Goal: Information Seeking & Learning: Learn about a topic

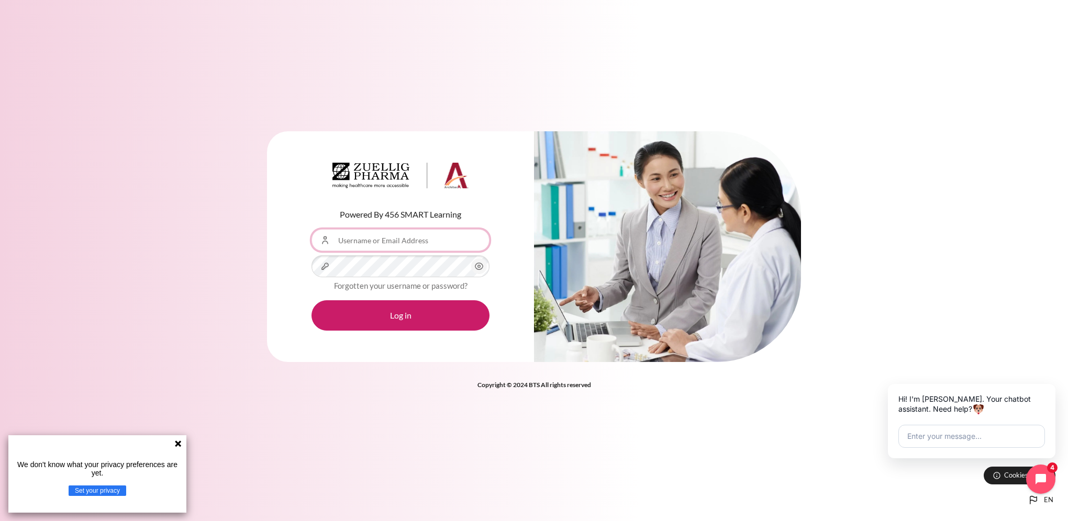
click at [442, 237] on input "Username or Email Address" at bounding box center [400, 240] width 178 height 22
type input "[EMAIL_ADDRESS][DOMAIN_NAME]"
click at [424, 242] on input "[EMAIL_ADDRESS][DOMAIN_NAME]" at bounding box center [400, 240] width 178 height 22
click at [474, 242] on input "[EMAIL_ADDRESS][DOMAIN_NAME]" at bounding box center [400, 240] width 178 height 22
click at [396, 331] on div "Powered By 456 SMART Learning Username or Email Address ttathu@zuelligpharma.co…" at bounding box center [400, 246] width 267 height 231
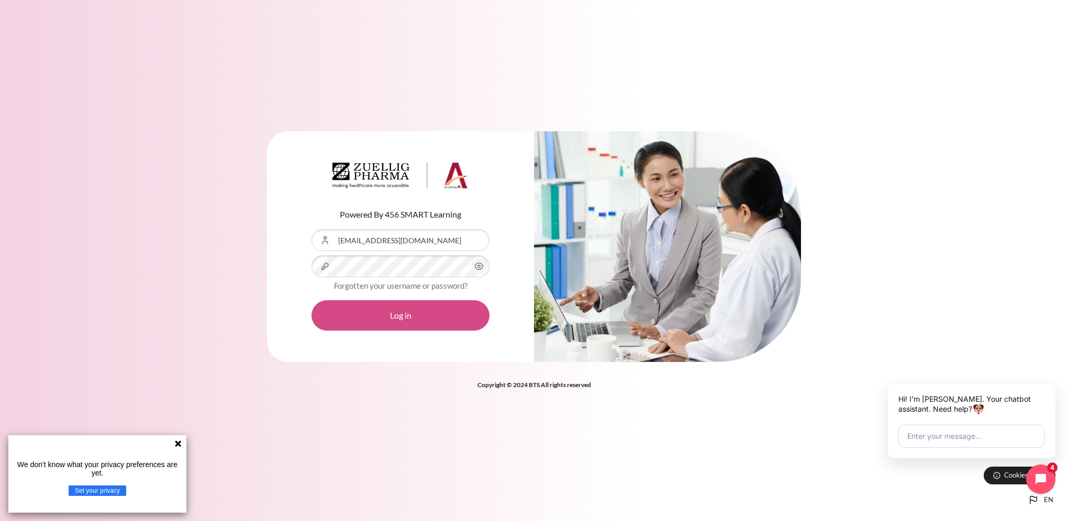
click at [401, 321] on button "Log in" at bounding box center [400, 315] width 178 height 30
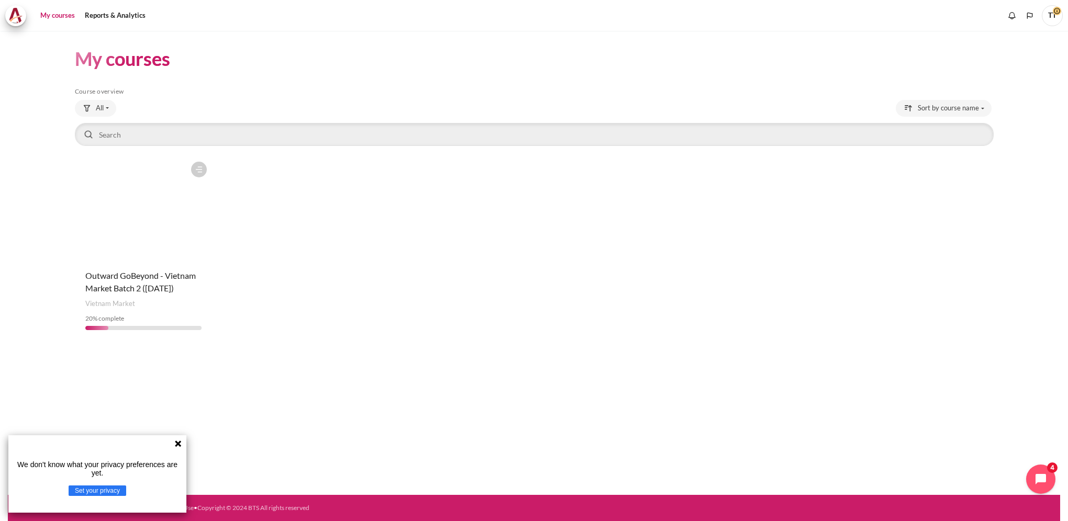
click at [99, 183] on figure "Content" at bounding box center [144, 208] width 138 height 105
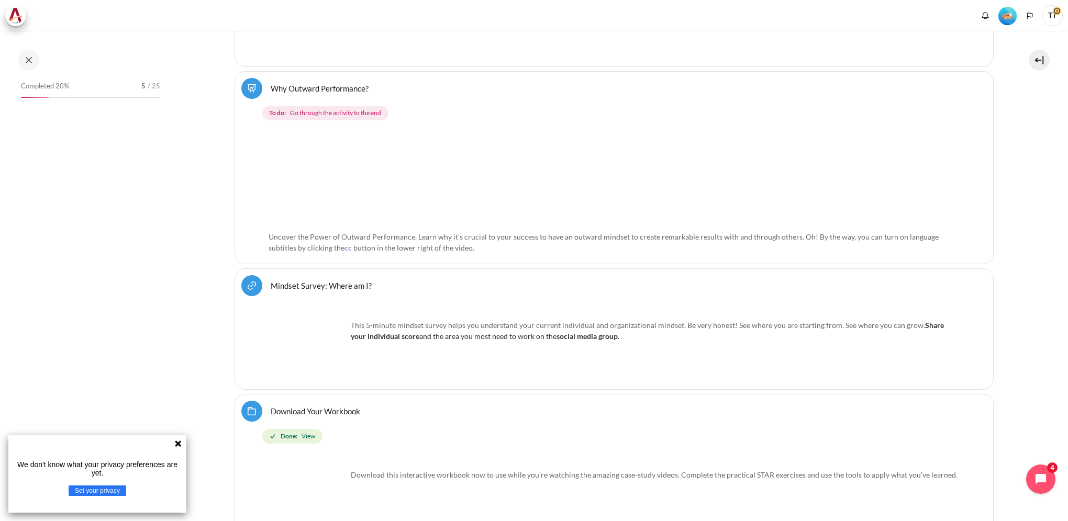
scroll to position [419, 0]
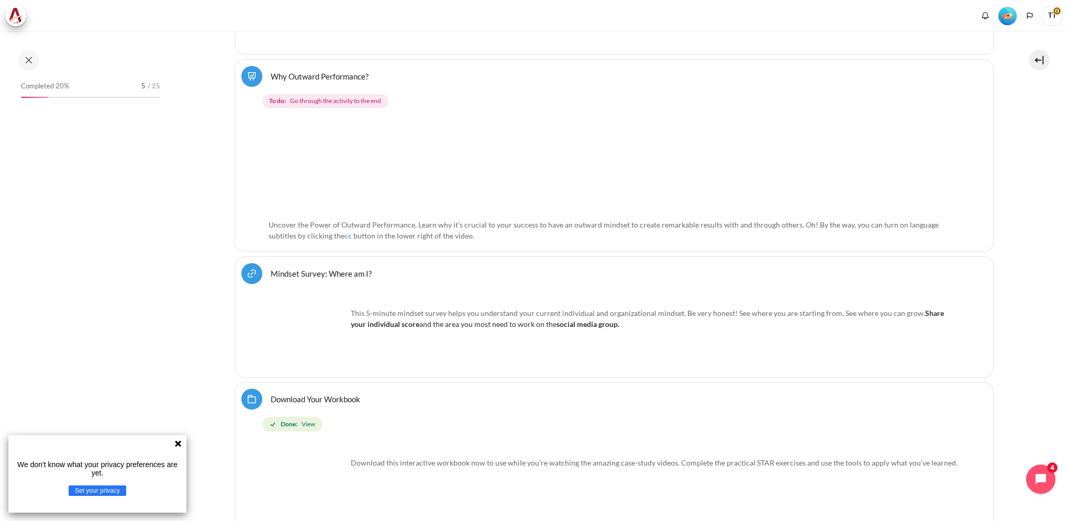
click at [372, 180] on img "Content" at bounding box center [572, 166] width 609 height 95
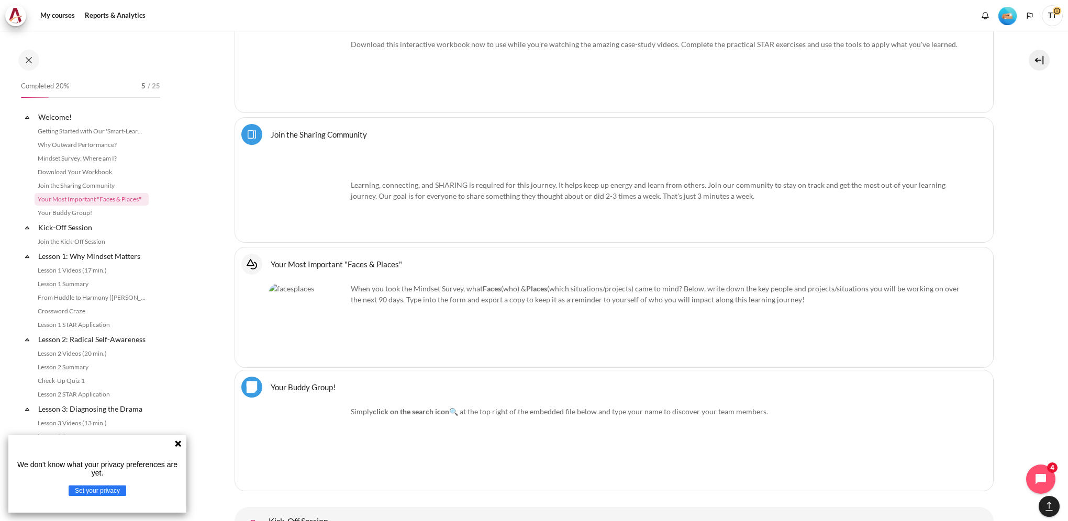
scroll to position [1181, 0]
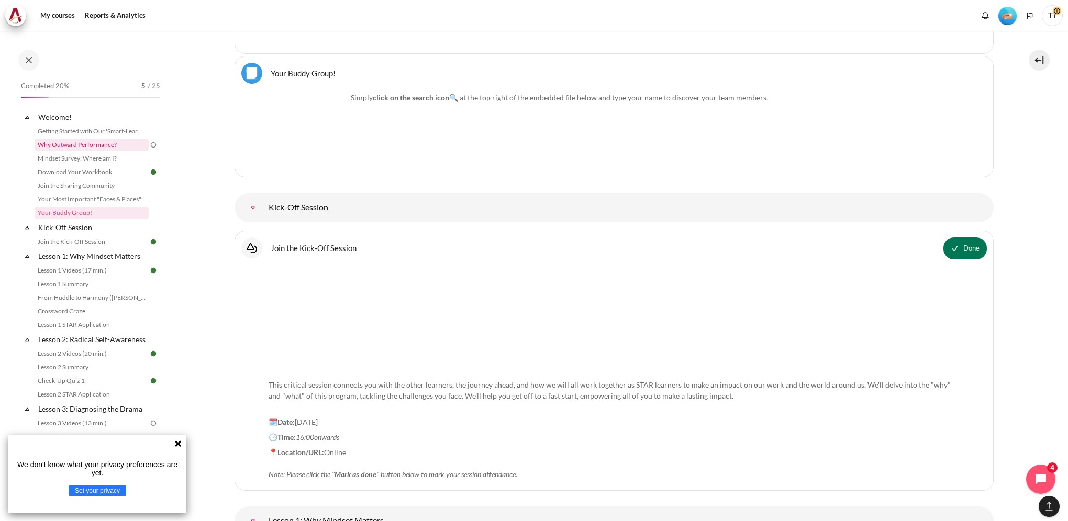
click at [94, 142] on link "Why Outward Performance?" at bounding box center [92, 145] width 114 height 13
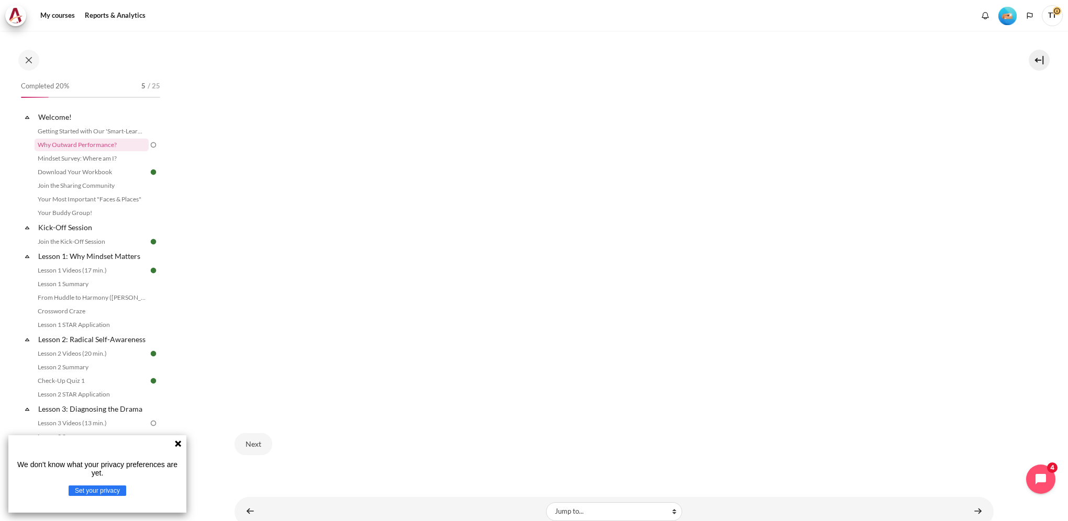
scroll to position [262, 0]
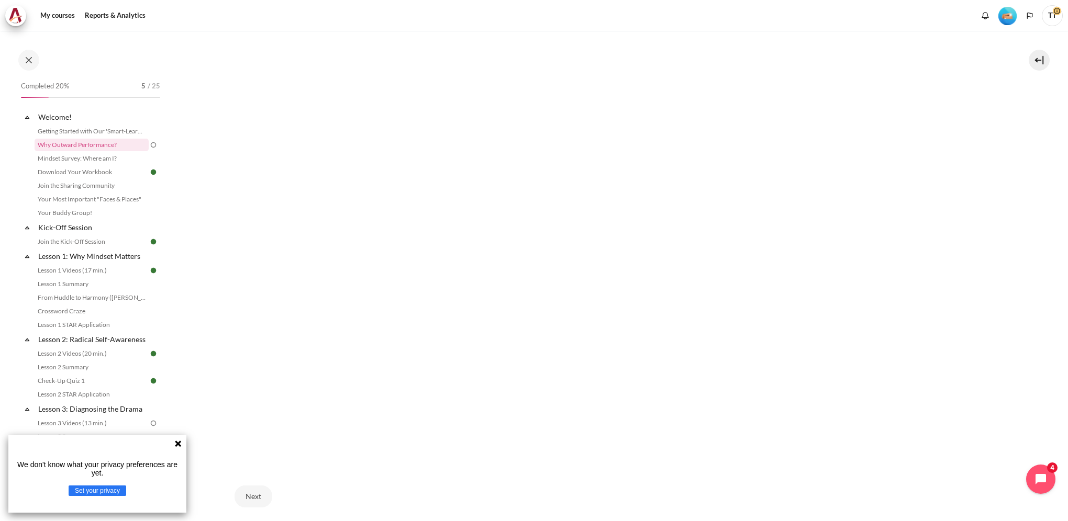
click at [181, 445] on icon at bounding box center [178, 444] width 8 height 8
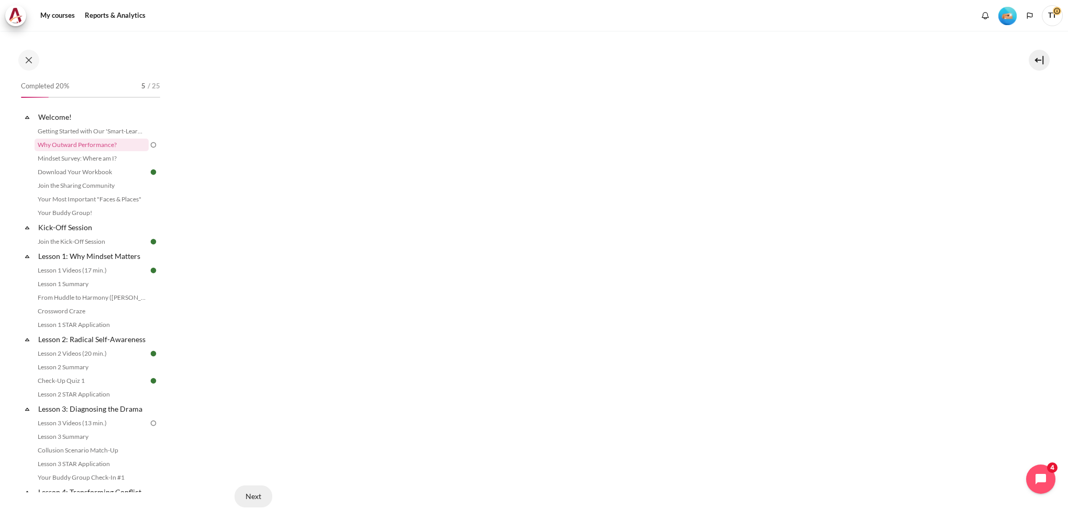
click at [253, 495] on button "Next" at bounding box center [253, 497] width 38 height 22
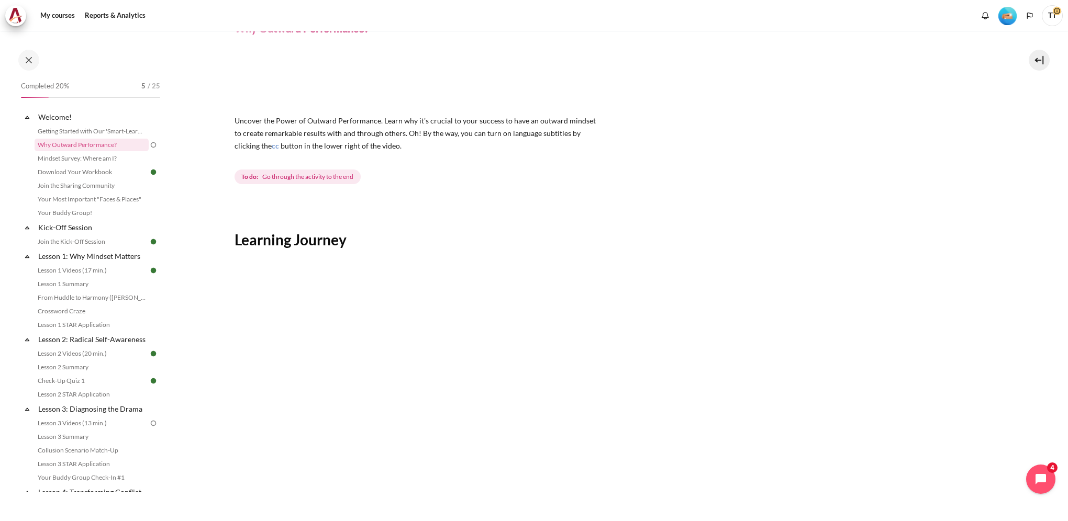
scroll to position [157, 0]
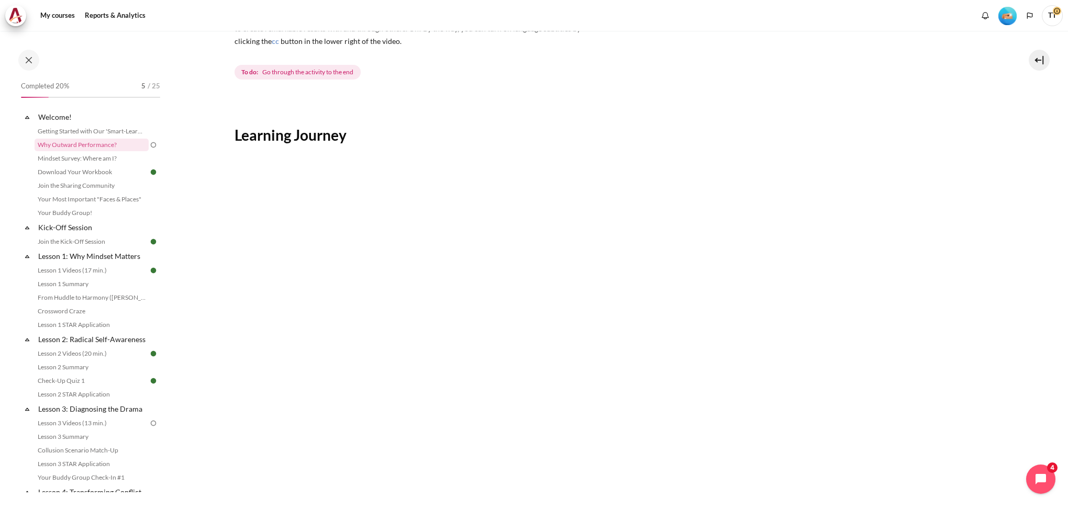
click at [340, 71] on span "Go through the activity to the end" at bounding box center [307, 72] width 91 height 9
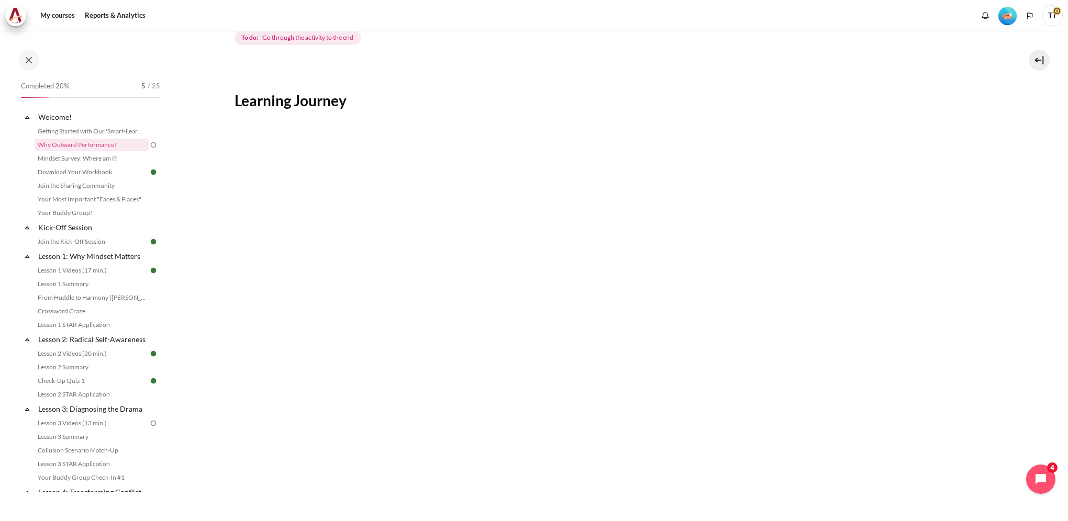
scroll to position [209, 0]
click at [848, 225] on img "Content" at bounding box center [569, 299] width 670 height 377
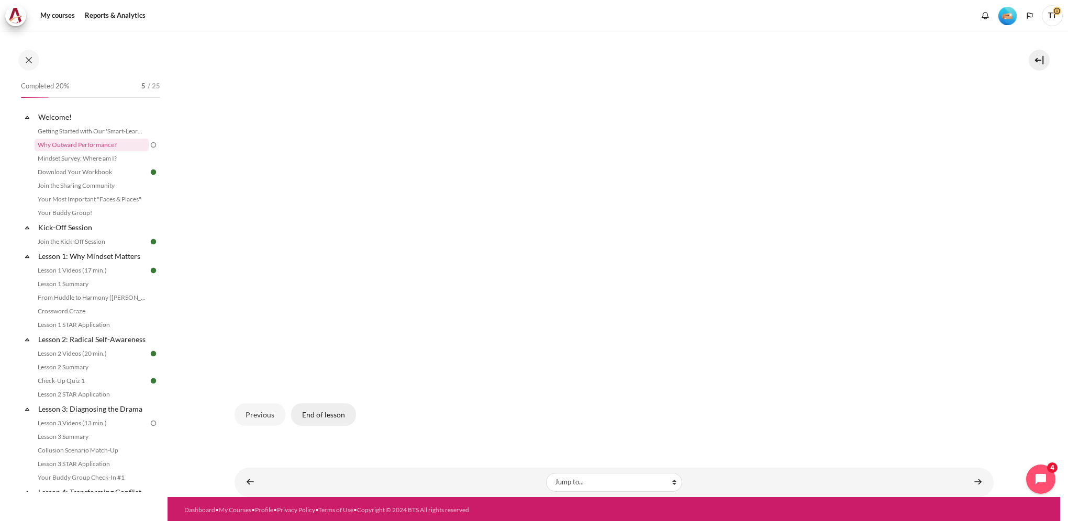
scroll to position [316, 0]
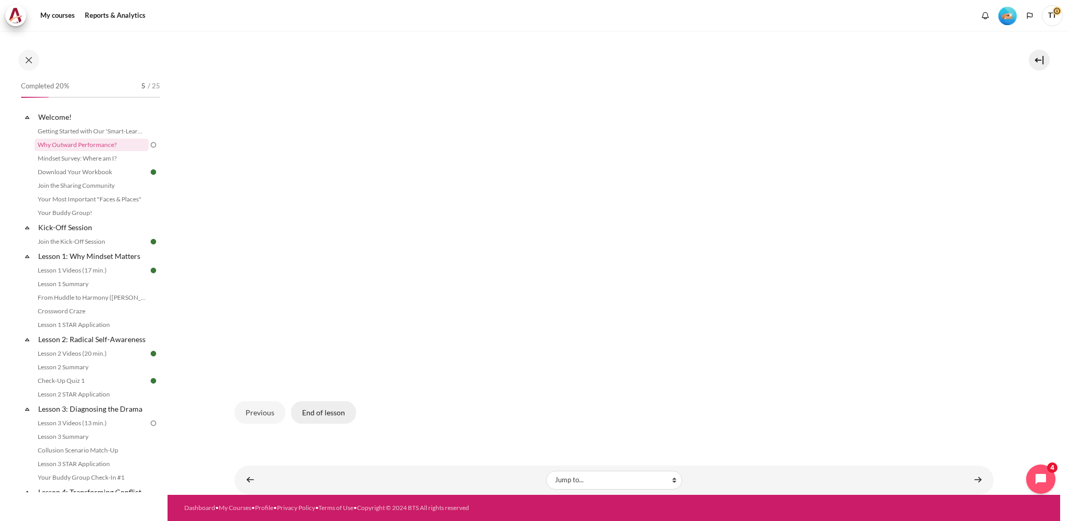
click at [318, 410] on button "End of lesson" at bounding box center [323, 412] width 65 height 22
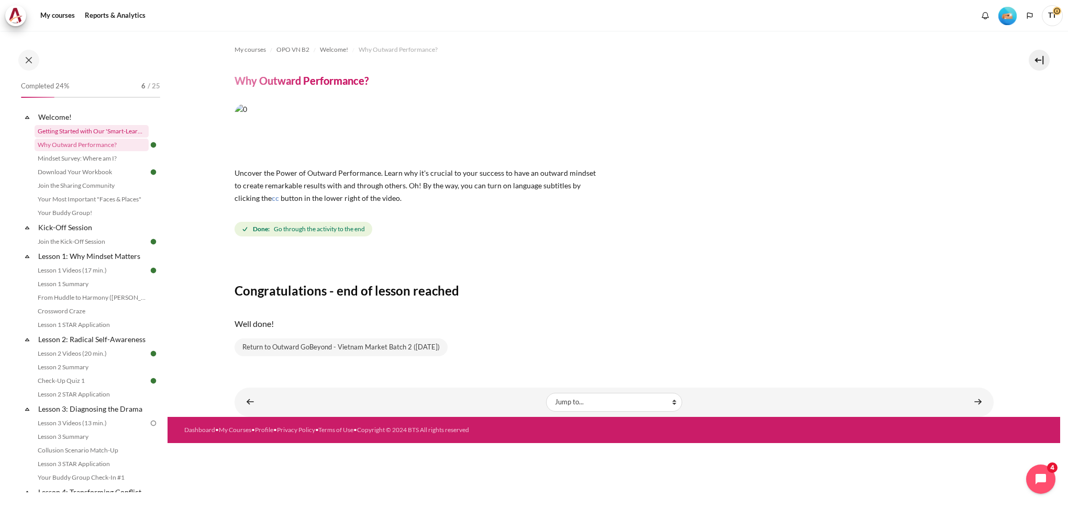
click at [109, 129] on link "Getting Started with Our 'Smart-Learning' Platform" at bounding box center [92, 131] width 114 height 13
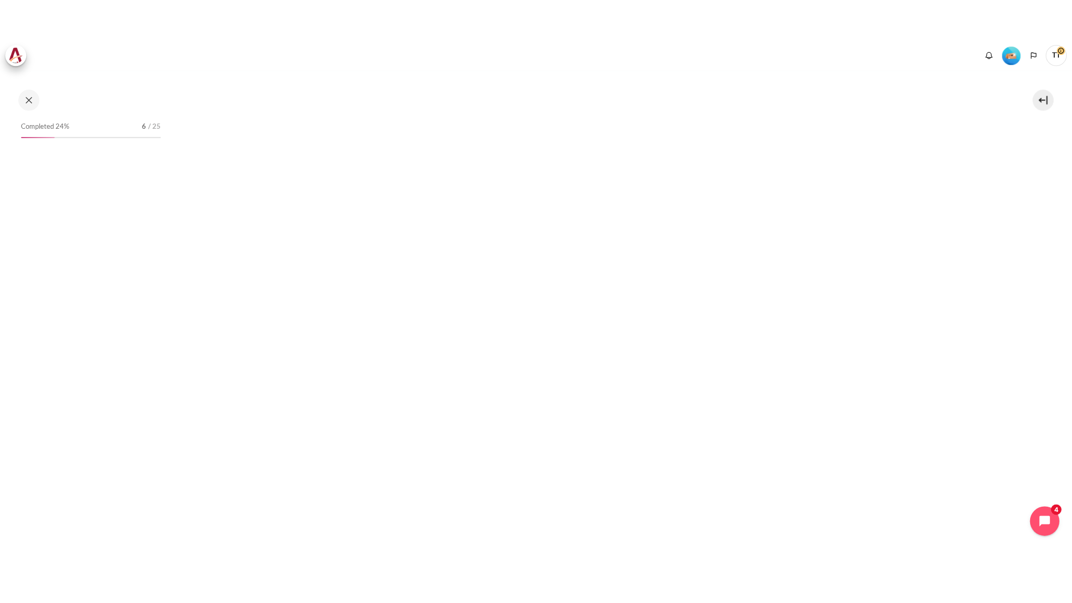
scroll to position [262, 0]
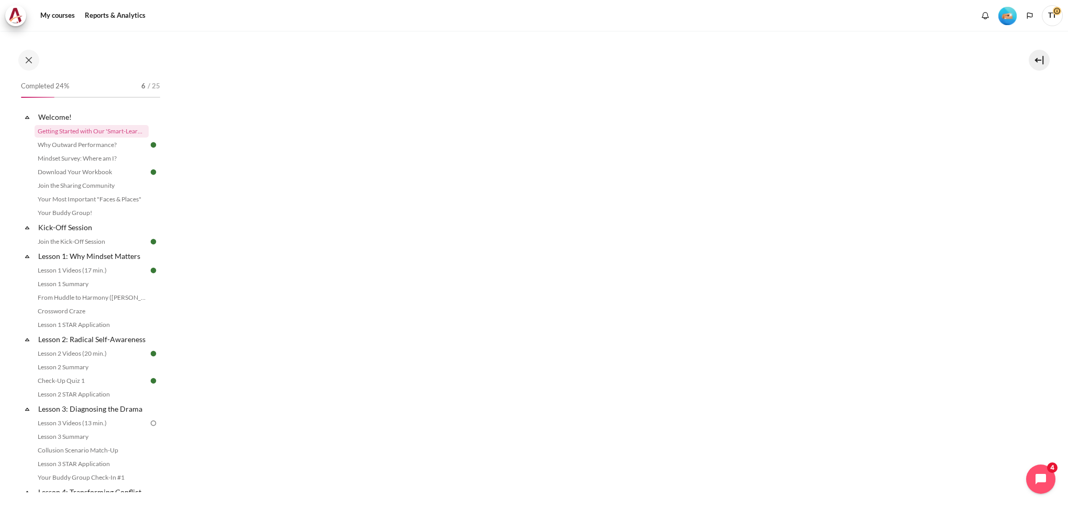
click at [97, 160] on link "Mindset Survey: Where am I?" at bounding box center [92, 158] width 114 height 13
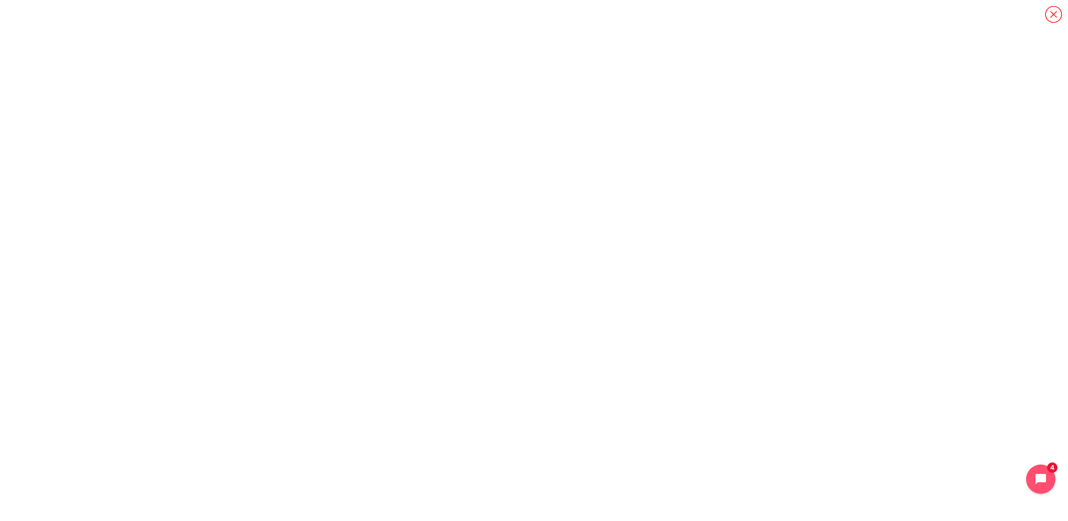
click at [1052, 12] on icon "Content" at bounding box center [1053, 14] width 18 height 18
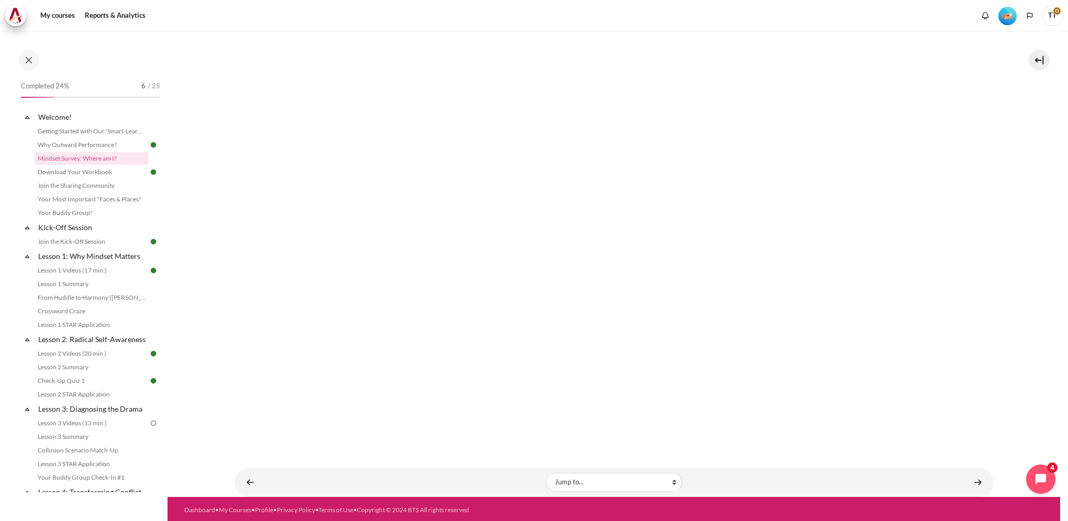
scroll to position [264, 0]
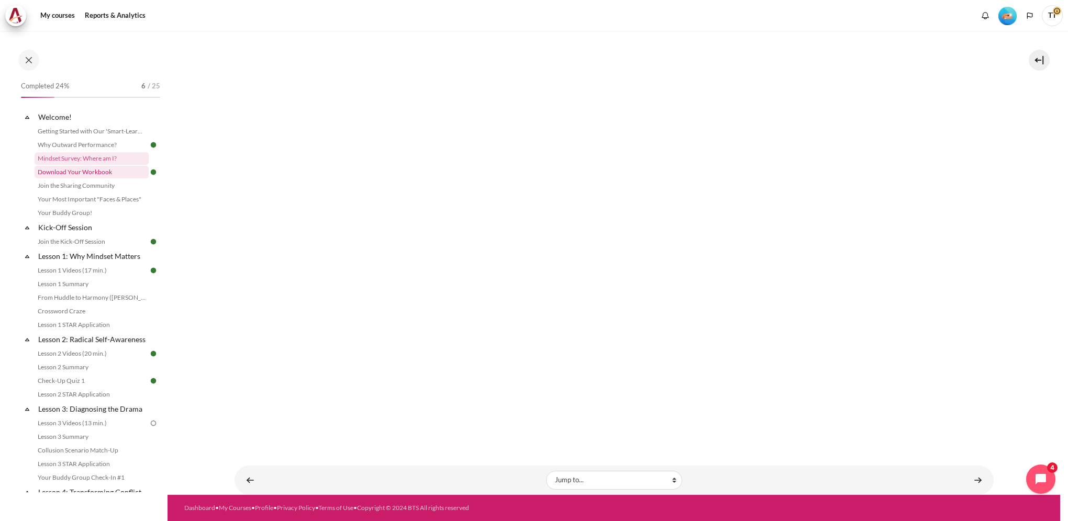
click at [89, 173] on link "Download Your Workbook" at bounding box center [92, 172] width 114 height 13
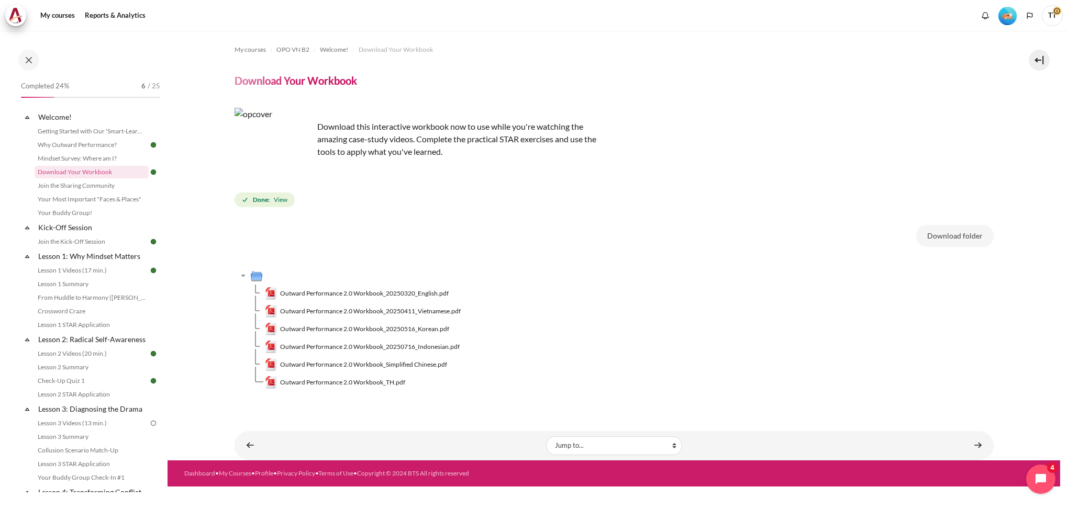
click at [76, 152] on li "Mindset Survey: Where am I?" at bounding box center [97, 159] width 125 height 14
click at [77, 156] on link "Mindset Survey: Where am I?" at bounding box center [92, 158] width 114 height 13
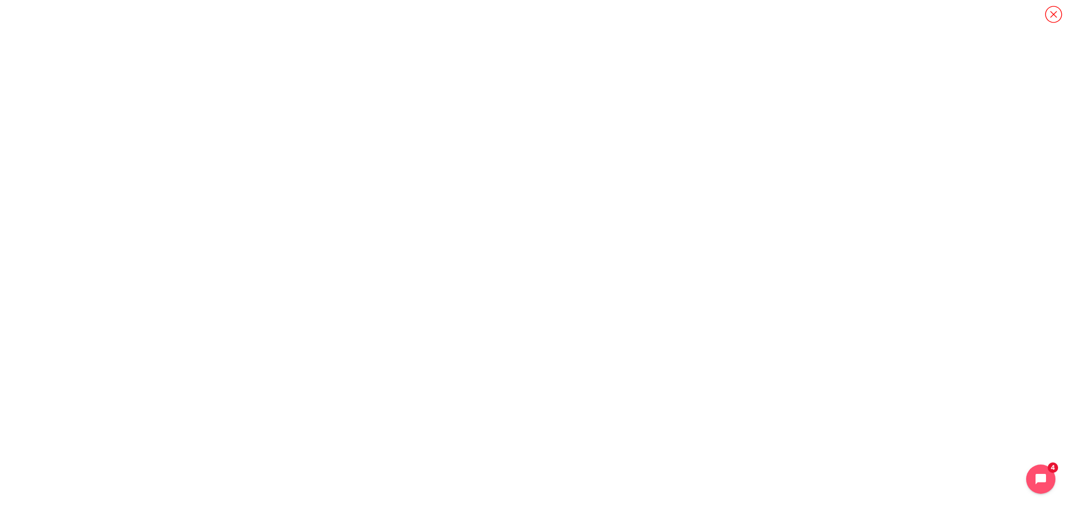
click at [1055, 13] on icon "Content" at bounding box center [1053, 14] width 18 height 18
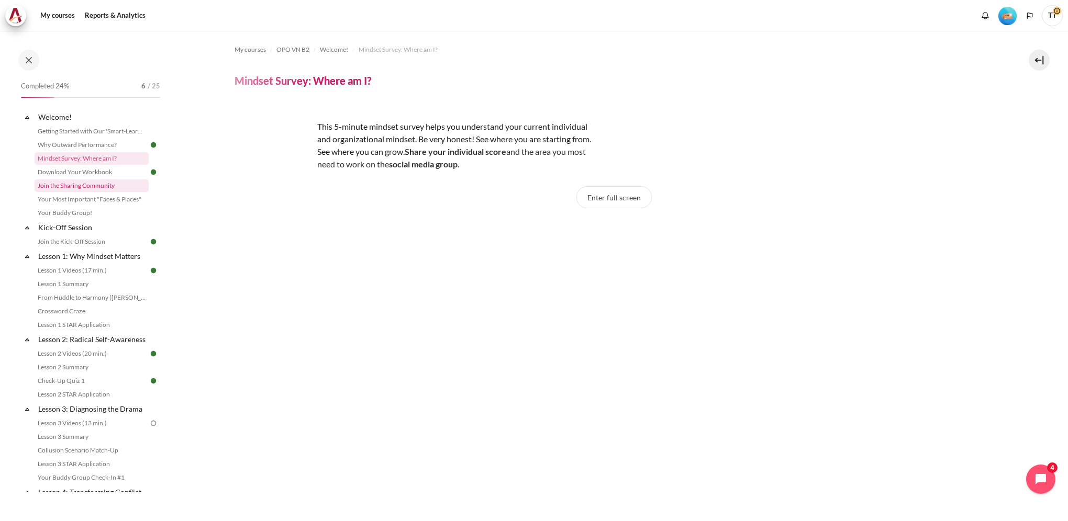
click at [112, 186] on link "Join the Sharing Community" at bounding box center [92, 185] width 114 height 13
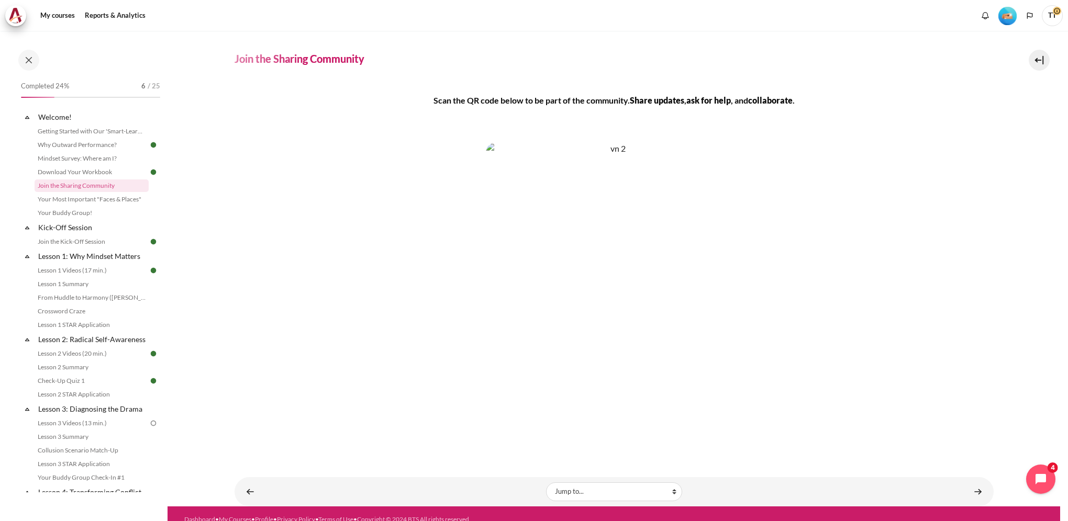
scroll to position [33, 0]
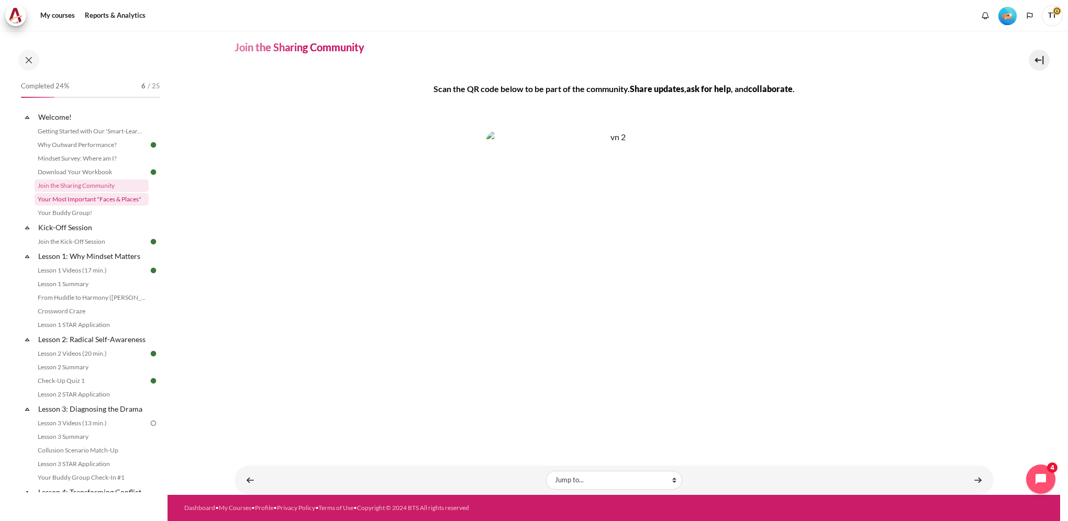
click at [56, 199] on link "Your Most Important "Faces & Places"" at bounding box center [92, 199] width 114 height 13
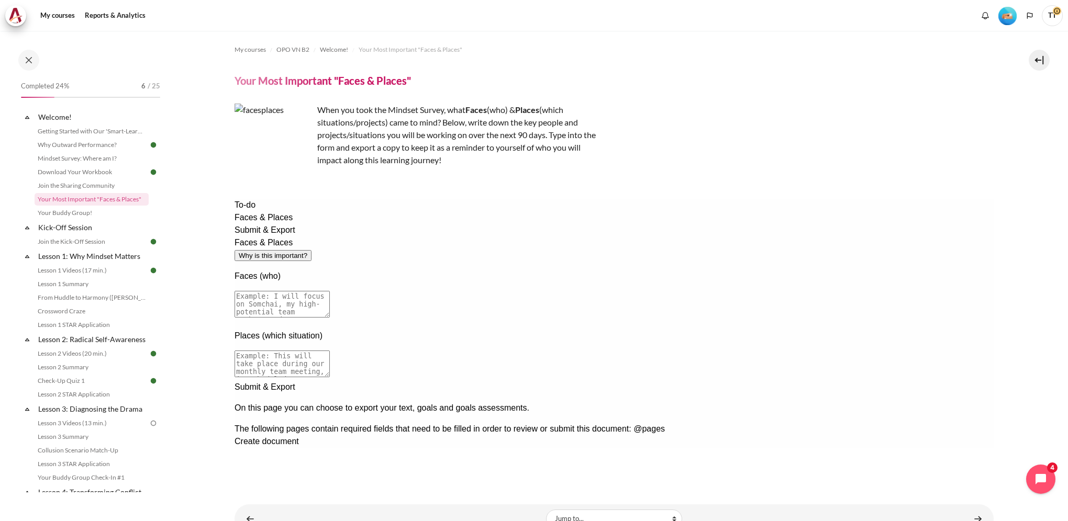
click at [329, 291] on textarea at bounding box center [281, 304] width 95 height 27
type textarea "I will focus on Thien, my team member"
paste textarea "I will focus on Thien, my team member"
type textarea "I will focus on Thien, my team member"
click at [329, 351] on textarea at bounding box center [281, 364] width 95 height 27
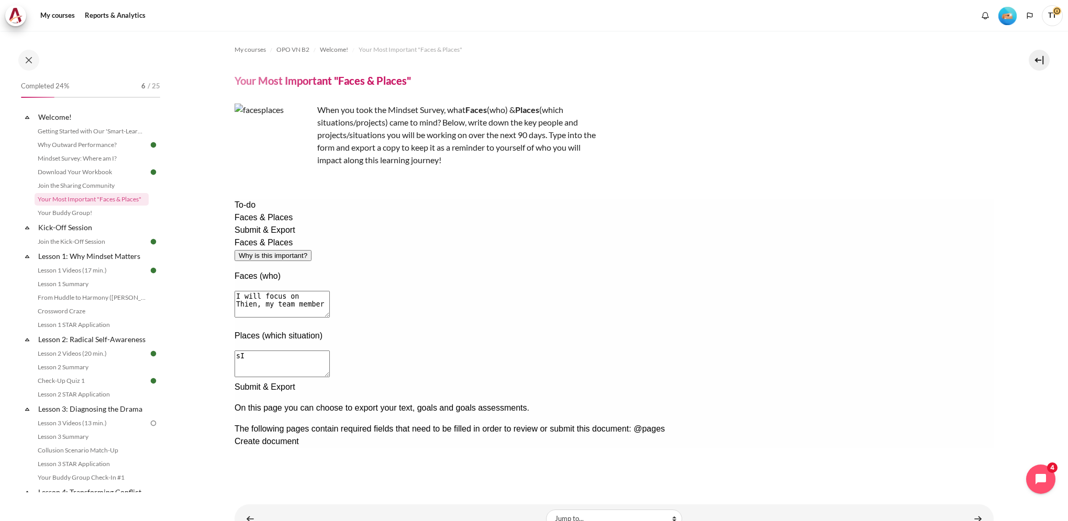
type textarea "s"
click at [329, 351] on textarea "Since I have just been promoted for several months with 1 Associate PM under me" at bounding box center [281, 364] width 95 height 27
click at [329, 351] on textarea "Since I have just been promoted to group PM for several months with 1 Associate…" at bounding box center [281, 364] width 95 height 27
click at [329, 351] on textarea "Since I have just been promoted to Group PM for several months with 1 Associate…" at bounding box center [281, 364] width 95 height 27
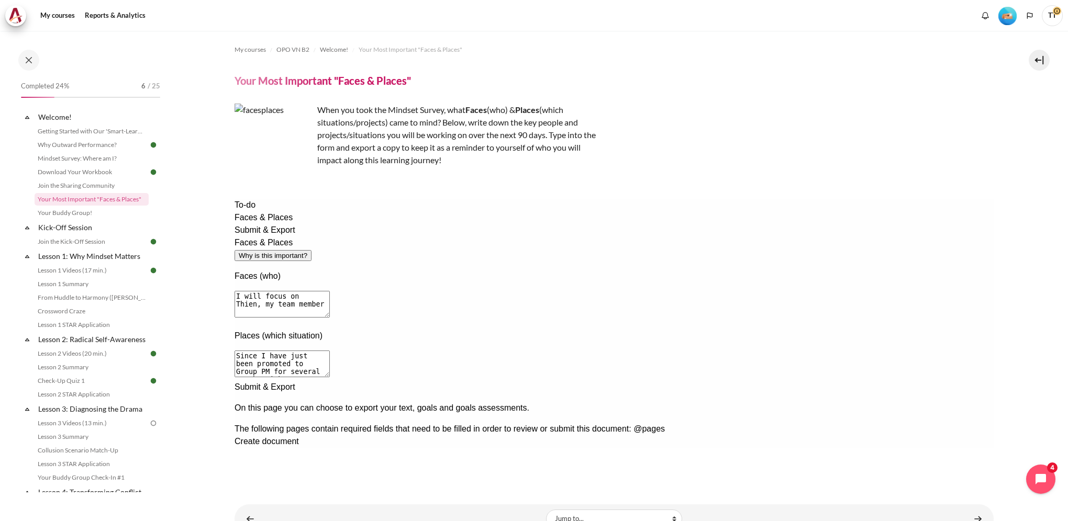
click at [329, 351] on textarea "Since I have just been promoted to Group PM for several months with 1 Associate…" at bounding box center [281, 364] width 95 height 27
drag, startPoint x: 341, startPoint y: 318, endPoint x: -189, endPoint y: 254, distance: 534.4
click at [234, 254] on html "To-do Faces & Places Submit & Export Faces & Places Why is this important? Face…" at bounding box center [613, 336] width 759 height 274
click at [329, 351] on textarea "I have just been promoted to Group PM for several months with 1 Associate PM un…" at bounding box center [281, 364] width 95 height 27
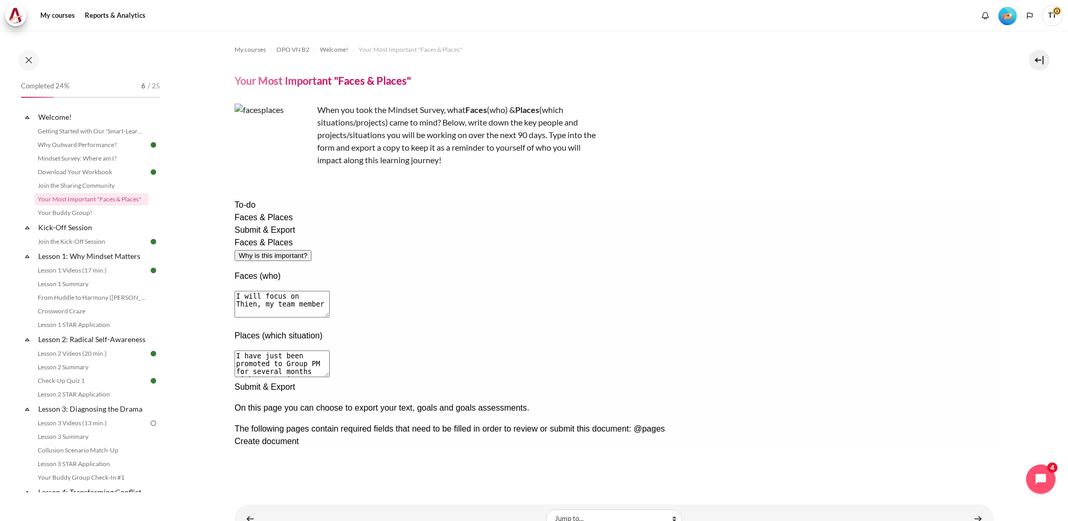
click at [329, 351] on textarea "I have just been promoted to Group PM for several months with 1 Associate PM un…" at bounding box center [281, 364] width 95 height 27
drag, startPoint x: 825, startPoint y: 327, endPoint x: 792, endPoint y: 324, distance: 32.5
click at [329, 351] on textarea "I have just been promoted to Group PM for several months with 1 Associate PM un…" at bounding box center [281, 364] width 95 height 27
type textarea "I have just been promoted to Group PM for several months with 1 Associate PM un…"
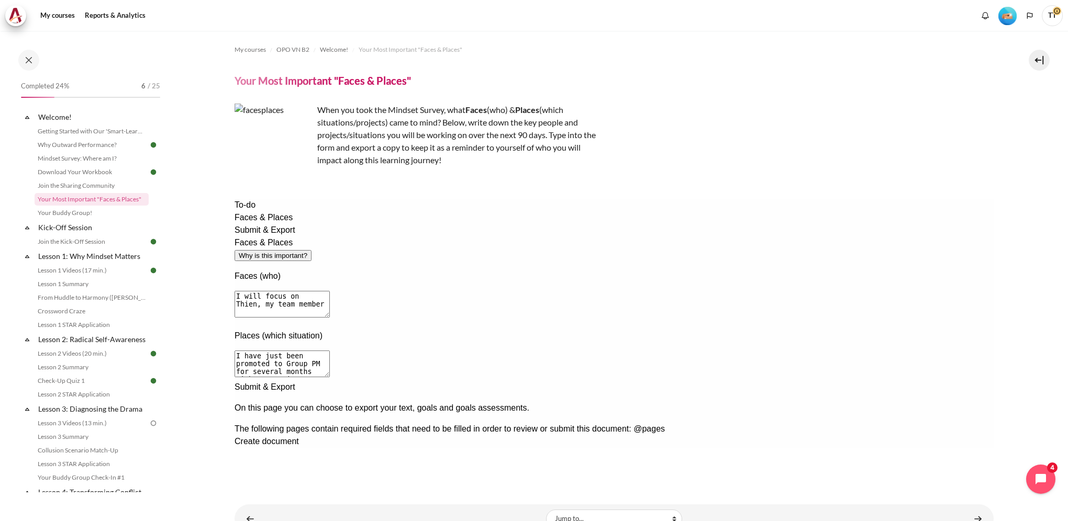
click at [329, 291] on textarea "I will focus on Thien, my team member" at bounding box center [281, 304] width 95 height 27
type textarea "I will focus on Thien, my team member."
click at [329, 351] on textarea "I have just been promoted to Group PM for several months with 1 Associate PM un…" at bounding box center [281, 364] width 95 height 27
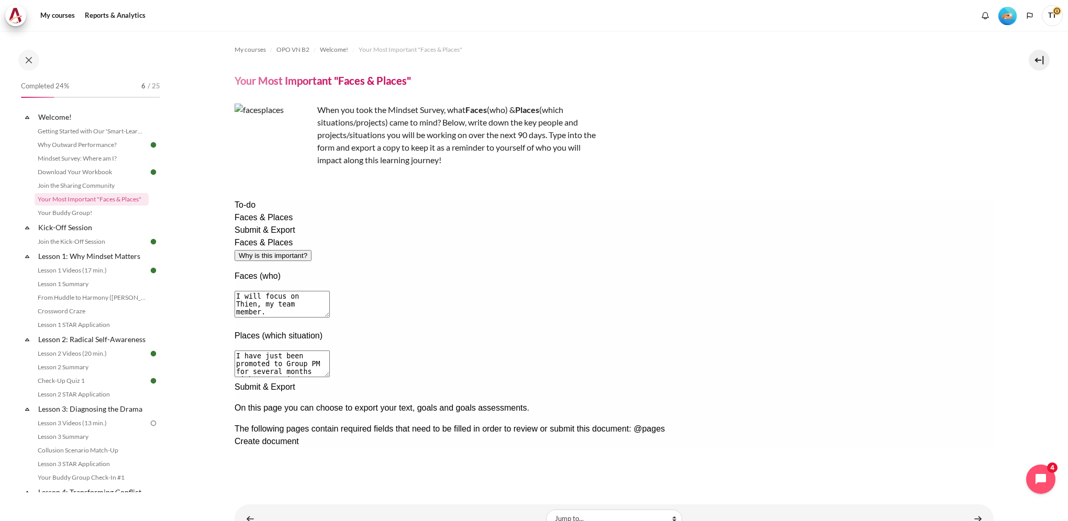
click at [329, 351] on textarea "I have just been promoted to Group PM for several months with 1 Associate PM un…" at bounding box center [281, 364] width 95 height 27
type textarea "I have just been promoted to Group PM for several months with 1 Associate PM un…"
click at [841, 381] on div "Next documentation step" at bounding box center [613, 381] width 759 height 0
click at [357, 435] on div "Create document" at bounding box center [613, 441] width 759 height 13
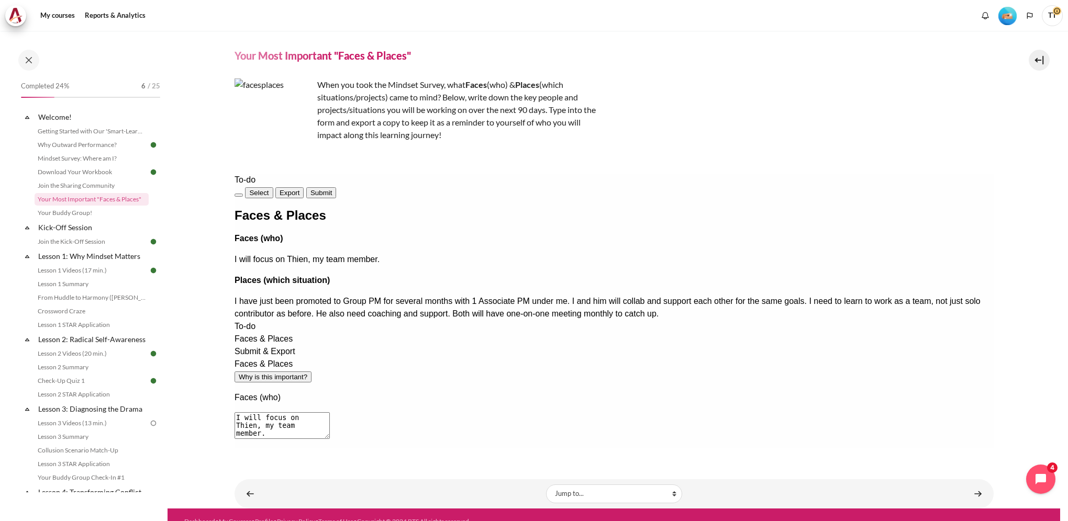
scroll to position [39, 0]
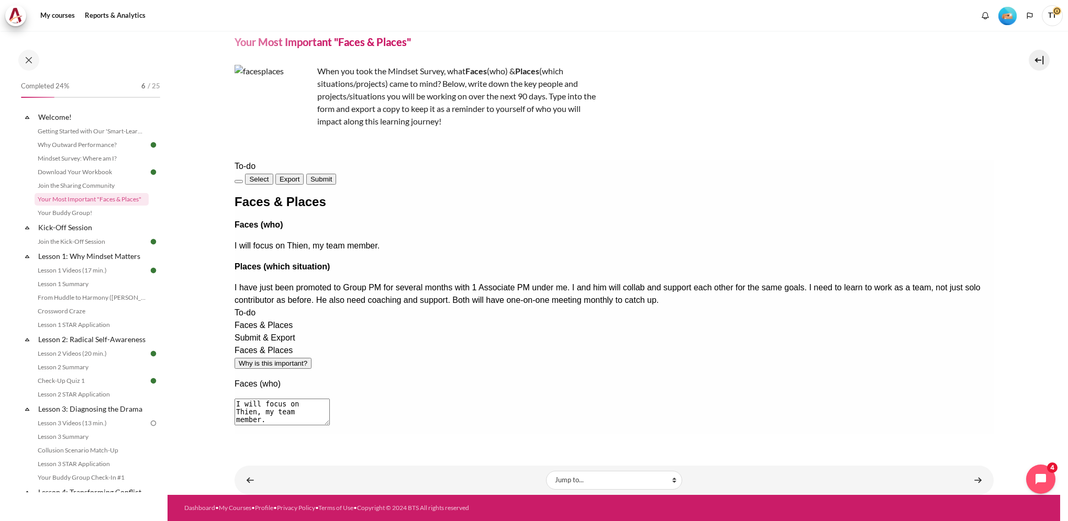
drag, startPoint x: 701, startPoint y: 176, endPoint x: 763, endPoint y: 171, distance: 62.5
click at [722, 214] on div "To-do Select Export Submit Faces & Places Faces (who) I will focus on Thien, my…" at bounding box center [613, 233] width 759 height 147
click at [304, 174] on button "Export" at bounding box center [289, 179] width 29 height 11
click at [331, 176] on span "Submit" at bounding box center [320, 179] width 21 height 8
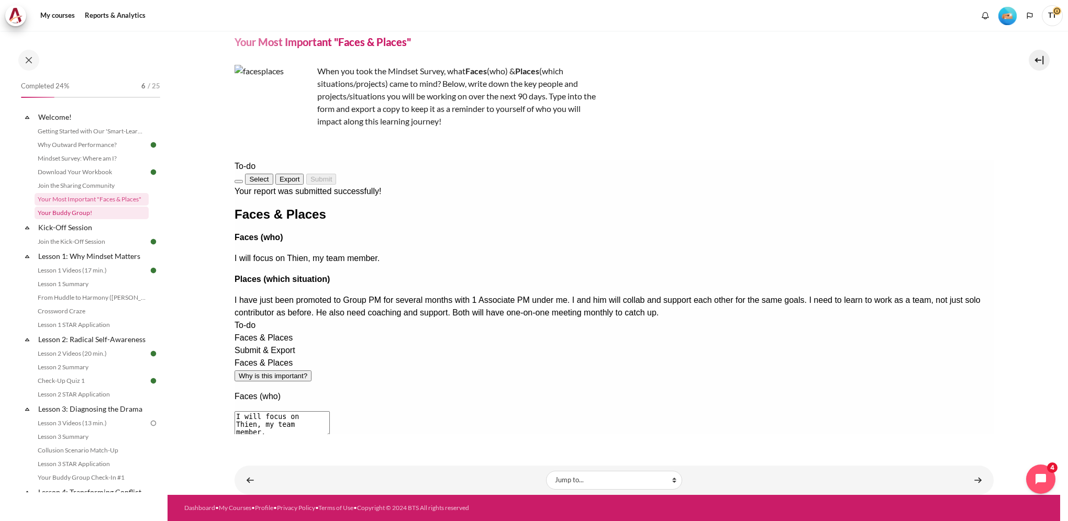
click at [111, 212] on link "Your Buddy Group!" at bounding box center [92, 213] width 114 height 13
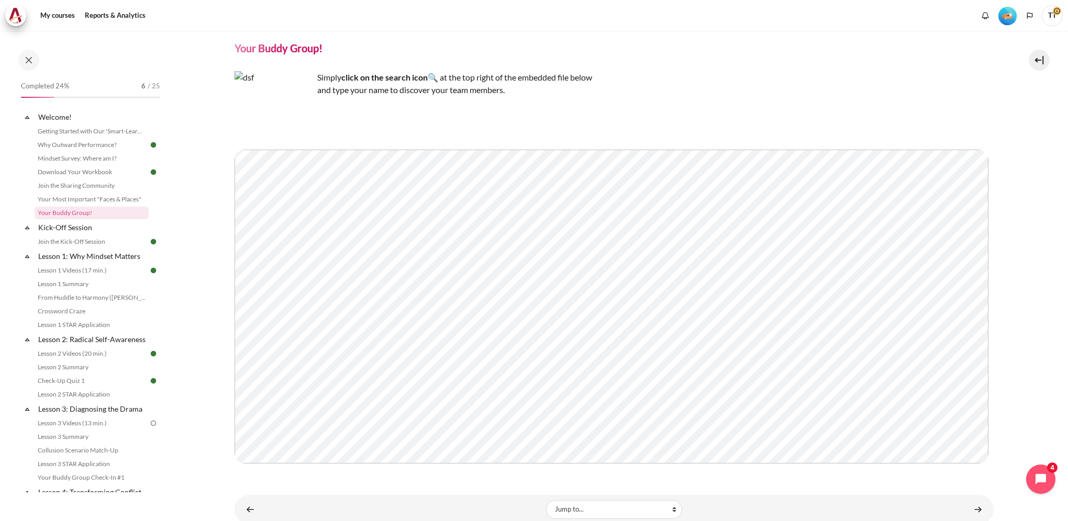
scroll to position [65, 0]
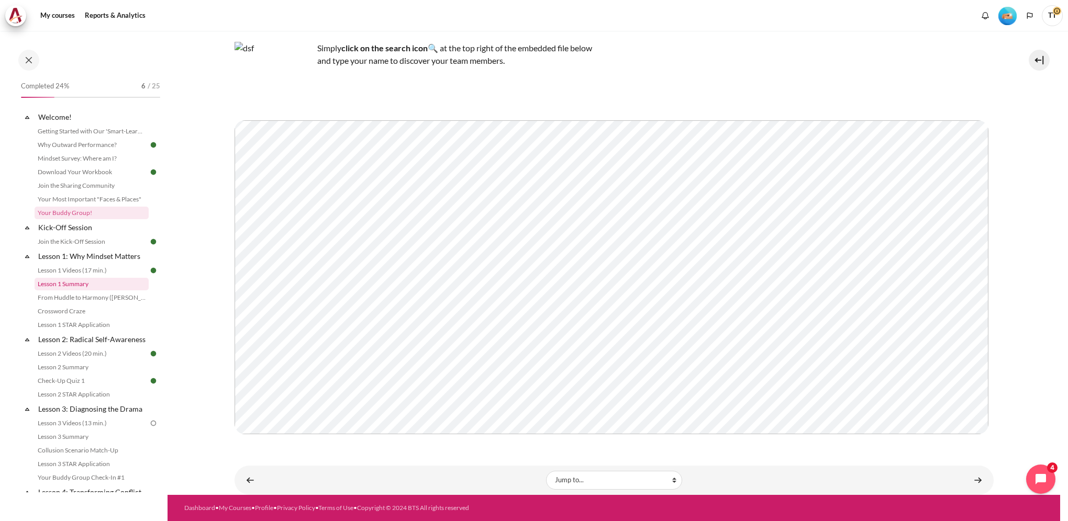
click at [107, 288] on link "Lesson 1 Summary" at bounding box center [92, 284] width 114 height 13
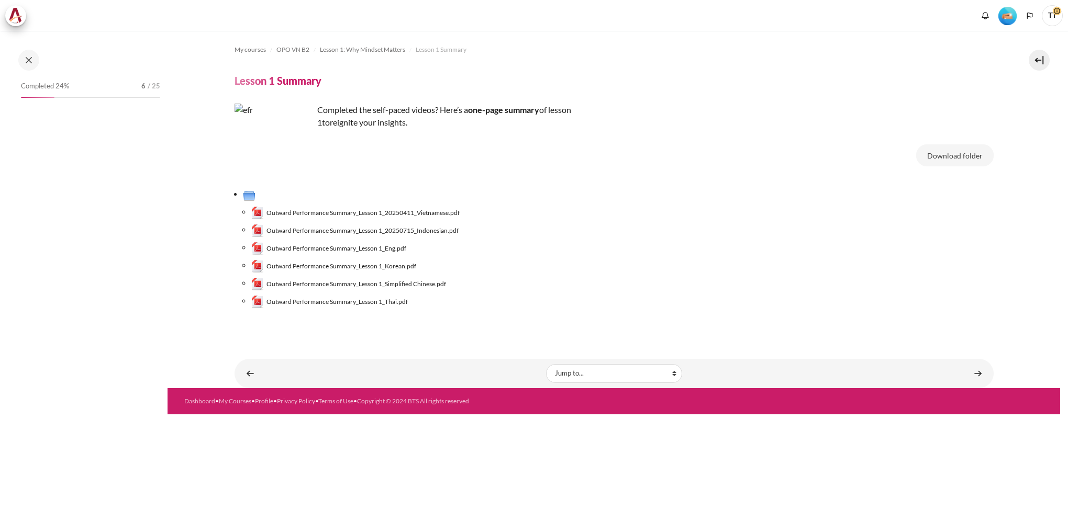
click at [419, 211] on span "Outward Performance Summary_Lesson 1_20250411_Vietnamese.pdf" at bounding box center [362, 212] width 193 height 9
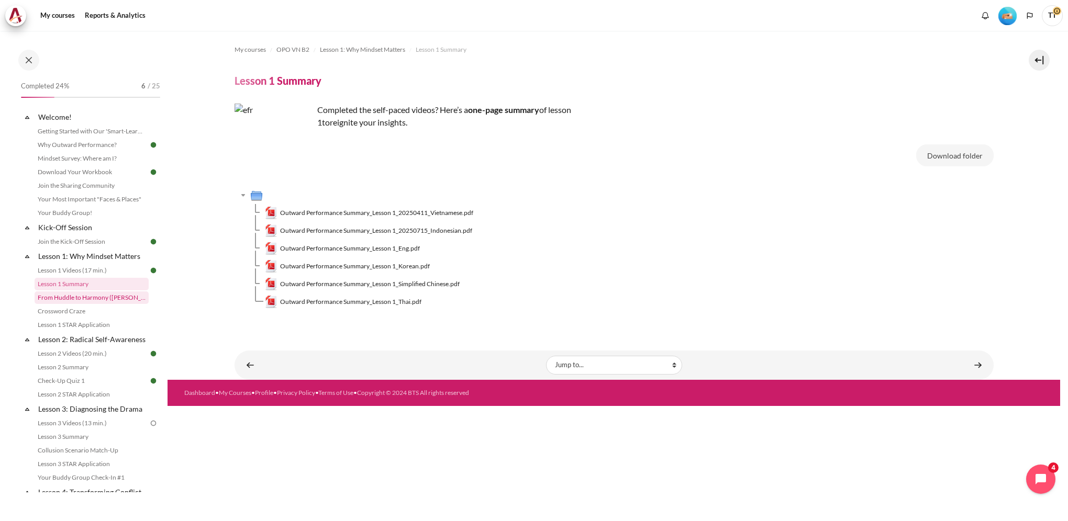
click at [97, 298] on link "From Huddle to Harmony ([PERSON_NAME]'s Story)" at bounding box center [92, 297] width 114 height 13
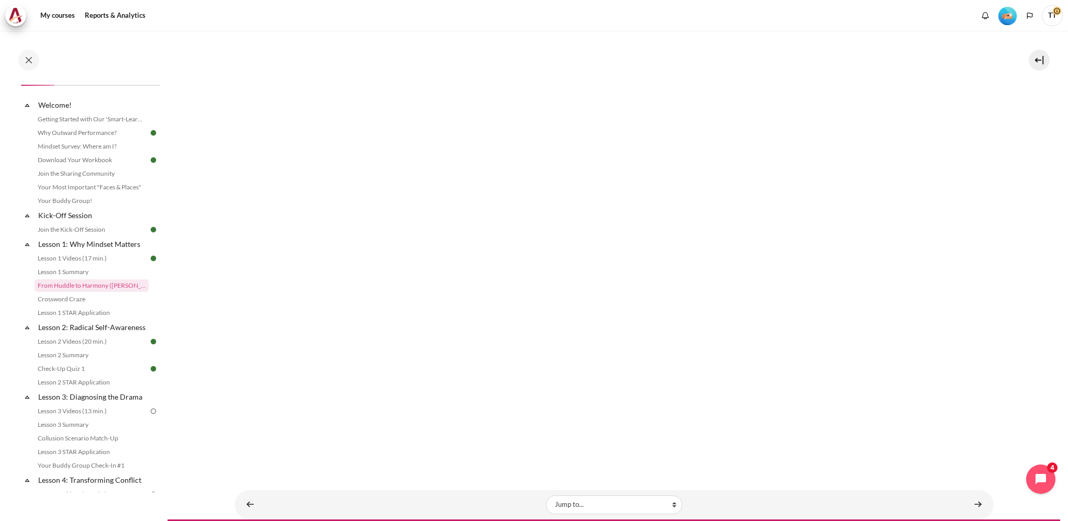
scroll to position [157, 0]
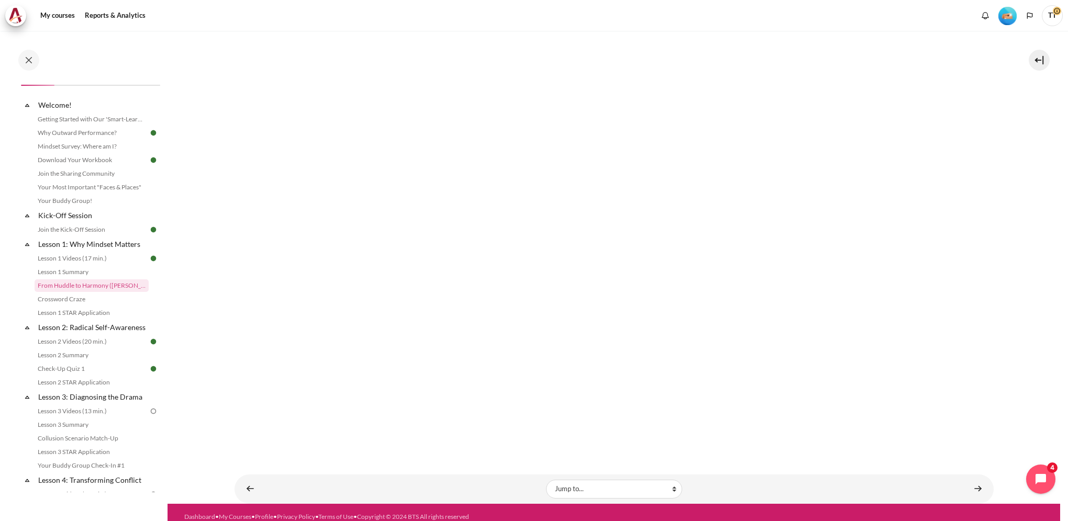
click at [778, 466] on div "My courses OPO VN B2 Lesson 1: Why Mindset Matters From Huddle to Harmony (Khoo…" at bounding box center [613, 189] width 759 height 630
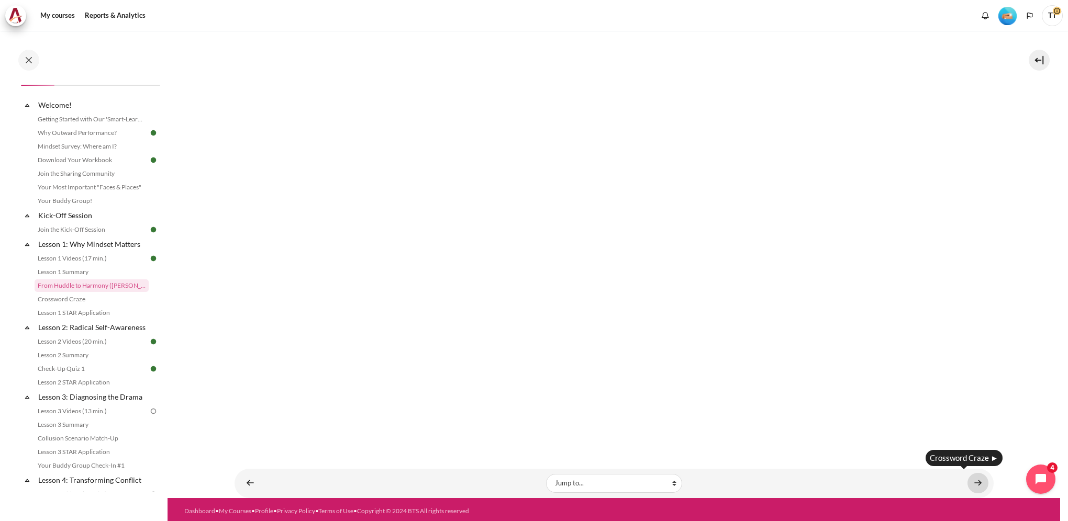
click at [975, 482] on link "Content" at bounding box center [977, 483] width 21 height 20
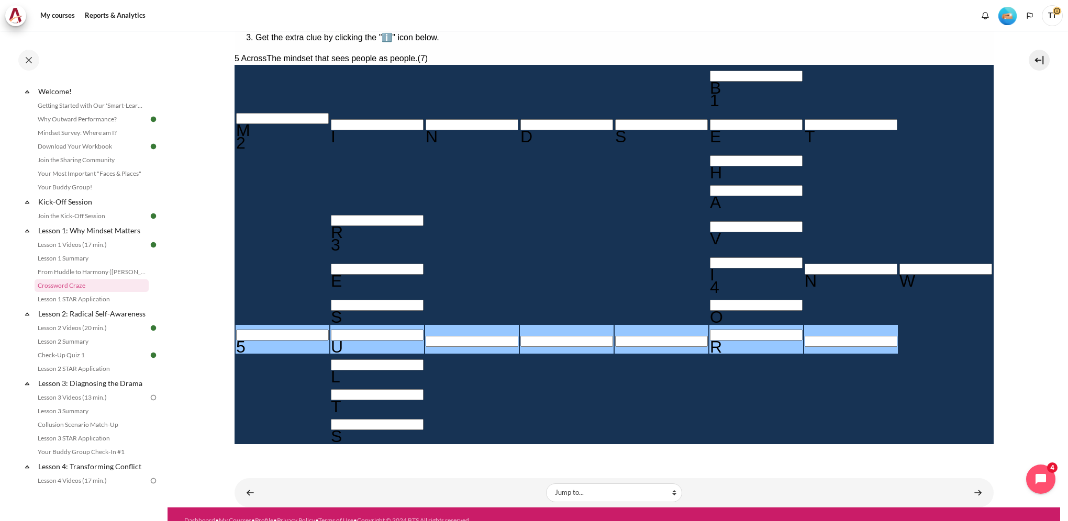
scroll to position [222, 0]
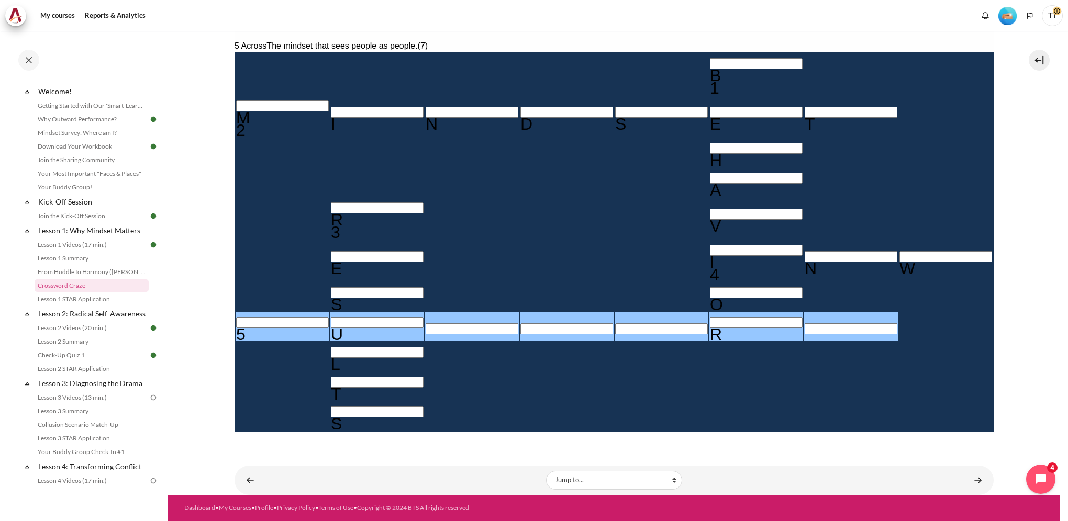
type input "OU＿＿＿R＿"
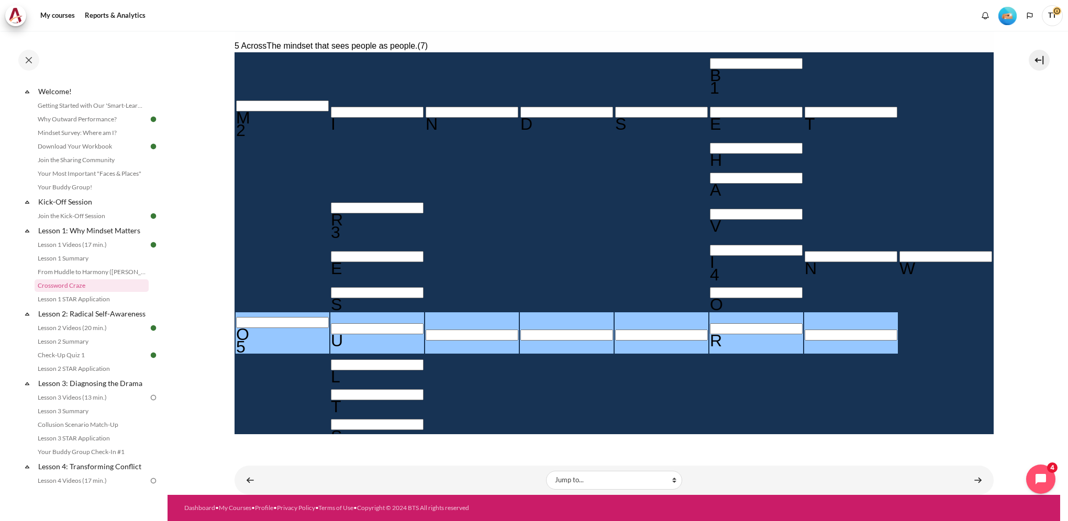
type input "OUT＿＿R＿"
type input "OUTW＿R＿"
type input "OUTWAR＿"
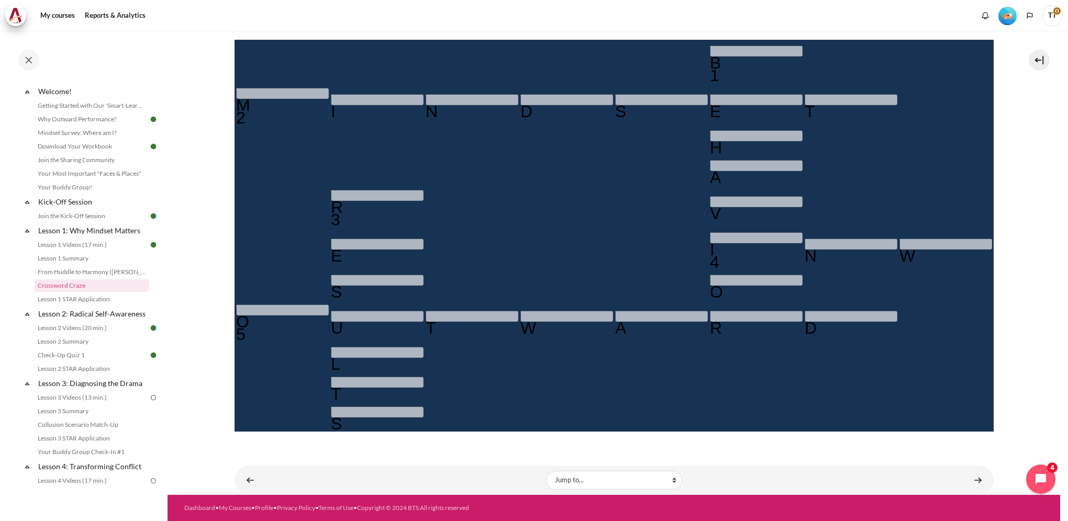
type input "OUTWARD"
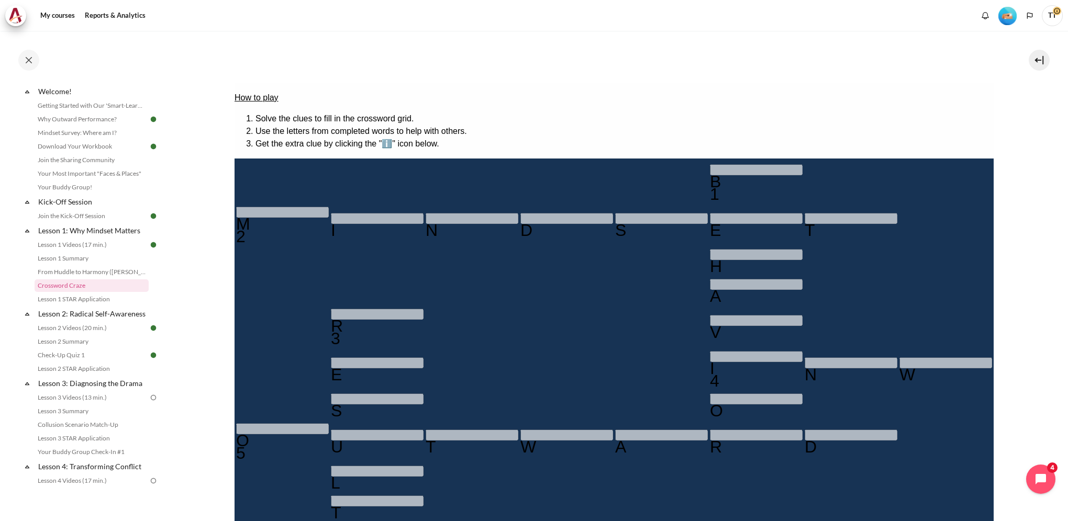
scroll to position [244, 0]
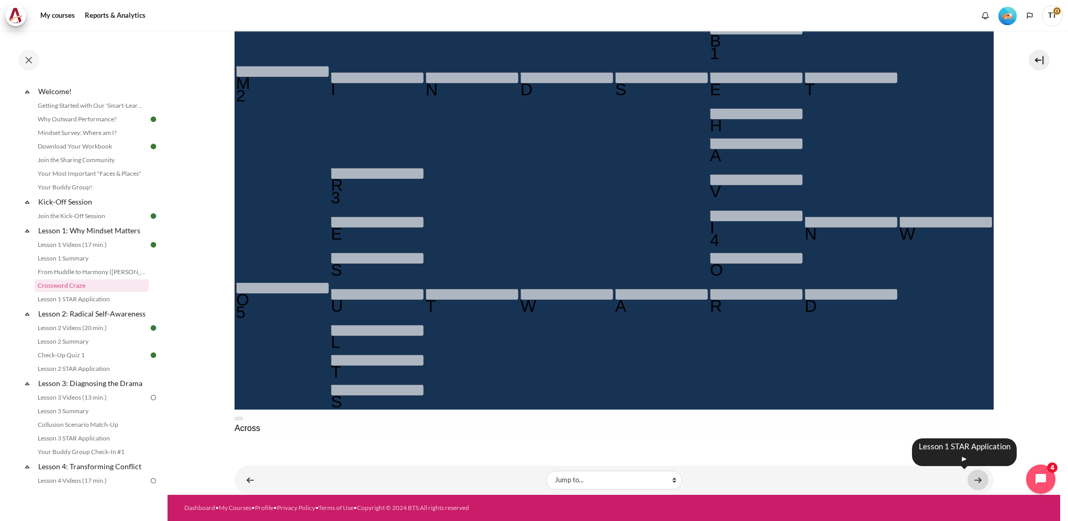
click at [968, 485] on link "Content" at bounding box center [977, 480] width 21 height 20
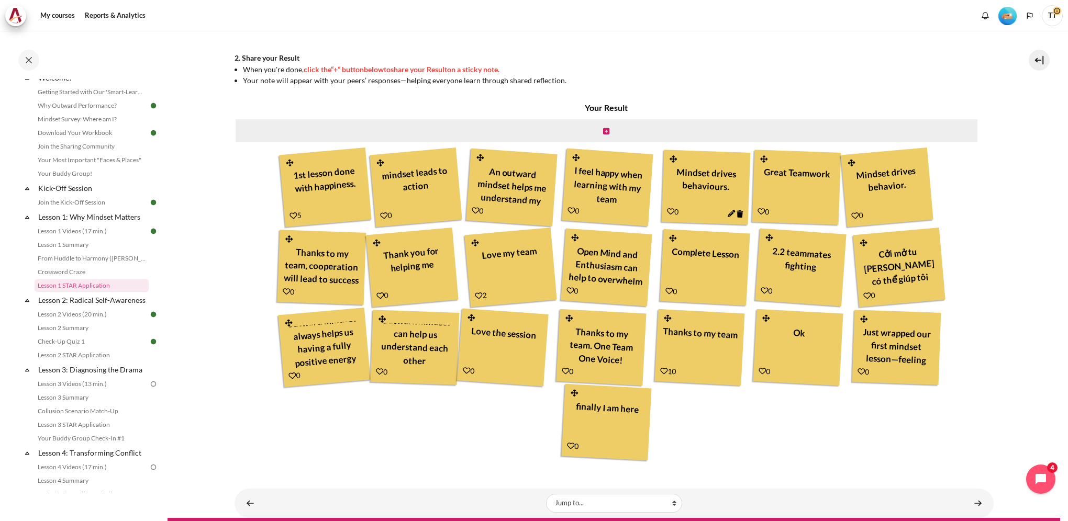
scroll to position [363, 0]
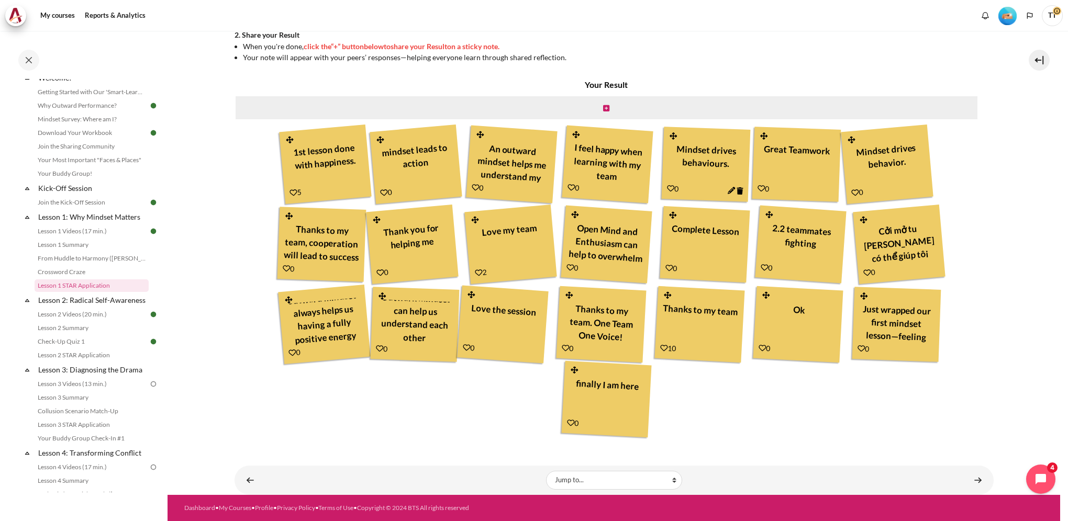
click at [605, 90] on h4 "Your Result" at bounding box center [606, 84] width 744 height 13
click at [103, 334] on link "Lesson 2 Summary" at bounding box center [92, 328] width 114 height 13
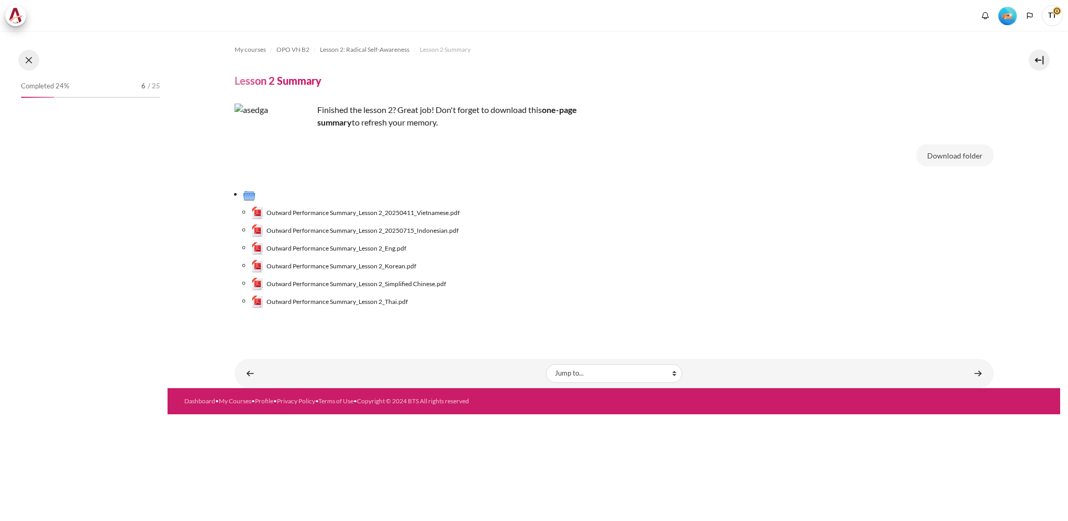
drag, startPoint x: 0, startPoint y: 0, endPoint x: 31, endPoint y: 61, distance: 68.6
click at [31, 61] on button at bounding box center [28, 60] width 21 height 21
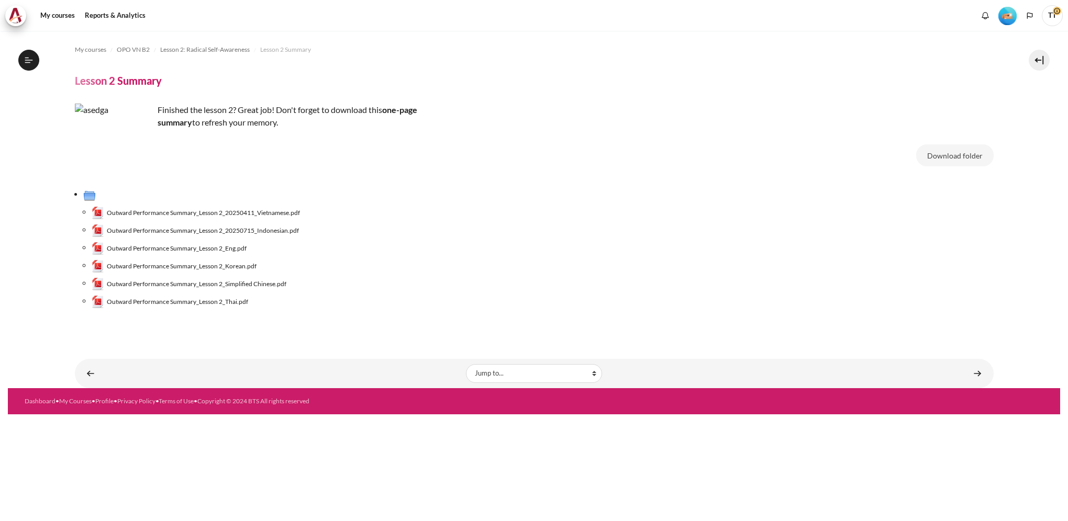
scroll to position [93, 0]
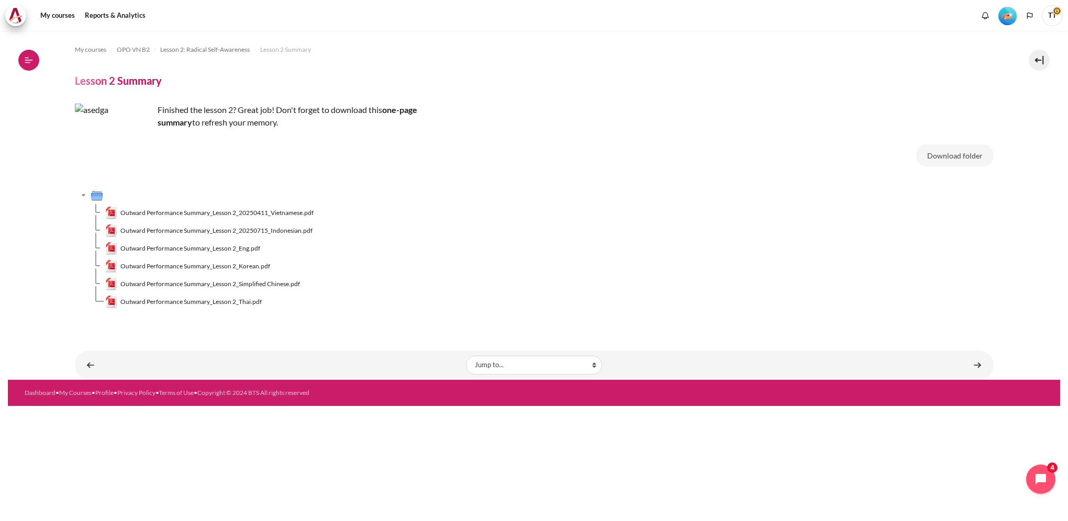
click at [29, 59] on icon at bounding box center [28, 59] width 9 height 9
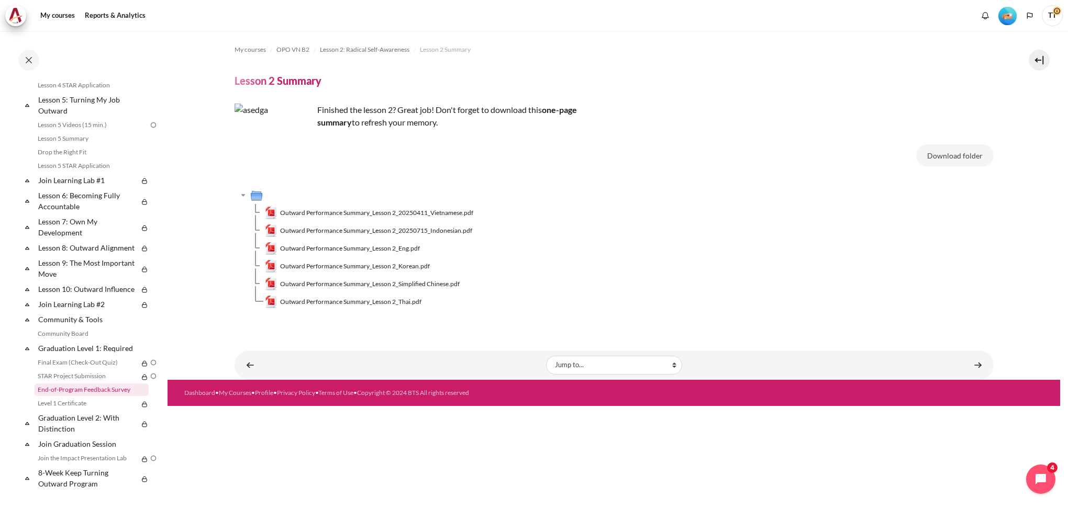
scroll to position [299, 0]
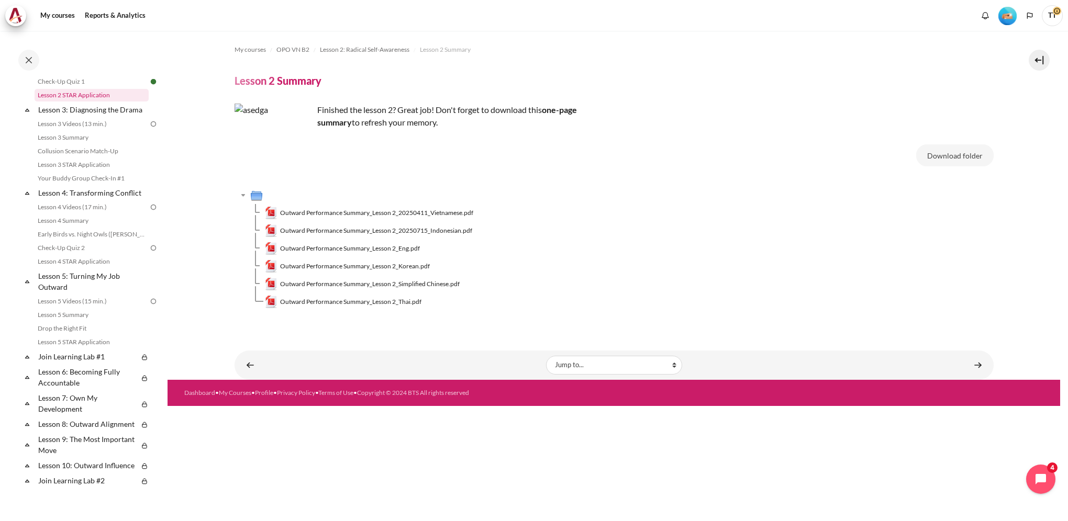
click at [93, 102] on link "Lesson 2 STAR Application" at bounding box center [92, 95] width 114 height 13
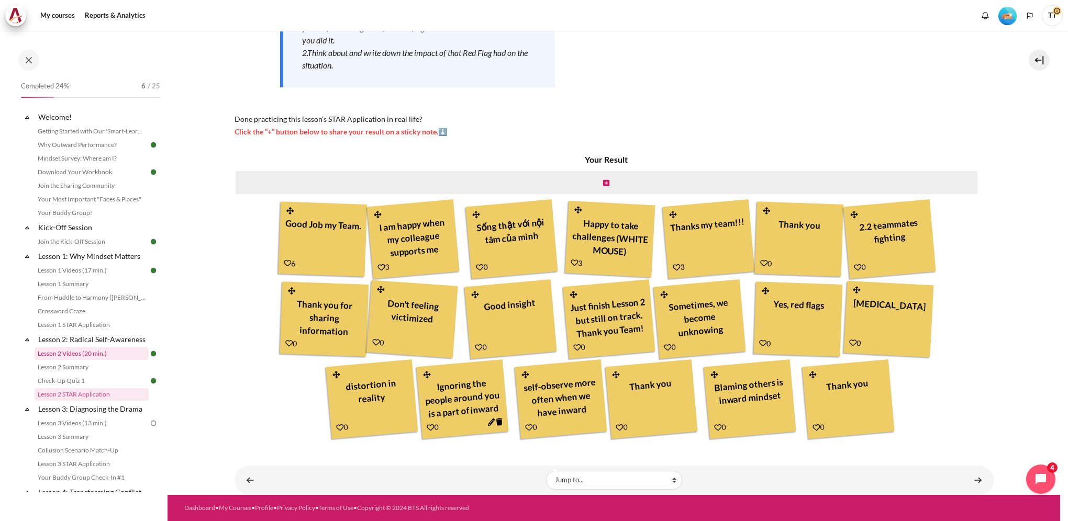
scroll to position [52, 0]
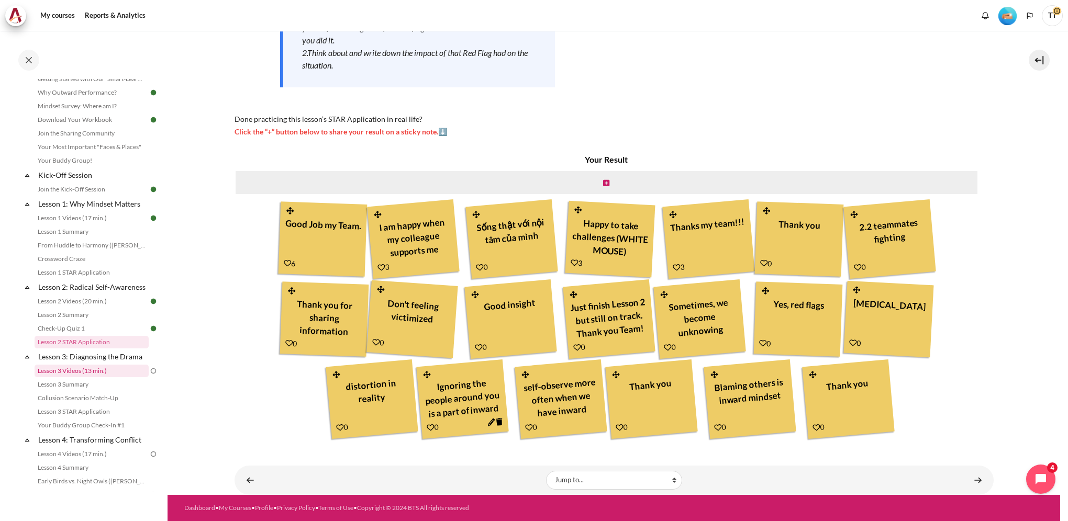
click at [116, 377] on link "Lesson 3 Videos (13 min.)" at bounding box center [92, 371] width 114 height 13
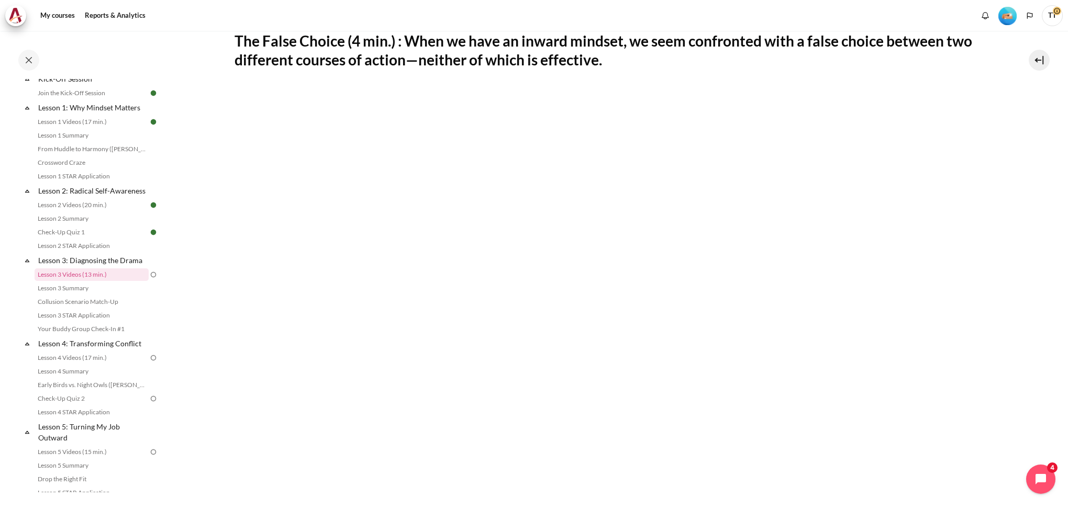
scroll to position [430, 0]
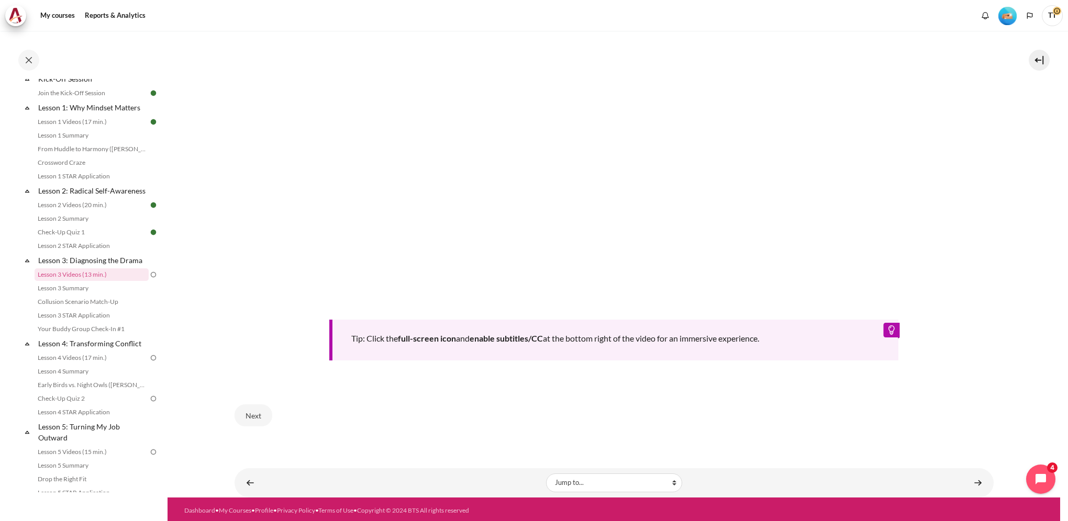
drag, startPoint x: 252, startPoint y: 414, endPoint x: 358, endPoint y: 341, distance: 129.8
click at [358, 341] on div "The False Choice (4 min.) : When we have an inward mindset, we seem confronted …" at bounding box center [613, 110] width 759 height 655
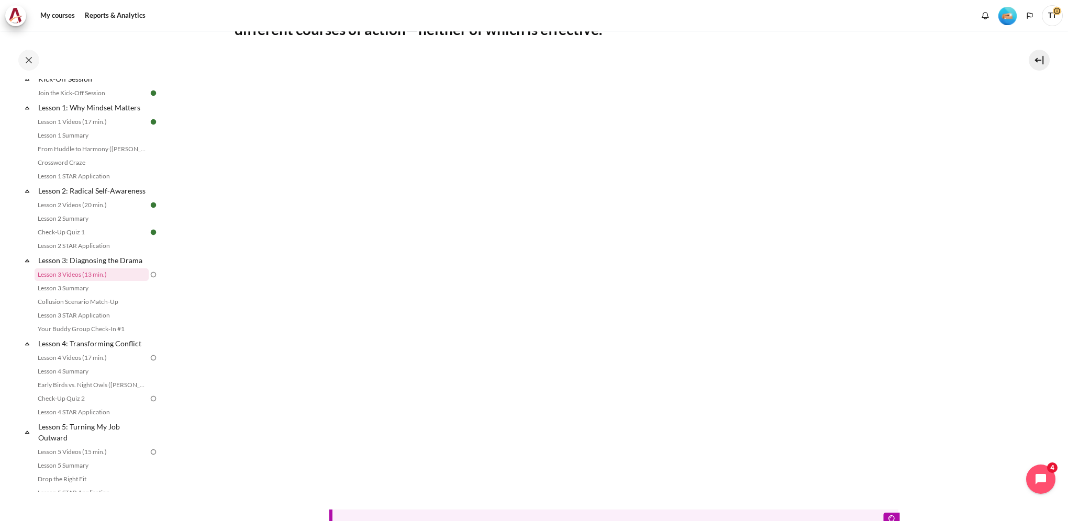
scroll to position [116, 0]
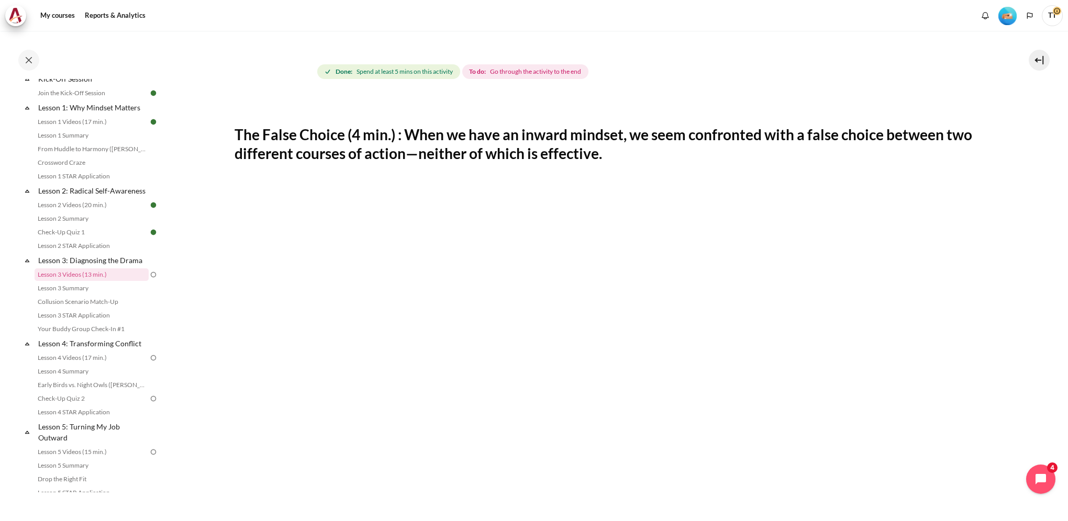
click at [509, 68] on span "Go through the activity to the end" at bounding box center [535, 71] width 91 height 9
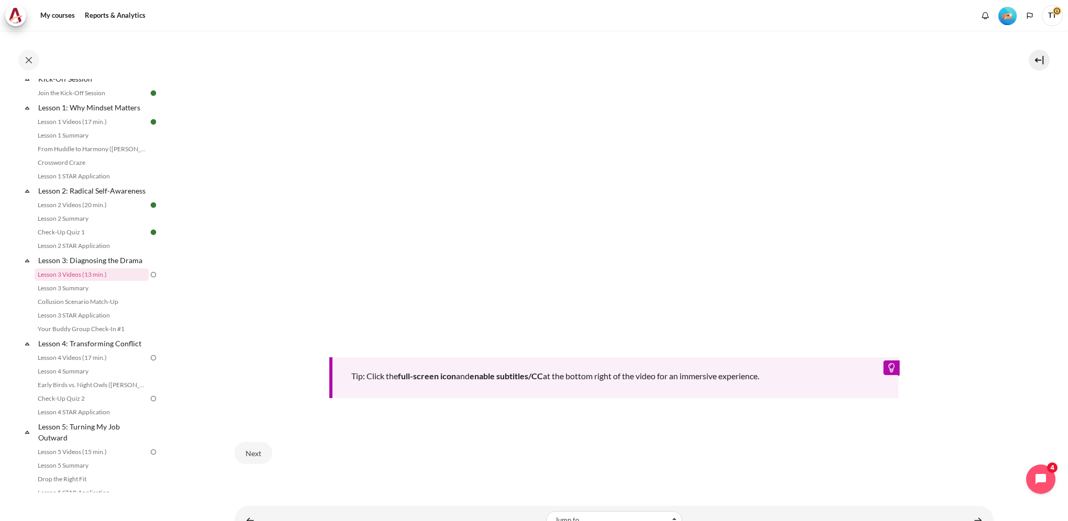
scroll to position [430, 0]
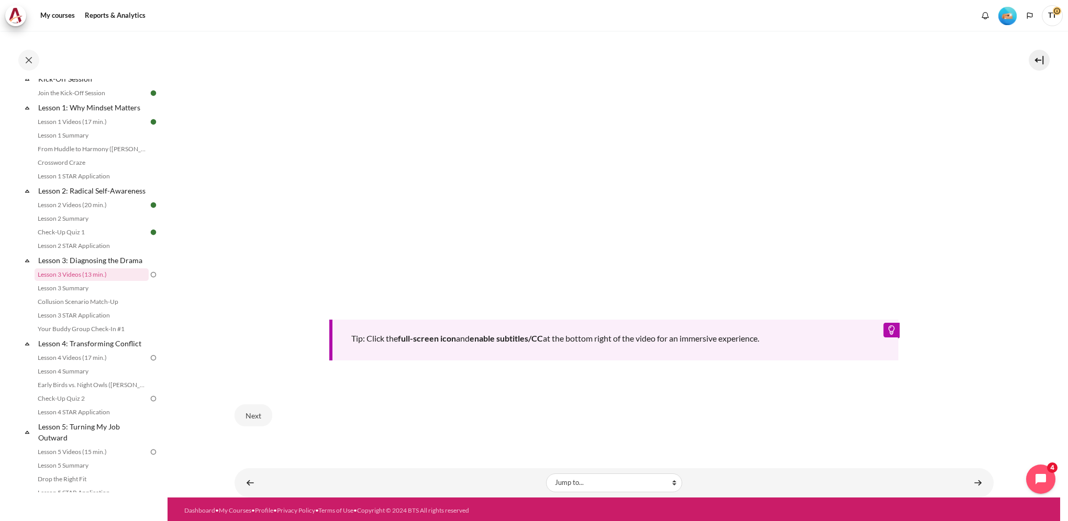
click at [891, 422] on div "Next" at bounding box center [613, 415] width 759 height 43
click at [253, 408] on button "Next" at bounding box center [253, 416] width 38 height 22
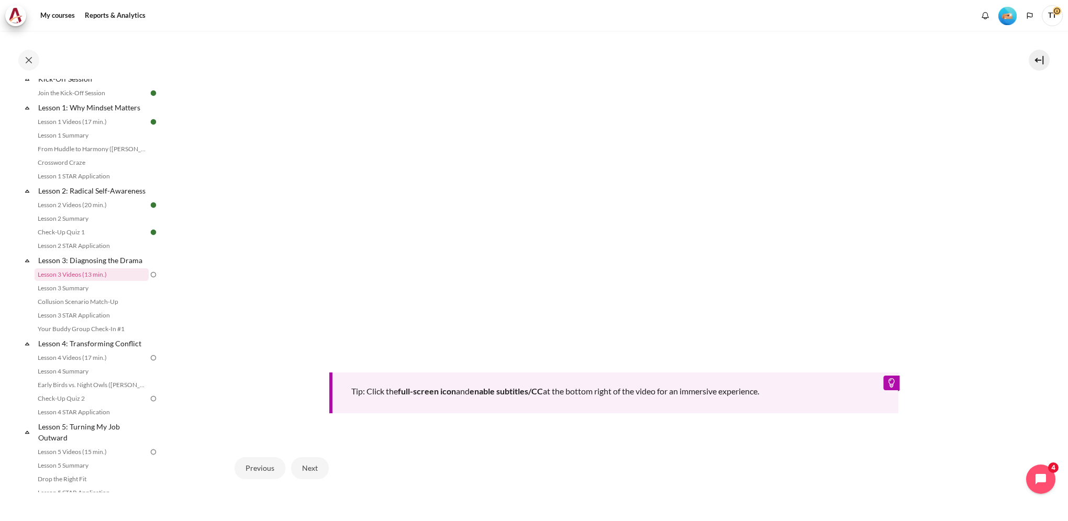
scroll to position [410, 0]
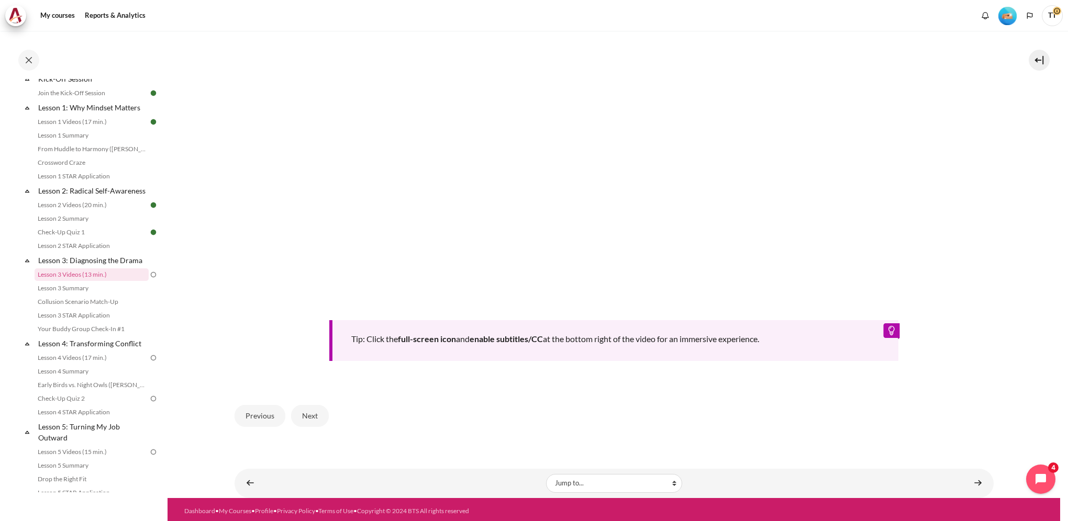
click at [886, 328] on div "Tip: Click the full-screen icon and enable subtitles/CC at the bottom right of …" at bounding box center [613, 340] width 569 height 41
click at [311, 413] on button "Next" at bounding box center [310, 416] width 38 height 22
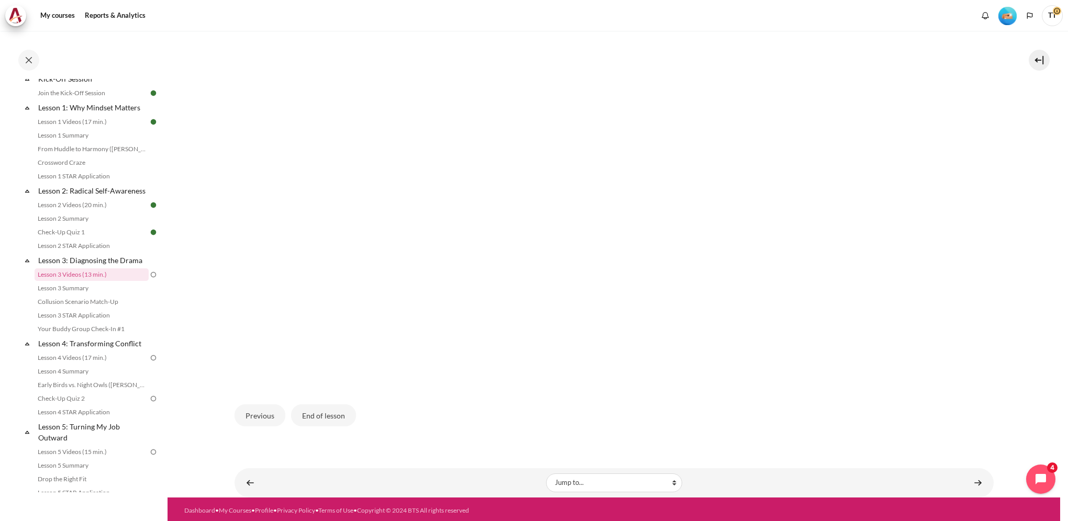
scroll to position [274, 0]
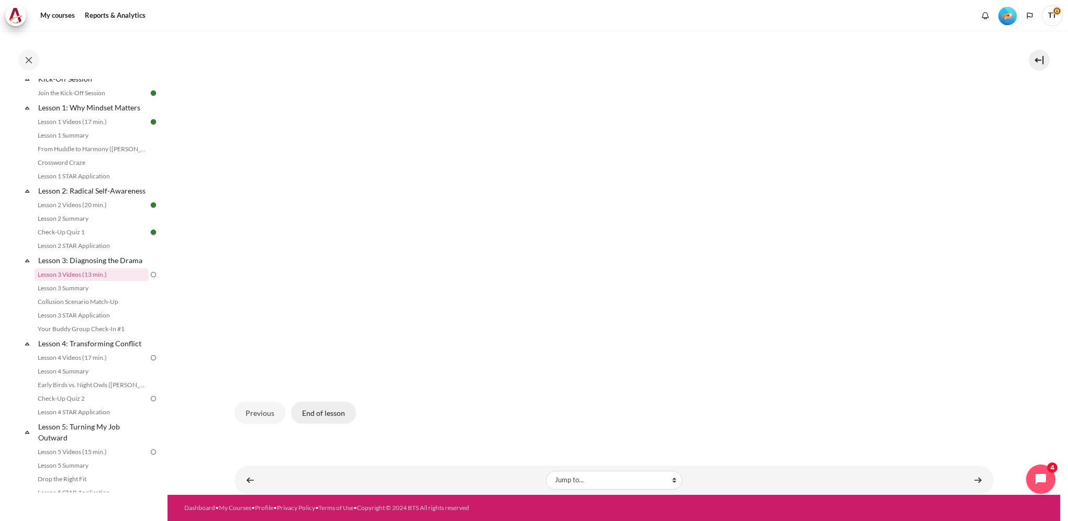
click at [325, 409] on button "End of lesson" at bounding box center [323, 413] width 65 height 22
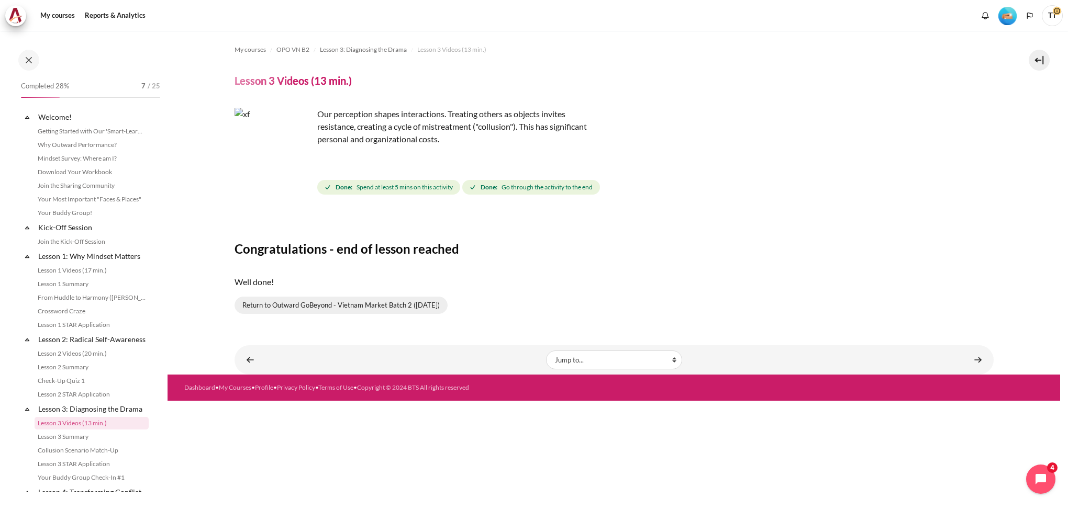
scroll to position [149, 0]
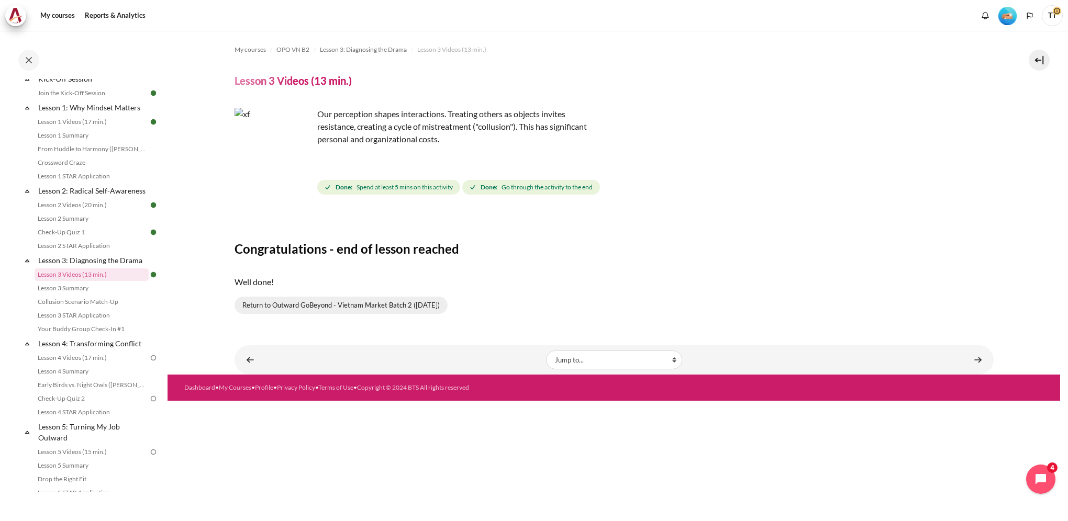
click at [408, 310] on link "Return to Outward GoBeyond - Vietnam Market Batch 2 (Jul 2025)" at bounding box center [340, 306] width 213 height 18
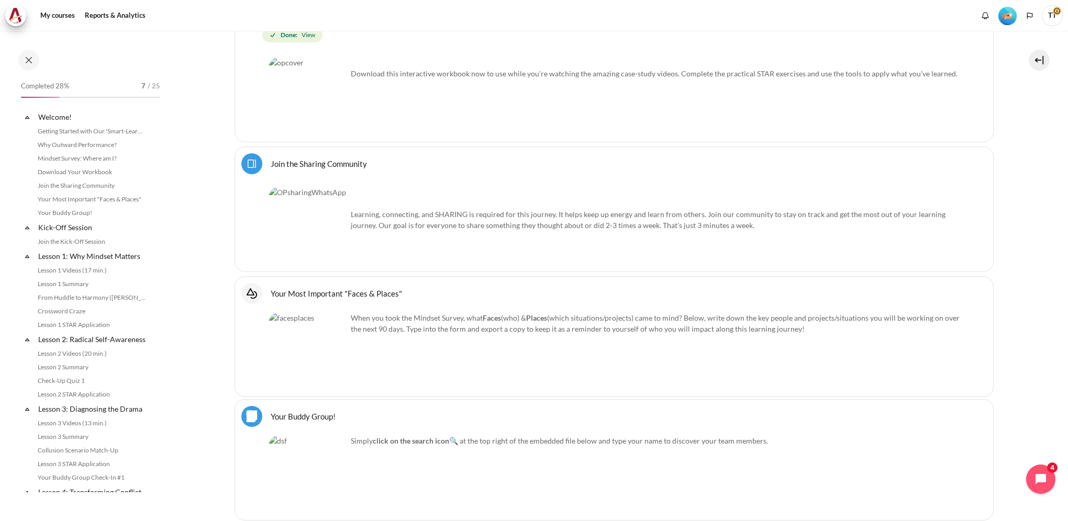
scroll to position [867, 0]
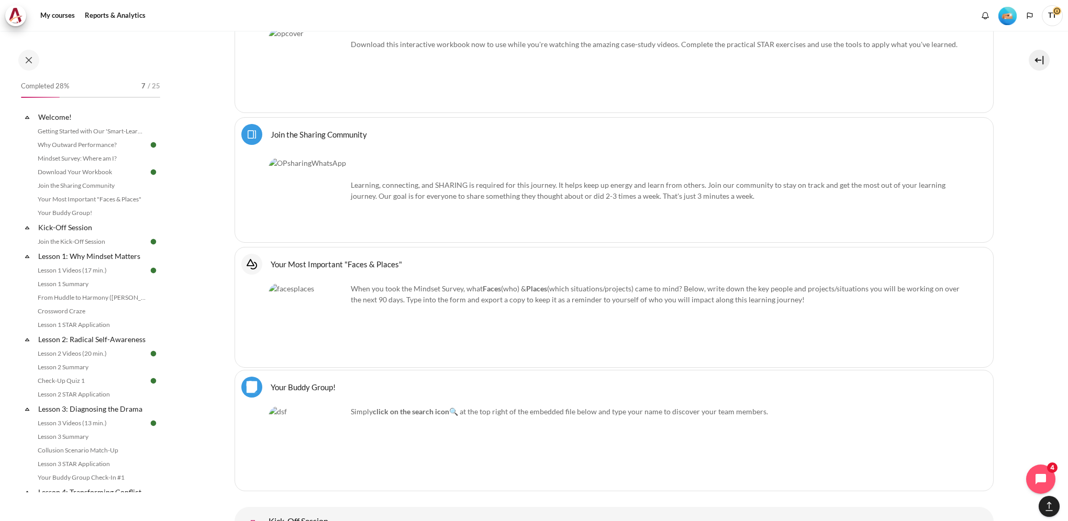
click at [485, 289] on strong "F" at bounding box center [484, 288] width 4 height 9
click at [310, 300] on img "Content" at bounding box center [307, 322] width 78 height 78
click at [310, 198] on img "Content" at bounding box center [307, 197] width 78 height 78
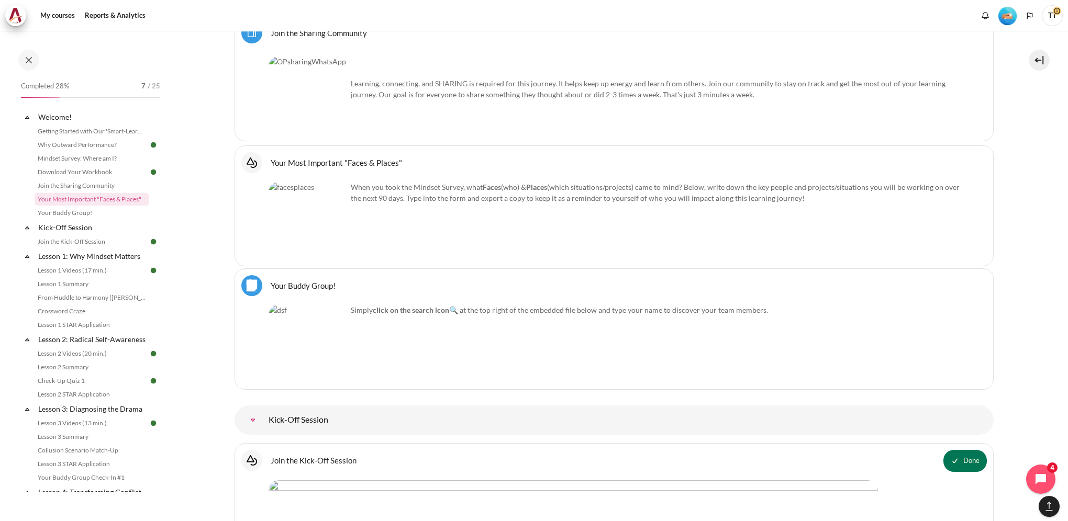
scroll to position [971, 0]
click at [594, 92] on div "Learning, connecting, and SHARING is required for this journey. It helps keep u…" at bounding box center [613, 75] width 691 height 44
click at [540, 309] on p "Simply click on the search icon 🔍 at the top right of the embedded file below a…" at bounding box center [613, 306] width 691 height 11
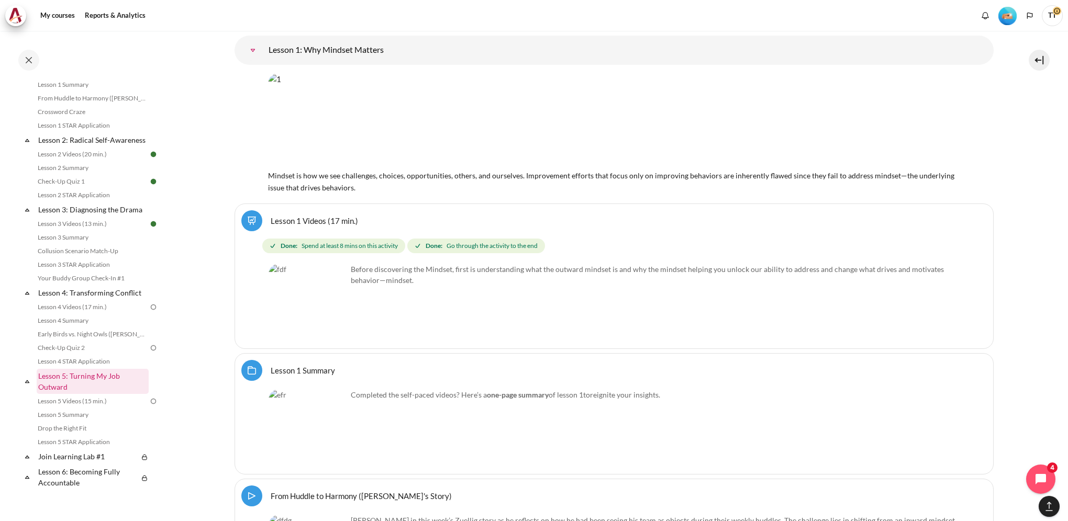
scroll to position [209, 0]
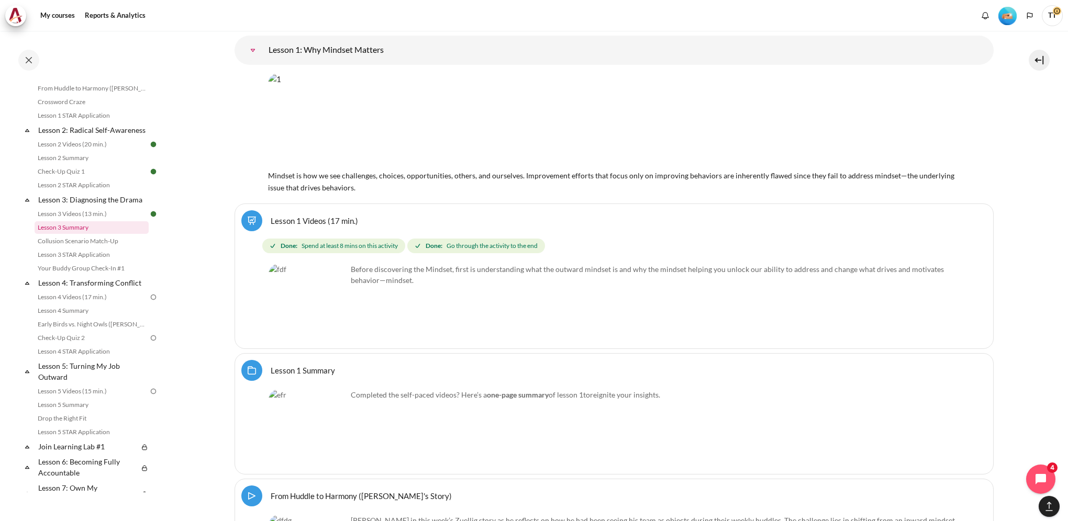
click at [114, 234] on link "Lesson 3 Summary" at bounding box center [92, 227] width 114 height 13
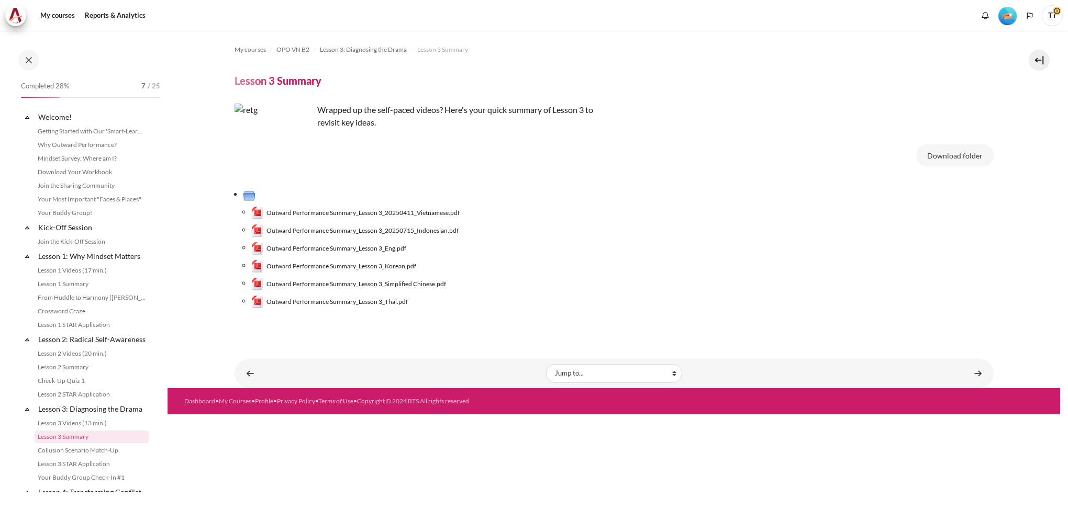
scroll to position [162, 0]
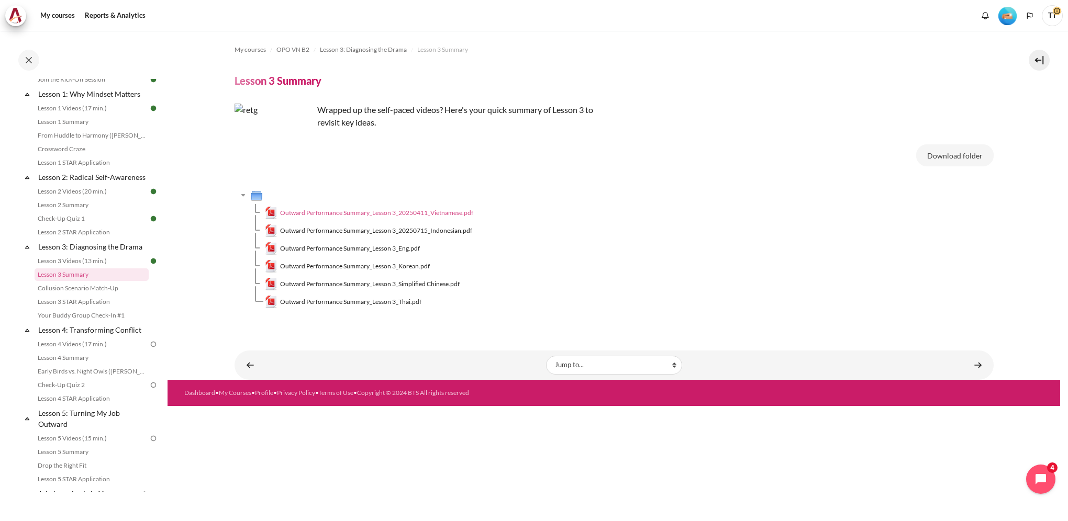
click at [434, 211] on span "Outward Performance Summary_Lesson 3_20250411_Vietnamese.pdf" at bounding box center [376, 212] width 193 height 9
click at [78, 295] on link "Collusion Scenario Match-Up" at bounding box center [92, 288] width 114 height 13
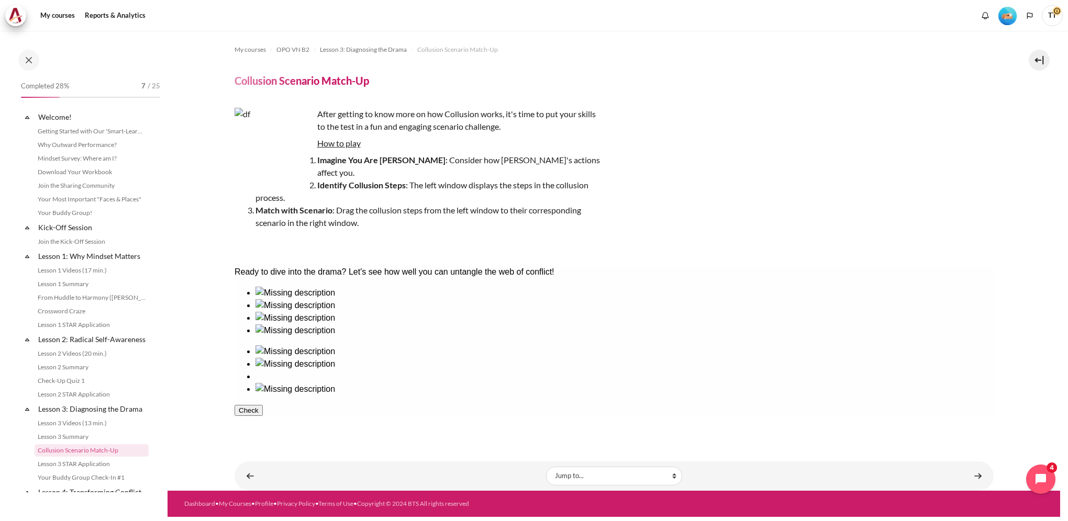
scroll to position [176, 0]
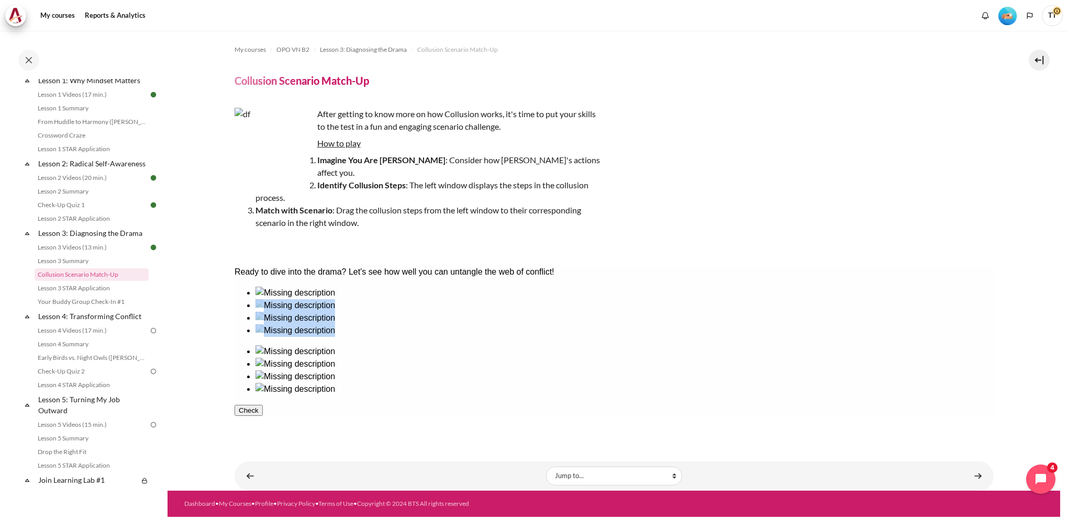
drag, startPoint x: 656, startPoint y: 349, endPoint x: 272, endPoint y: 345, distance: 384.6
click at [272, 345] on div at bounding box center [613, 341] width 759 height 109
click at [658, 345] on ul at bounding box center [613, 370] width 759 height 50
drag, startPoint x: 502, startPoint y: 338, endPoint x: 470, endPoint y: 325, distance: 34.5
click at [470, 325] on ul at bounding box center [613, 312] width 759 height 50
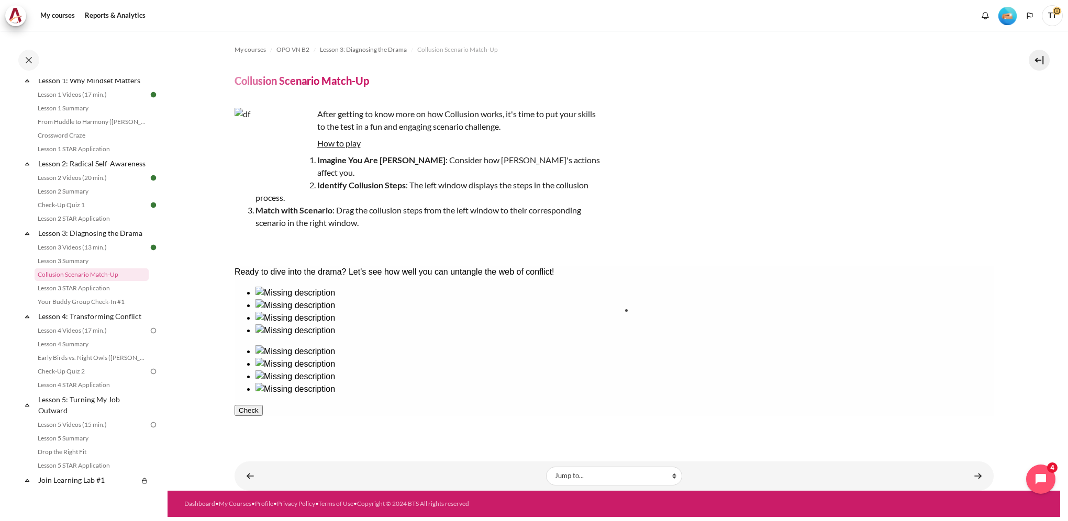
drag, startPoint x: 264, startPoint y: 328, endPoint x: 654, endPoint y: 328, distance: 389.3
drag, startPoint x: 417, startPoint y: 335, endPoint x: 801, endPoint y: 328, distance: 384.7
drag, startPoint x: 468, startPoint y: 337, endPoint x: 700, endPoint y: 333, distance: 232.4
drag, startPoint x: 341, startPoint y: 338, endPoint x: 871, endPoint y: 329, distance: 529.6
click at [260, 455] on button "Check" at bounding box center [248, 460] width 28 height 11
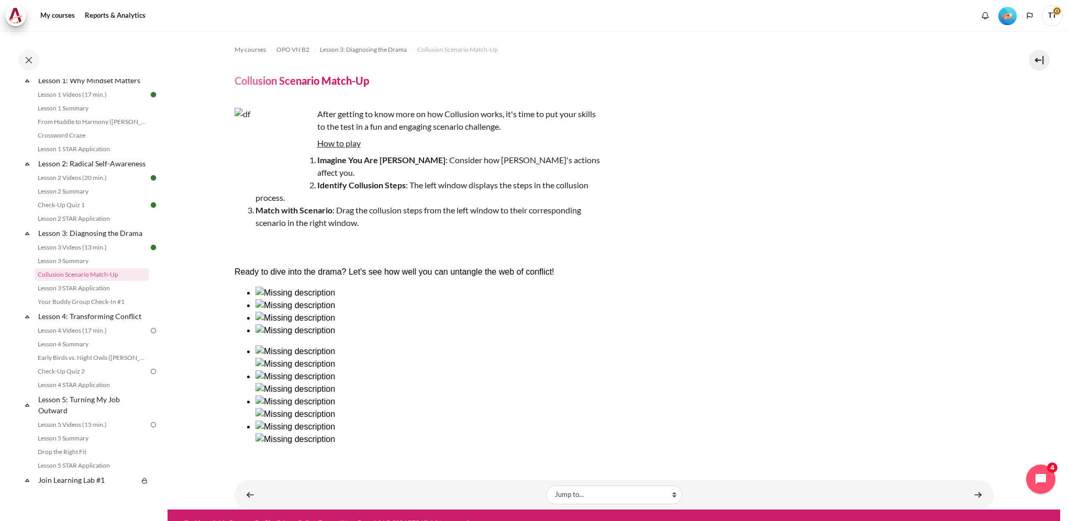
scroll to position [2, 0]
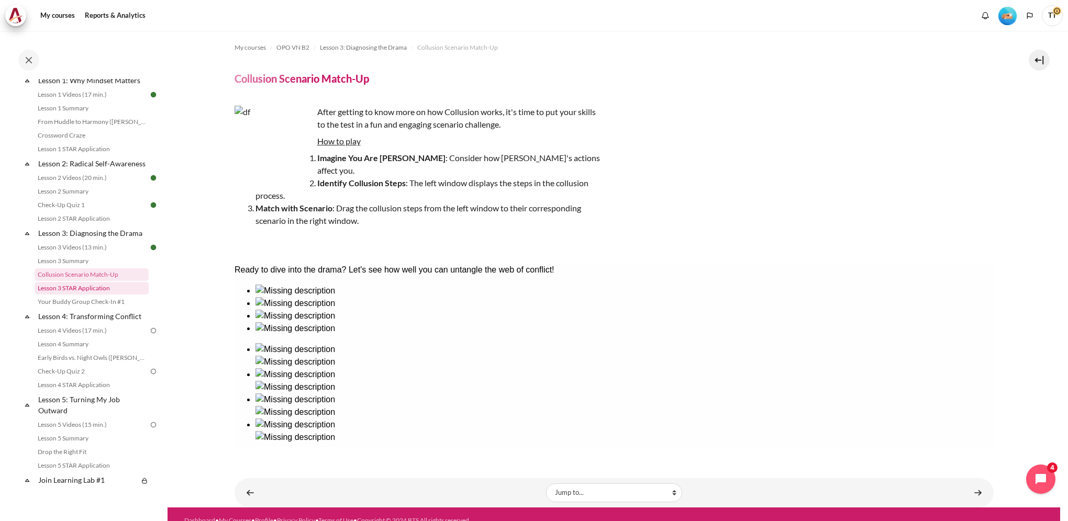
click at [93, 295] on link "Lesson 3 STAR Application" at bounding box center [92, 288] width 114 height 13
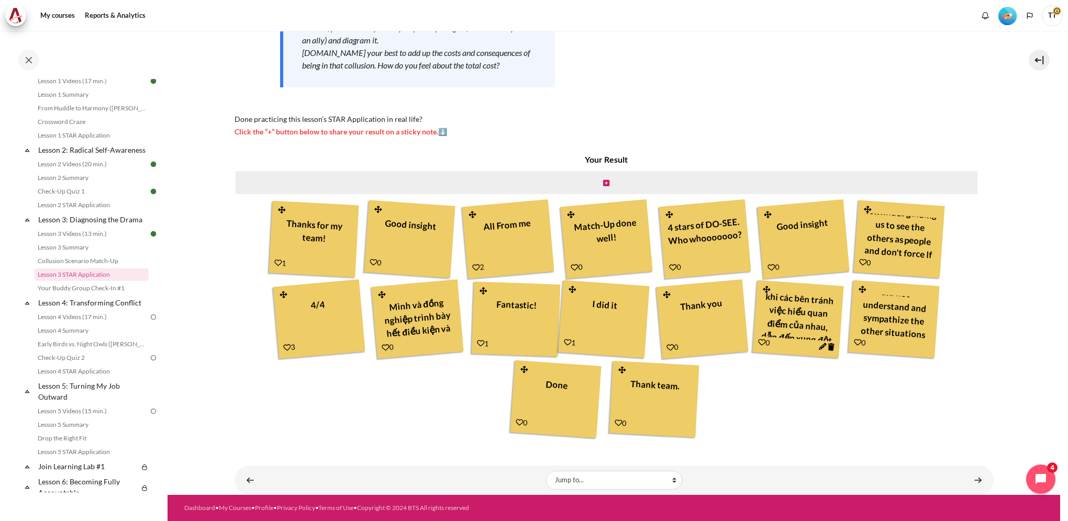
scroll to position [38, 0]
click at [64, 295] on link "Your Buddy Group Check-In #1" at bounding box center [92, 288] width 114 height 13
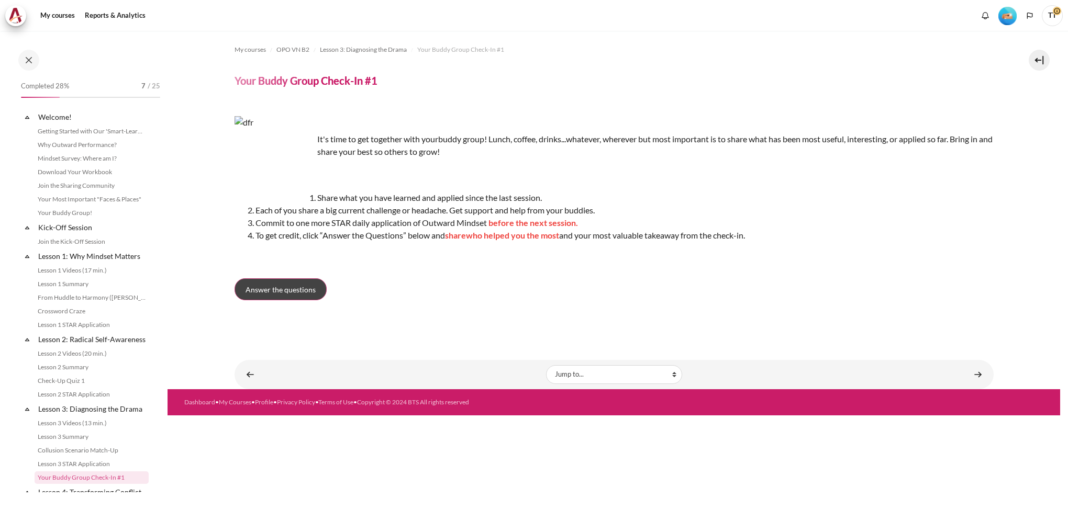
scroll to position [203, 0]
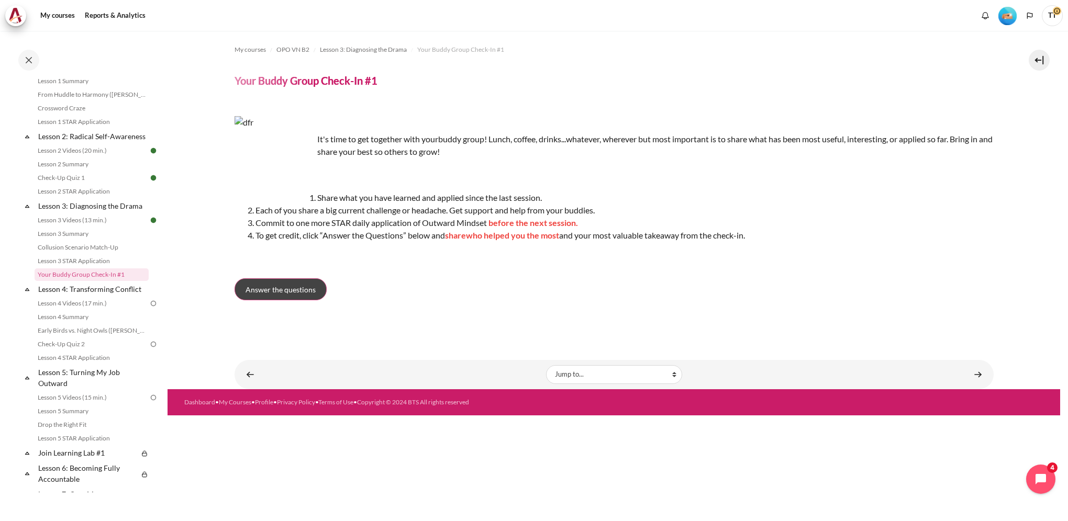
click at [310, 285] on span "Answer the questions" at bounding box center [280, 289] width 70 height 11
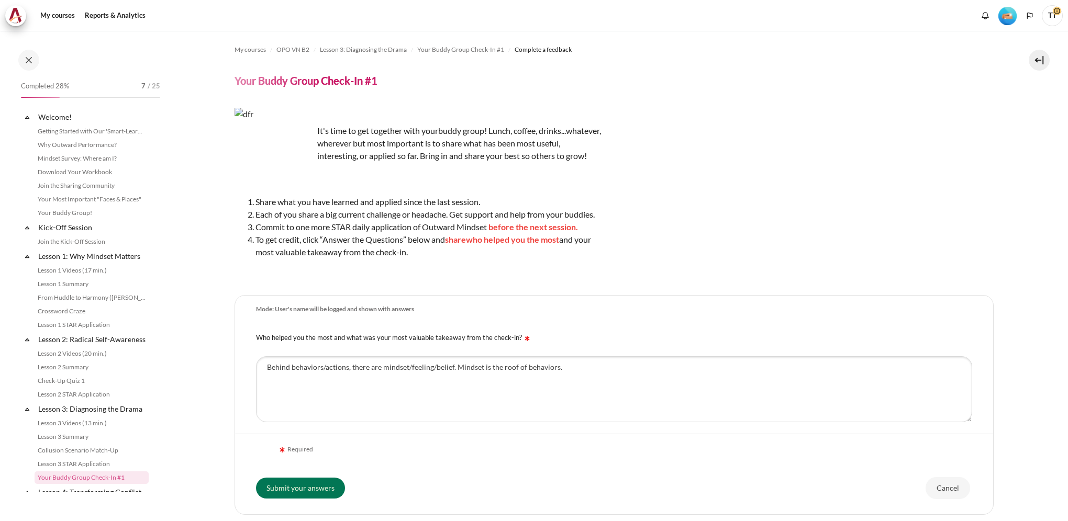
scroll to position [203, 0]
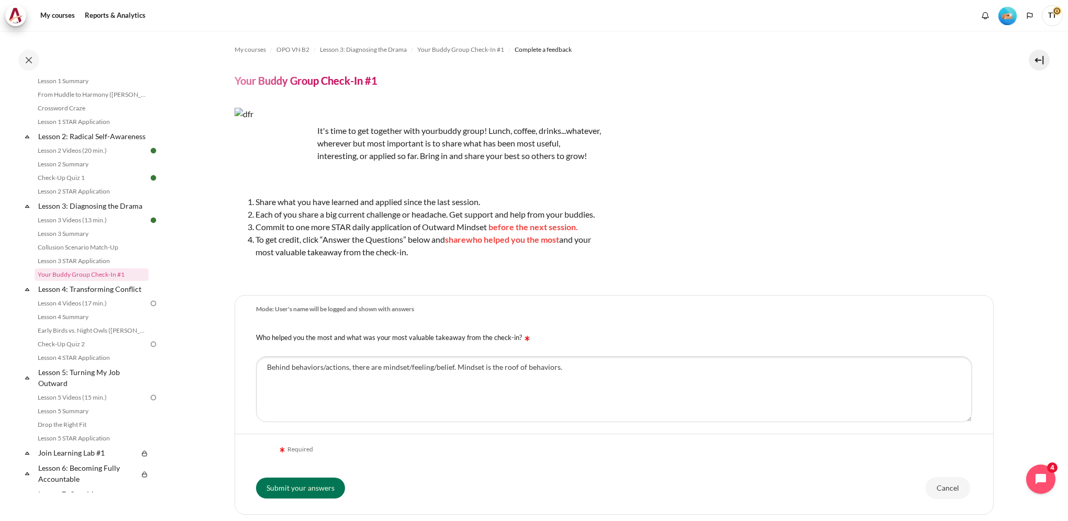
click at [277, 152] on img "Content" at bounding box center [273, 147] width 78 height 78
click at [383, 381] on textarea "Behind behaviors/actions, there are mindset/feeling/belief. Mindset is the roof…" at bounding box center [614, 389] width 716 height 66
click at [338, 392] on textarea "Behind behaviors/actions, there are mindset/feeling/belief. Mindset is the roof…" at bounding box center [614, 389] width 716 height 66
drag, startPoint x: 615, startPoint y: 385, endPoint x: 182, endPoint y: 335, distance: 436.2
click at [182, 335] on section "My courses OPO VN B2 Lesson 3: Diagnosing the Drama Your Buddy Group Check-In #…" at bounding box center [613, 303] width 892 height 545
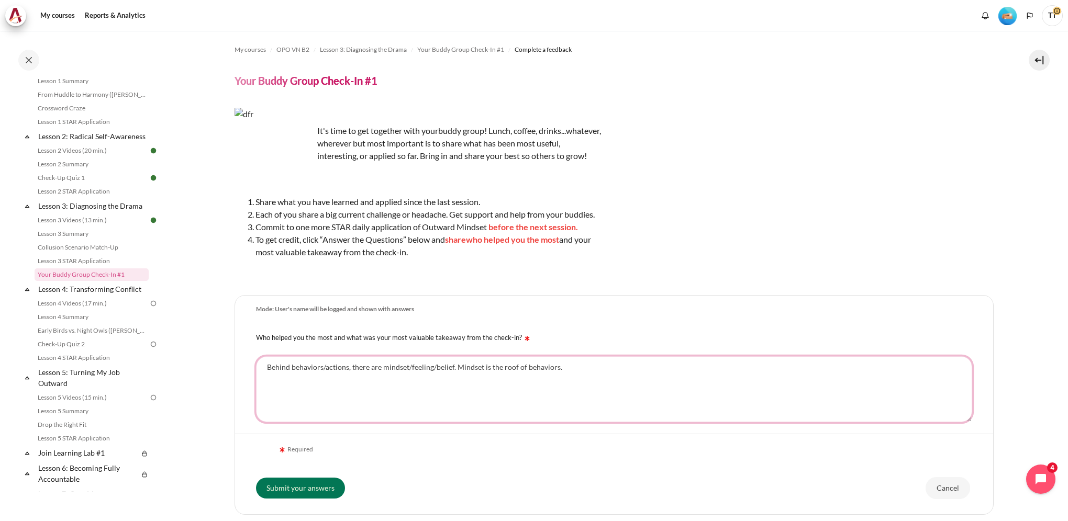
click at [623, 380] on textarea "Behind behaviors/actions, there are mindset/feeling/belief. Mindset is the roof…" at bounding box center [614, 389] width 716 height 66
paste textarea "put yourself in someone else's shoes"
click at [266, 389] on textarea "Behind behaviors/actions, there are mindset/feeling/belief. Mindset is the roof…" at bounding box center [614, 389] width 716 height 66
click at [453, 390] on textarea "Behind behaviors/actions, there are mindset/feeling/belief. Mindset is the roof…" at bounding box center [614, 389] width 716 height 66
drag, startPoint x: 535, startPoint y: 391, endPoint x: 148, endPoint y: 381, distance: 387.4
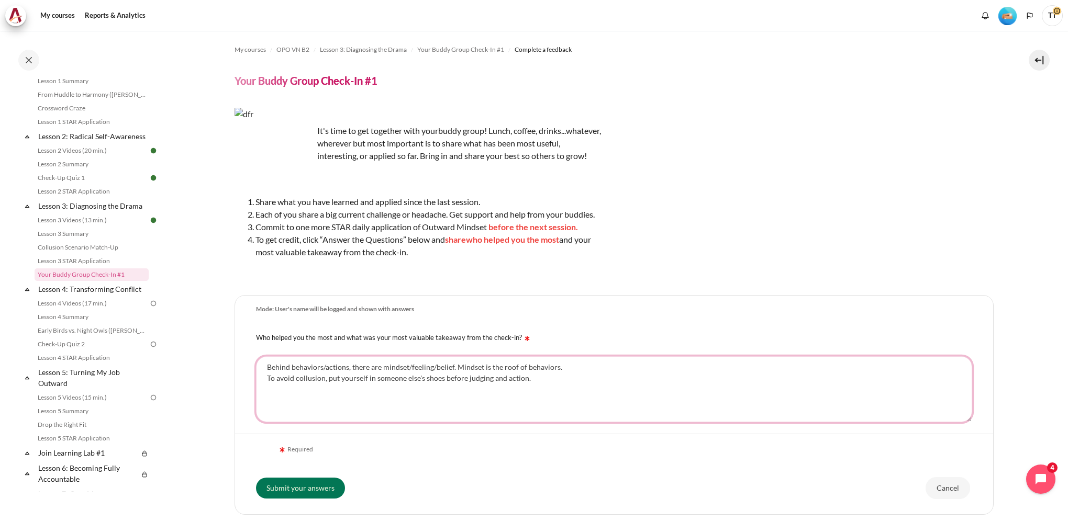
click at [148, 381] on div "Skip to main content Open course index Completed 28% 7 / 25 Expand Collapse" at bounding box center [534, 260] width 1068 height 521
click at [437, 381] on textarea "Behind behaviors/actions, there are mindset/feeling/belief. Mindset is the roof…" at bounding box center [614, 389] width 716 height 66
drag, startPoint x: 543, startPoint y: 396, endPoint x: 215, endPoint y: 400, distance: 327.6
click at [215, 400] on section "My courses OPO VN B2 Lesson 3: Diagnosing the Drama Your Buddy Group Check-In #…" at bounding box center [613, 303] width 892 height 545
click at [505, 389] on textarea "Behind behaviors/actions, there are mindset/feeling/belief. Mindset is the roof…" at bounding box center [614, 389] width 716 height 66
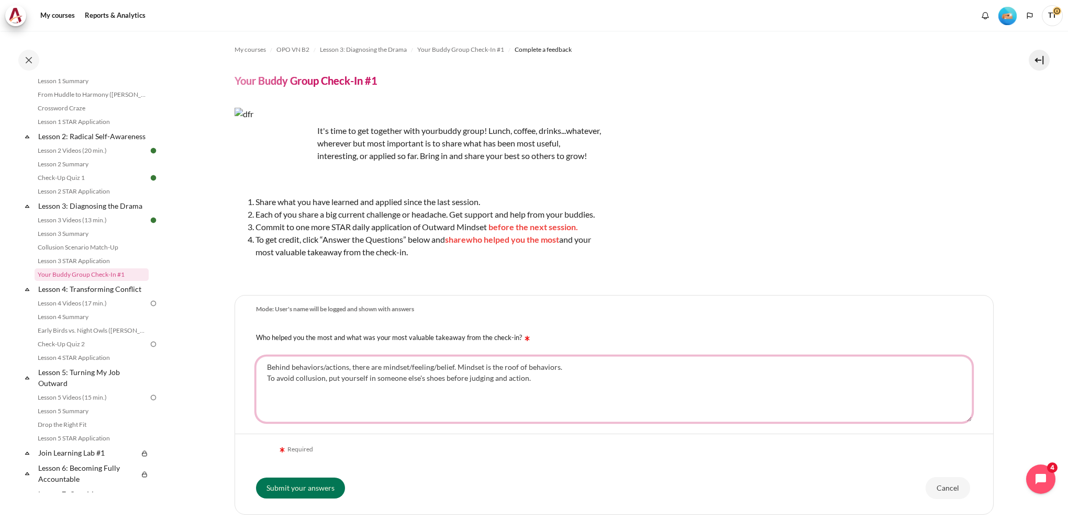
click at [524, 400] on textarea "Behind behaviors/actions, there are mindset/feeling/belief. Mindset is the roof…" at bounding box center [614, 389] width 716 height 66
drag, startPoint x: 538, startPoint y: 392, endPoint x: -115, endPoint y: 289, distance: 660.6
click at [0, 289] on html "Skip to main content Open course index Completed 28% 7 / 25 Expand Collapse" at bounding box center [534, 260] width 1068 height 521
paste textarea "Before you act or pass judgment, try seeing things from someone else's point of…"
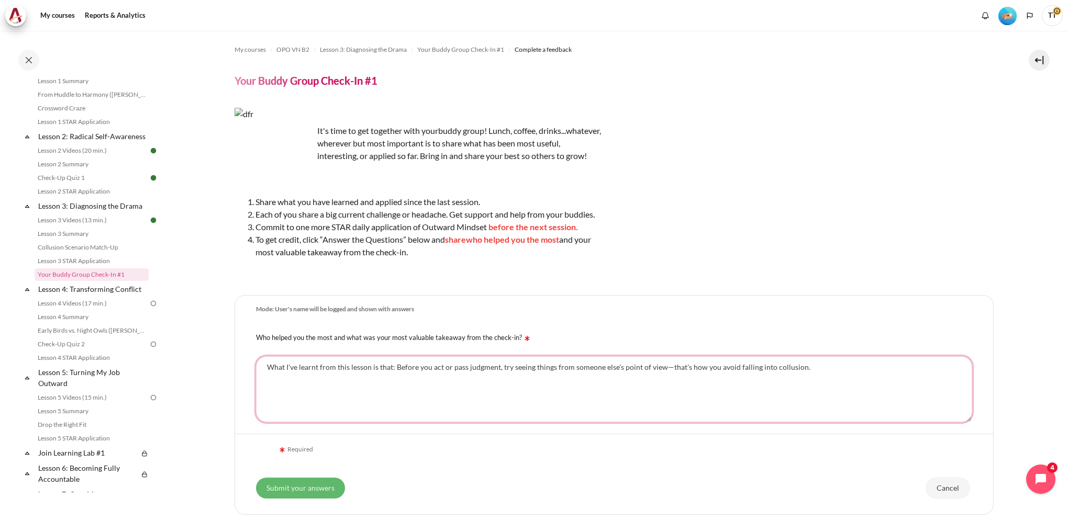
type textarea "What I've learnt from this lesson is that: Before you act or pass judgment, try…"
click at [310, 486] on input "Submit your answers" at bounding box center [300, 488] width 89 height 21
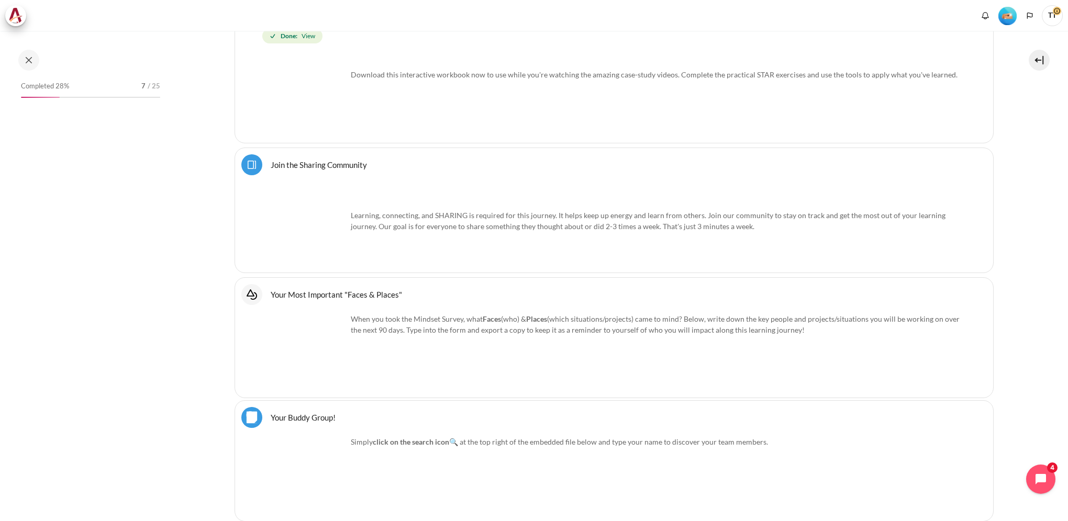
scroll to position [994, 0]
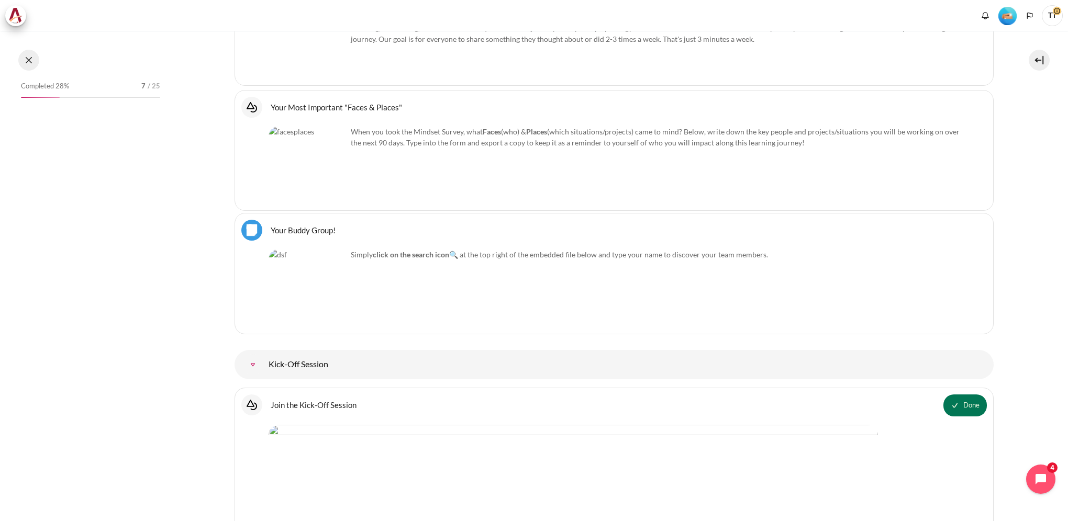
click at [35, 61] on button at bounding box center [28, 60] width 21 height 21
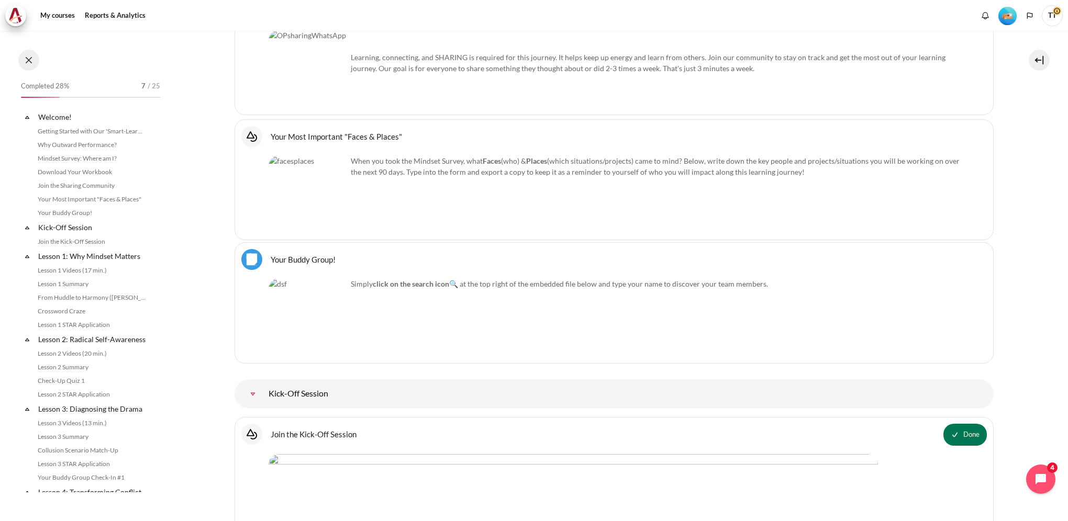
click at [30, 61] on button at bounding box center [28, 60] width 21 height 21
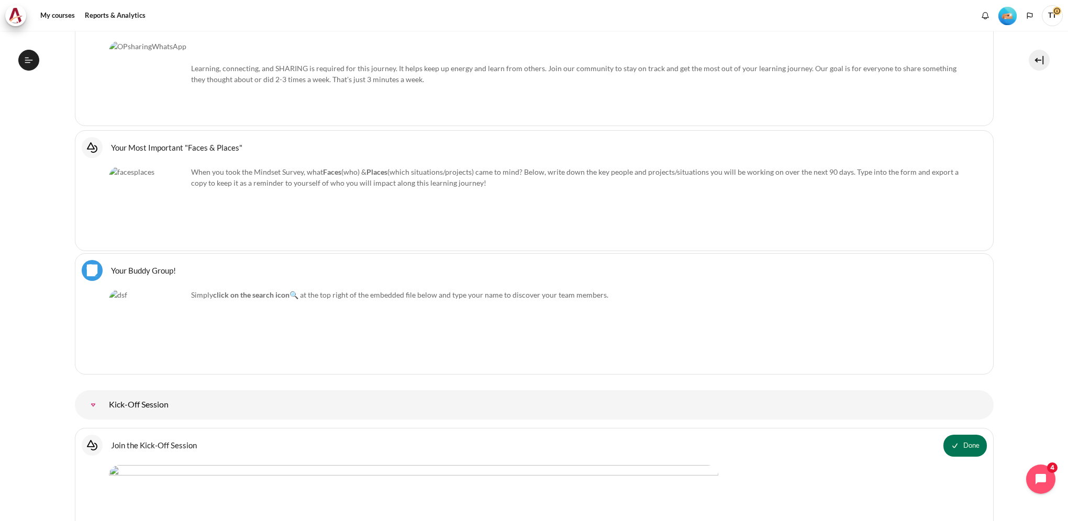
click at [30, 61] on icon at bounding box center [28, 59] width 9 height 9
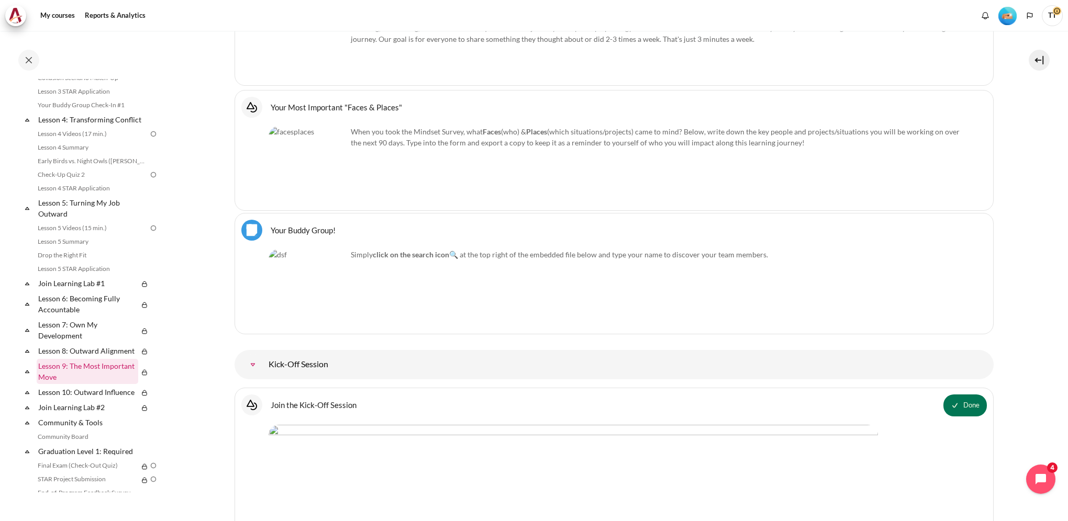
scroll to position [299, 0]
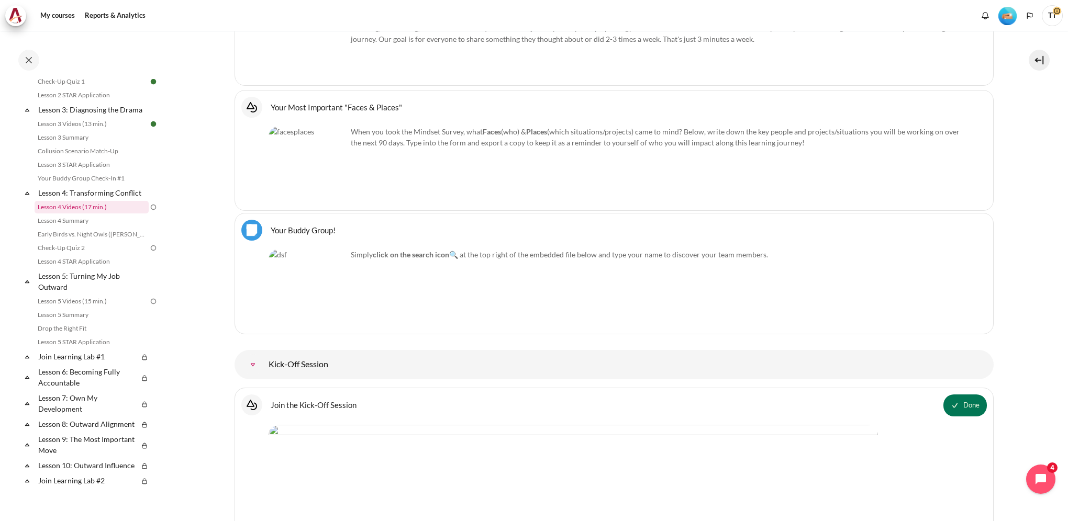
click at [118, 214] on link "Lesson 4 Videos (17 min.)" at bounding box center [92, 207] width 114 height 13
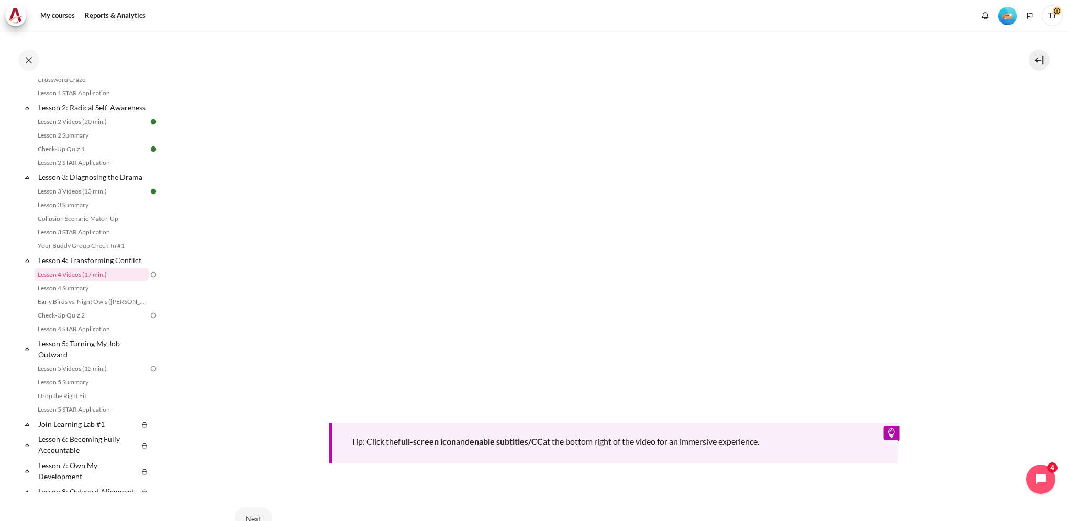
scroll to position [417, 0]
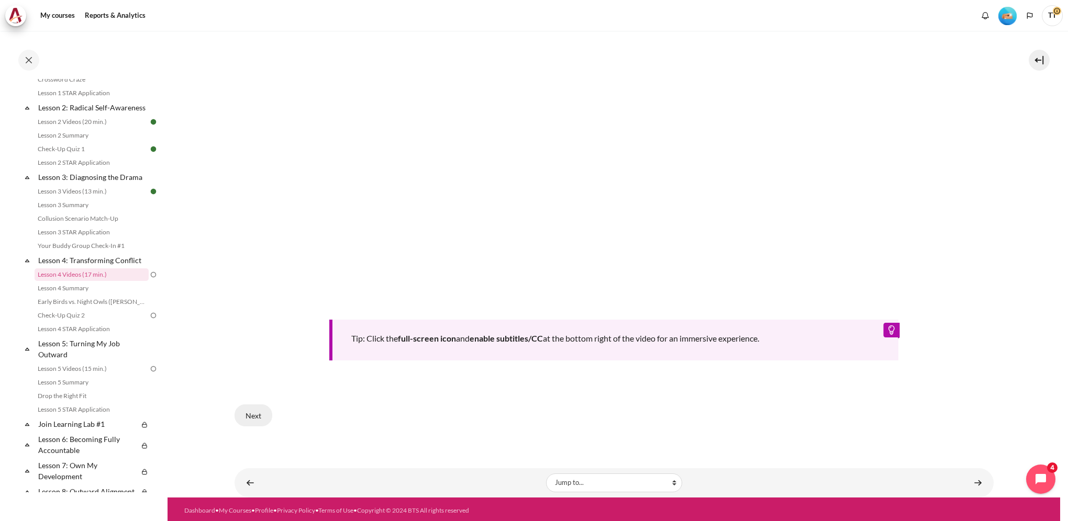
click at [252, 409] on button "Next" at bounding box center [253, 416] width 38 height 22
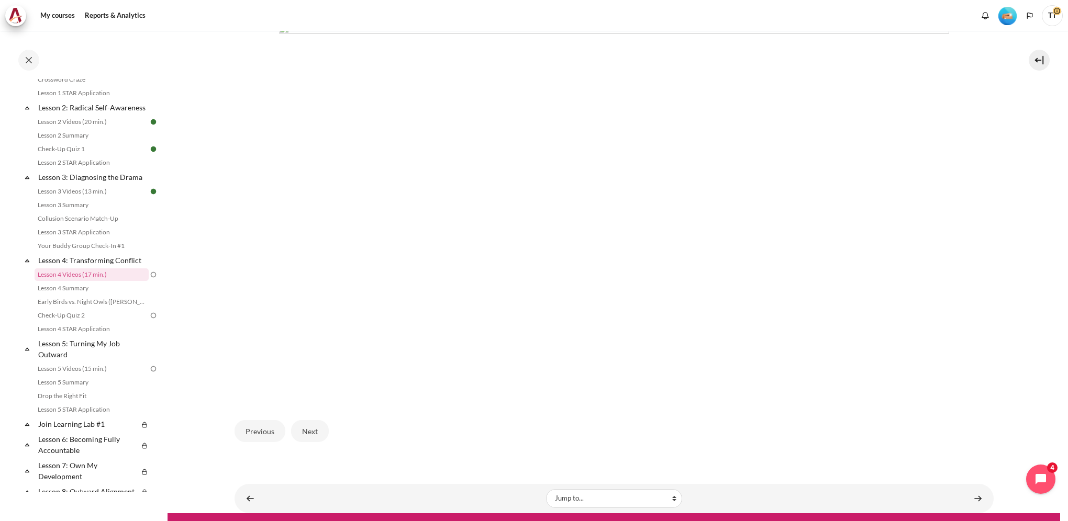
scroll to position [261, 0]
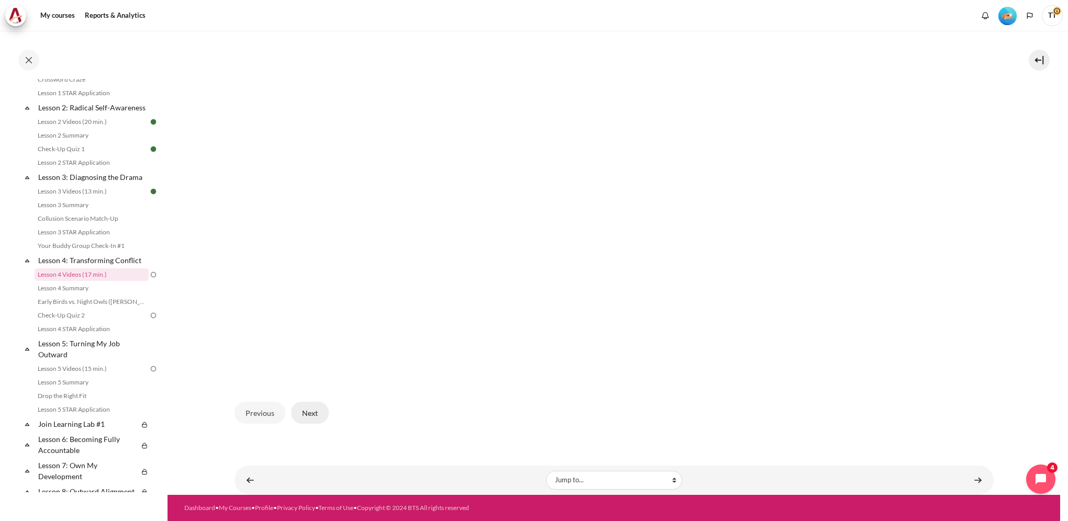
click at [303, 413] on button "Next" at bounding box center [310, 413] width 38 height 22
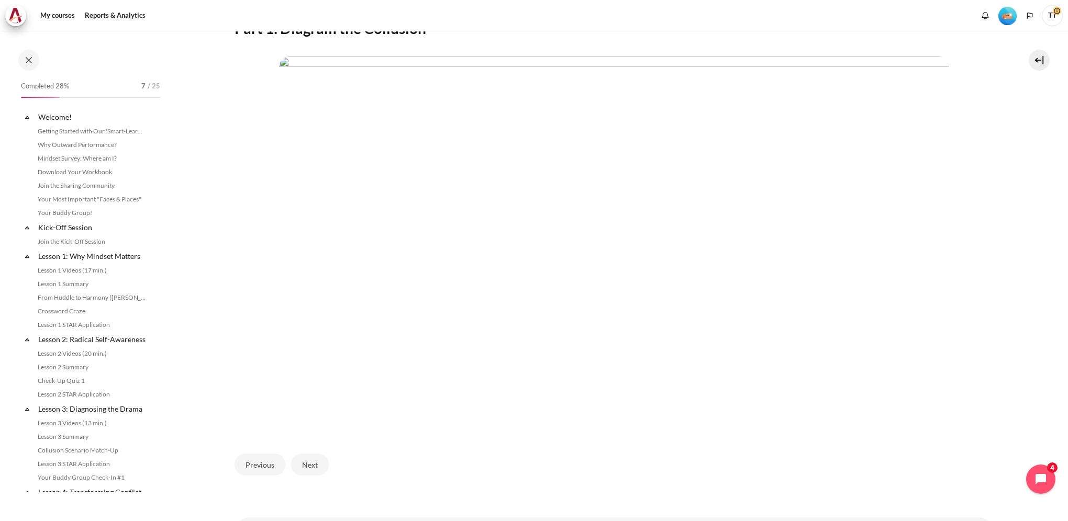
scroll to position [232, 0]
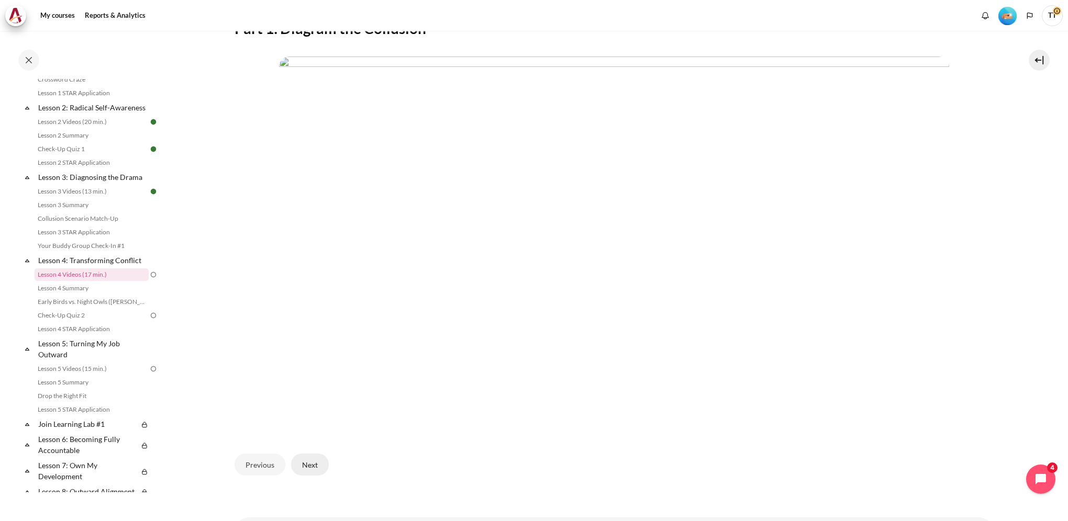
click at [305, 474] on button "Next" at bounding box center [310, 465] width 38 height 22
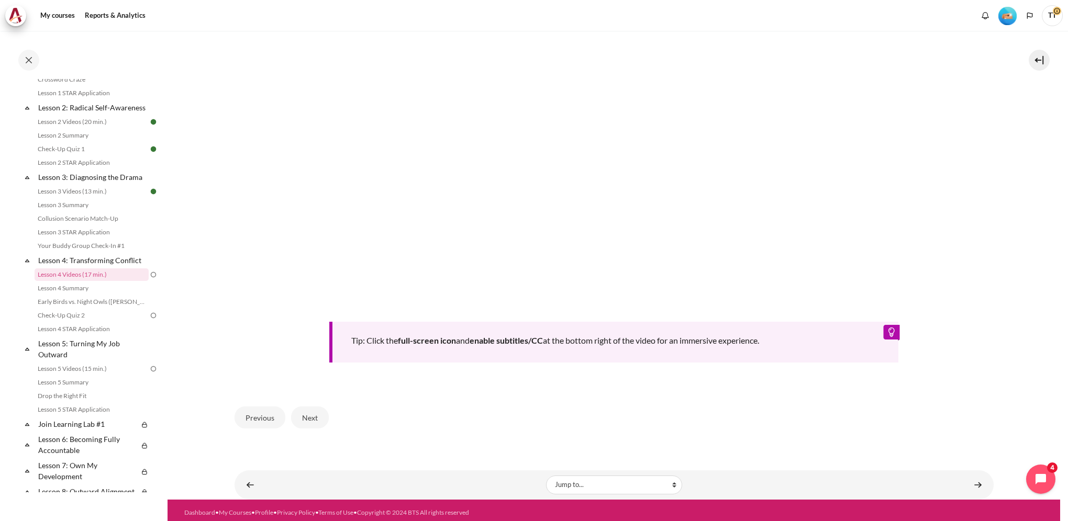
scroll to position [417, 0]
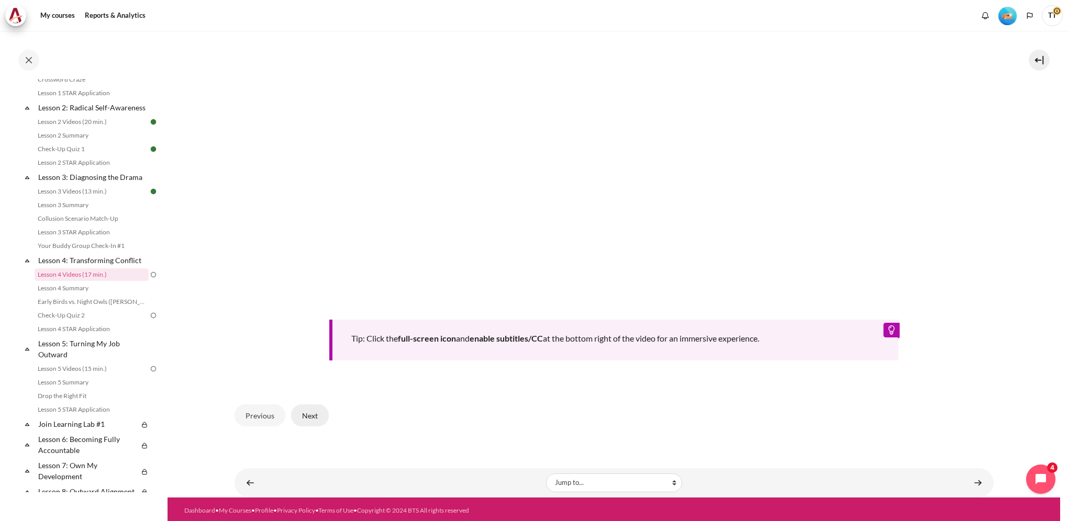
click at [311, 412] on button "Next" at bounding box center [310, 416] width 38 height 22
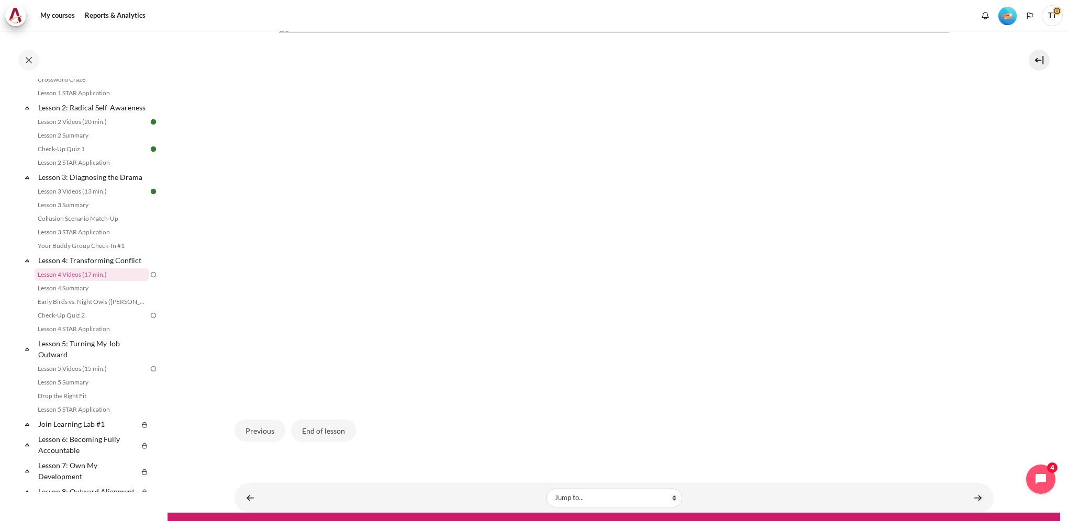
scroll to position [261, 0]
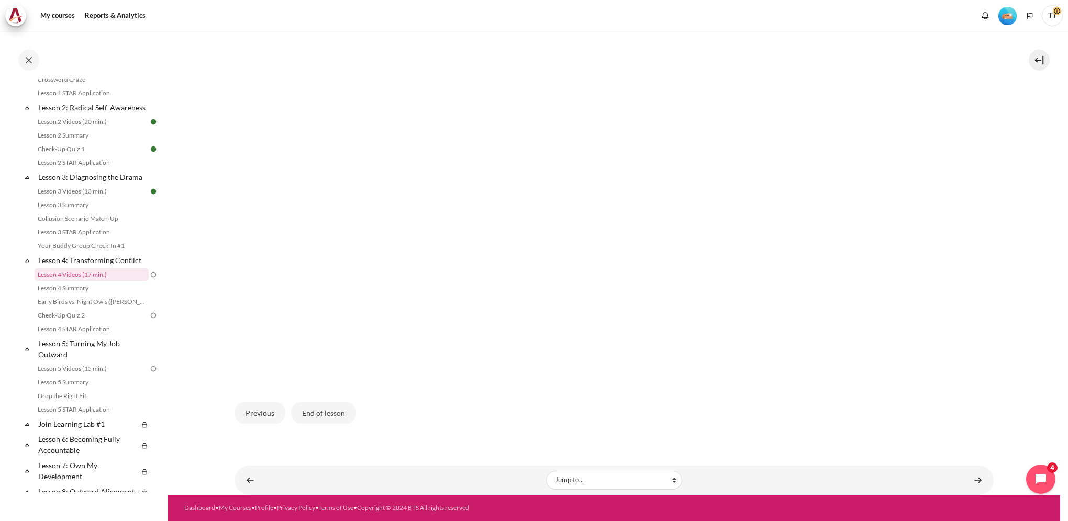
click at [659, 401] on div "Previous End of lesson" at bounding box center [613, 412] width 759 height 43
click at [668, 284] on img "Content" at bounding box center [614, 193] width 670 height 377
click at [517, 175] on img "Content" at bounding box center [614, 193] width 670 height 377
click at [325, 414] on button "End of lesson" at bounding box center [323, 413] width 65 height 22
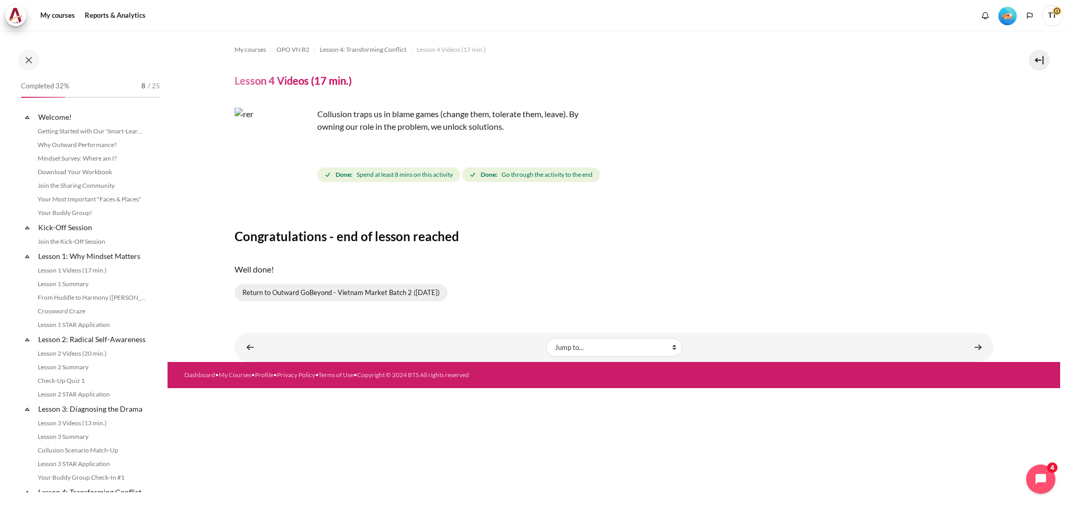
scroll to position [232, 0]
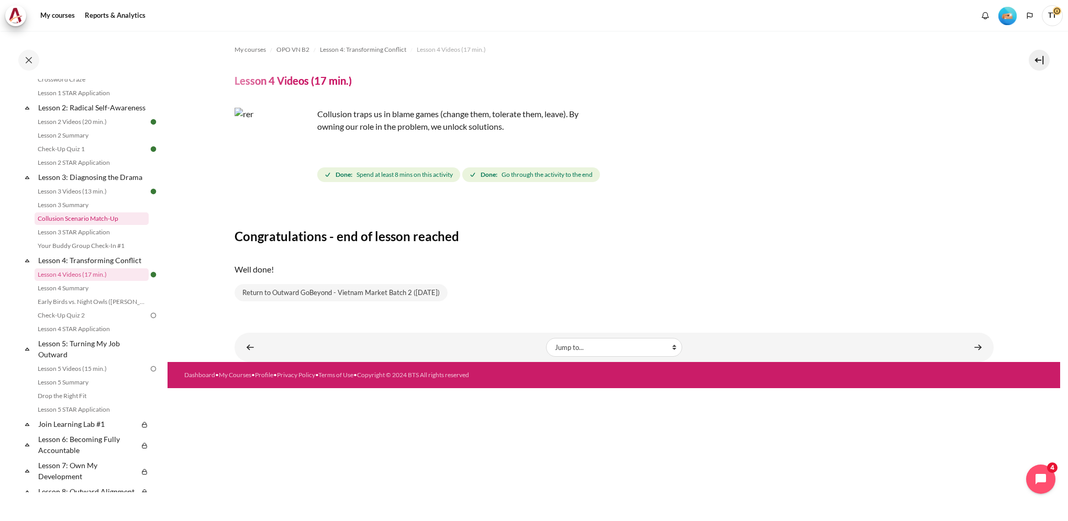
click at [113, 225] on link "Collusion Scenario Match-Up" at bounding box center [92, 218] width 114 height 13
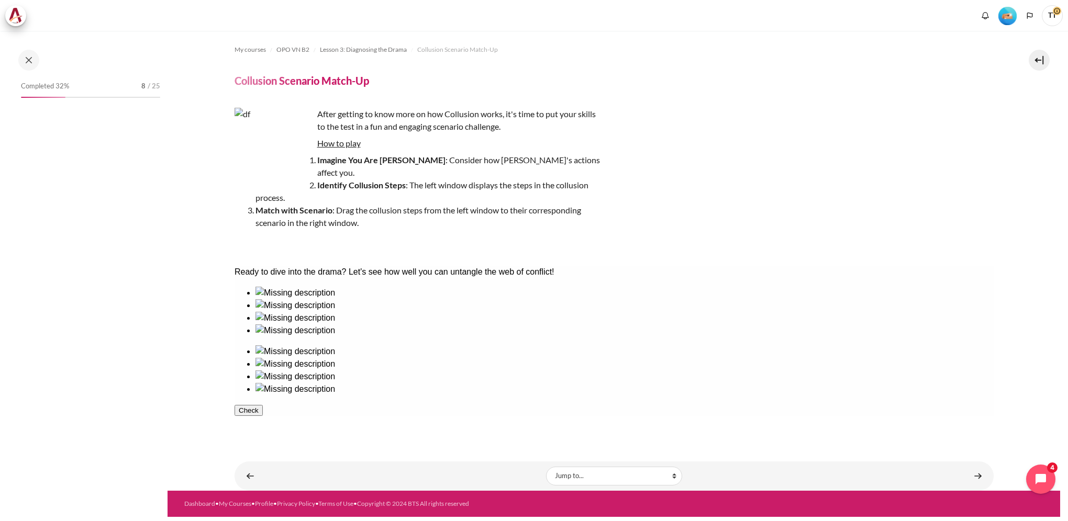
scroll to position [176, 0]
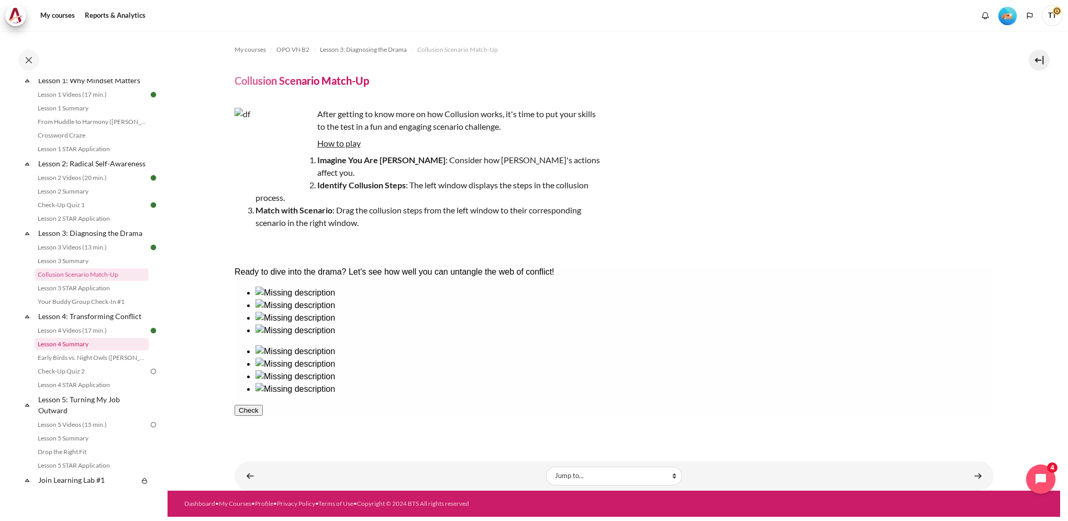
click at [87, 351] on link "Lesson 4 Summary" at bounding box center [92, 344] width 114 height 13
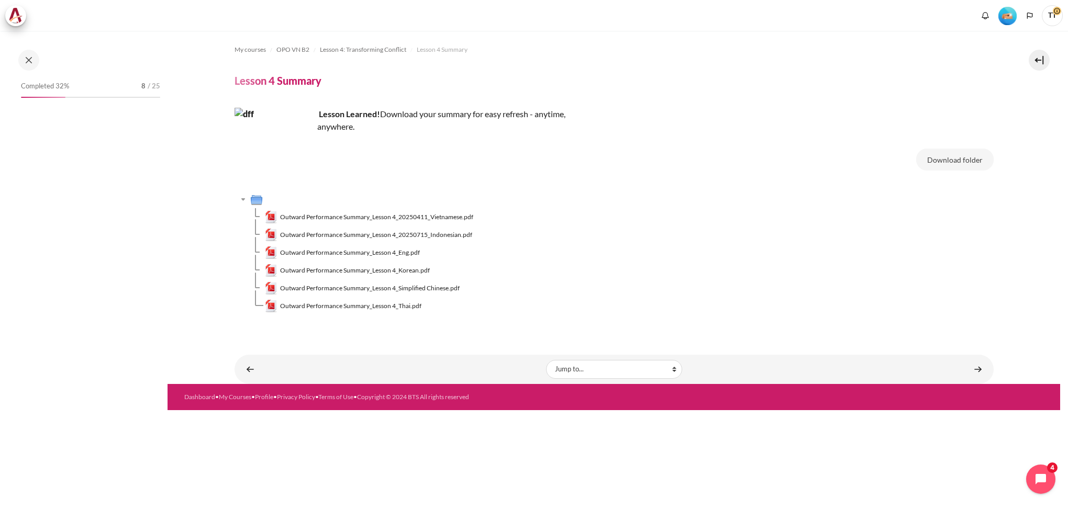
scroll to position [245, 0]
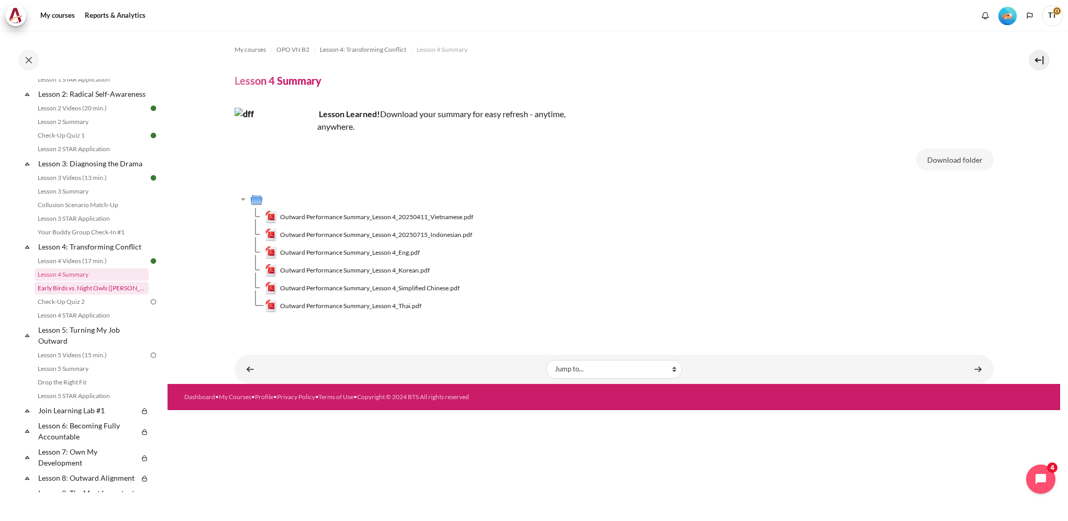
click at [70, 295] on link "Early Birds vs. Night Owls ([PERSON_NAME]'s Story)" at bounding box center [92, 288] width 114 height 13
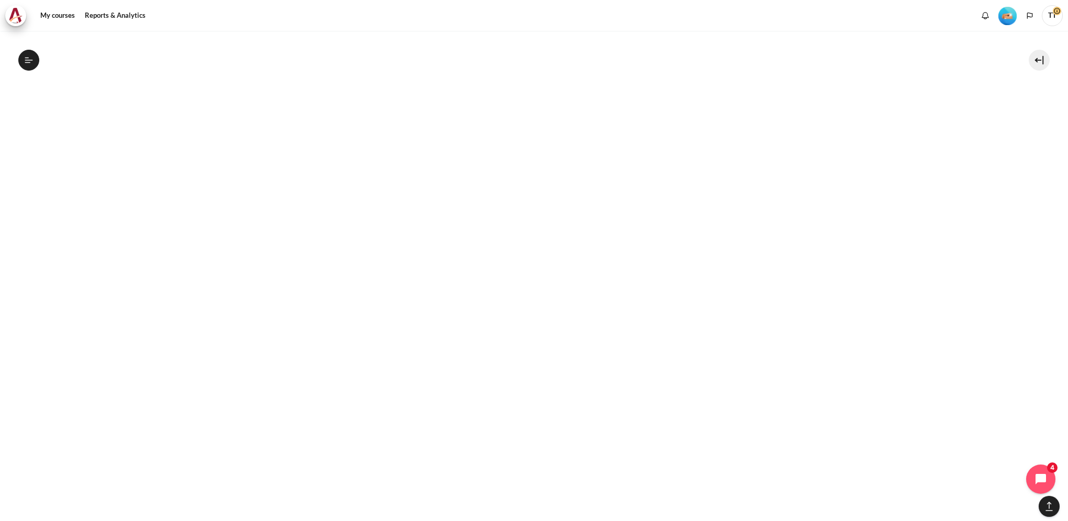
scroll to position [1343, 0]
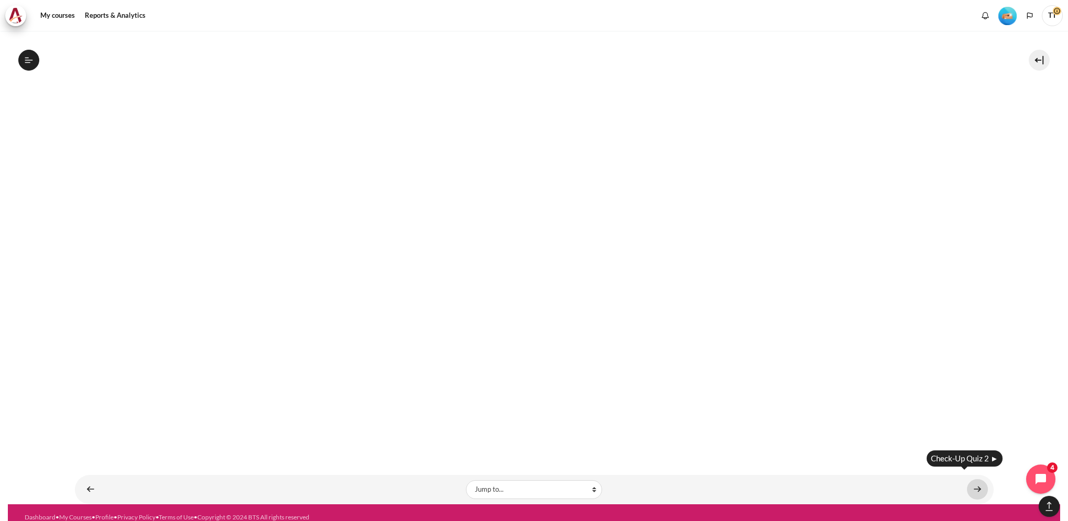
click at [971, 479] on link "Content" at bounding box center [977, 489] width 21 height 20
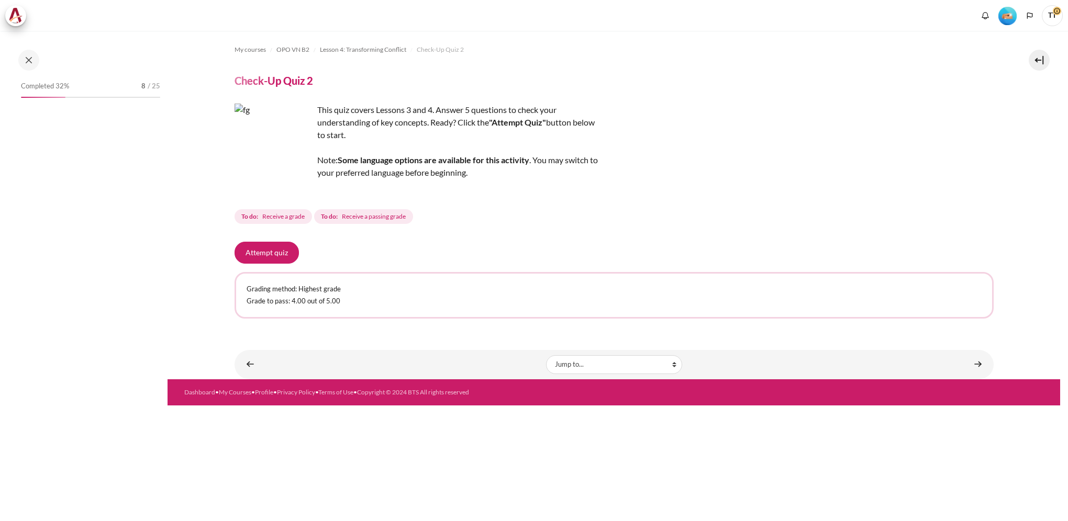
scroll to position [273, 0]
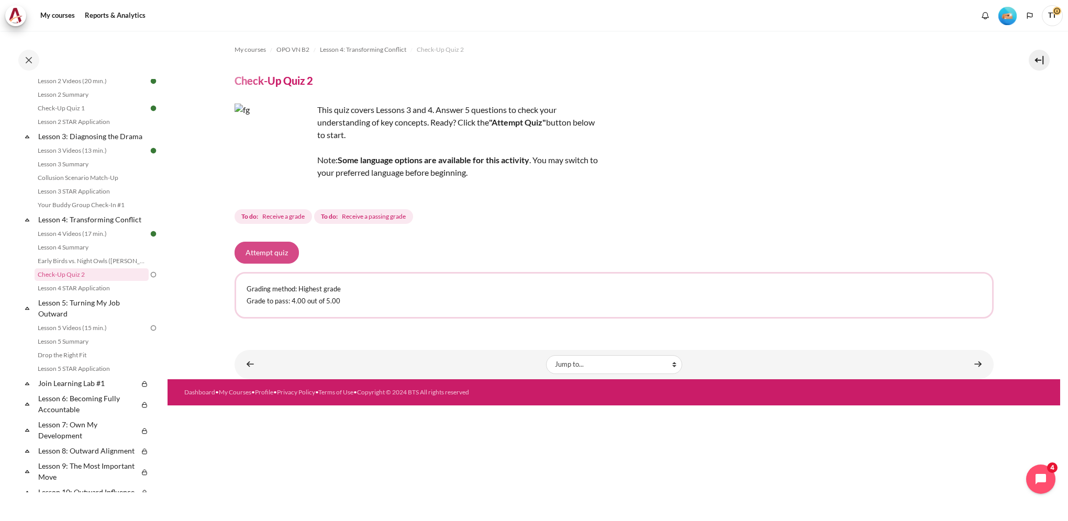
click at [282, 254] on button "Attempt quiz" at bounding box center [266, 253] width 64 height 22
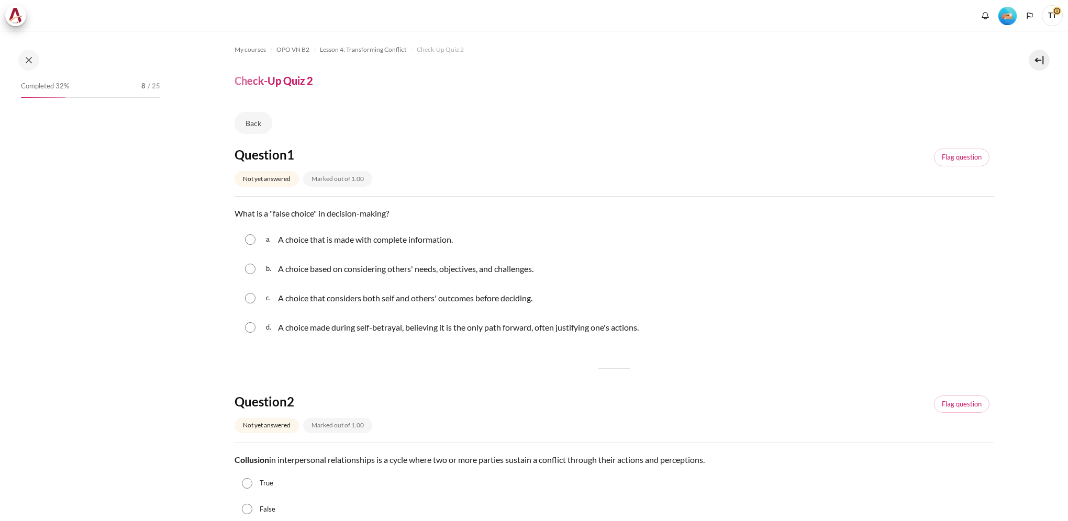
scroll to position [273, 0]
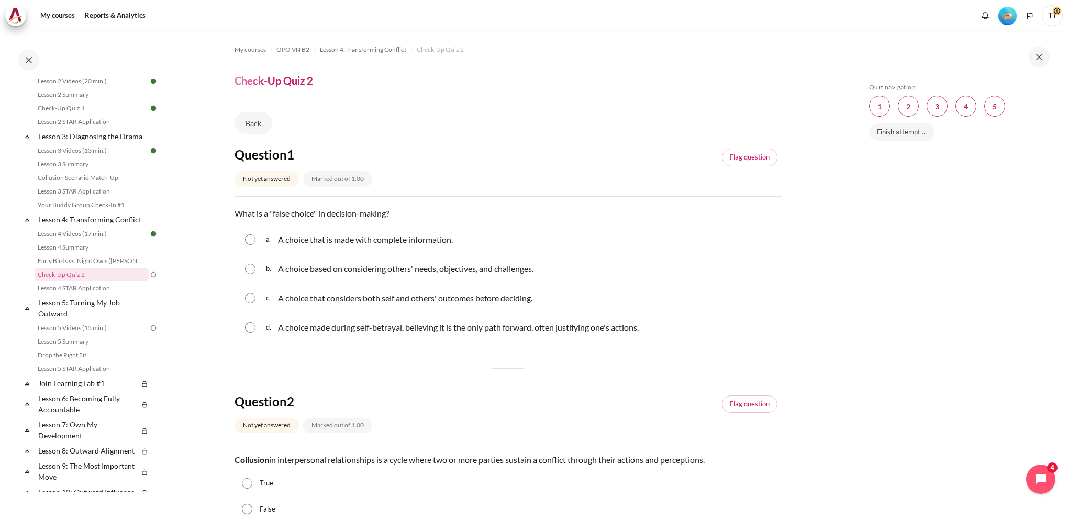
click at [250, 321] on div "d. A choice made during self-betrayal, believing it is the only path forward, o…" at bounding box center [507, 327] width 547 height 27
click at [250, 326] on input "Content" at bounding box center [250, 327] width 10 height 10
radio input "true"
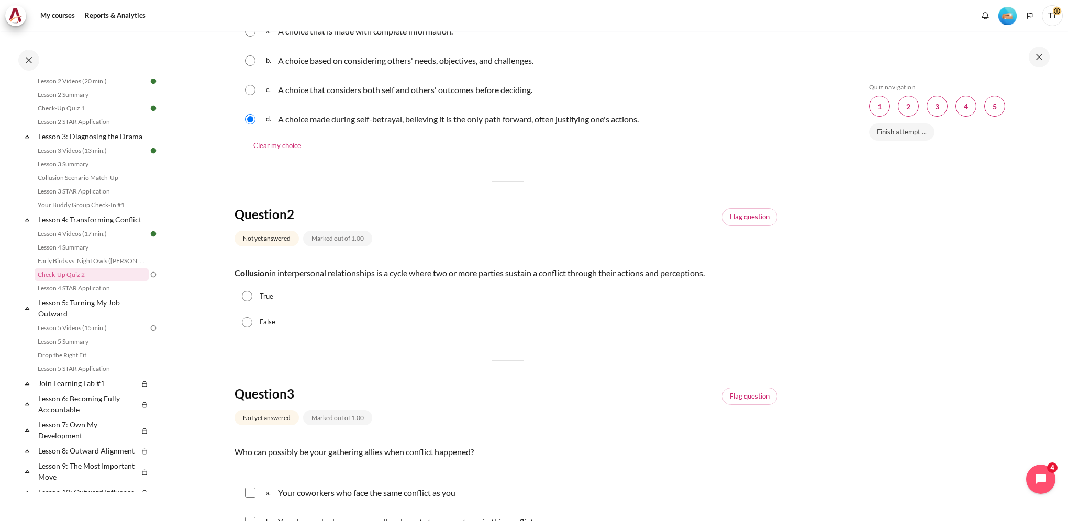
scroll to position [209, 0]
click at [261, 325] on label "False" at bounding box center [268, 321] width 16 height 10
click at [252, 325] on input "False" at bounding box center [247, 321] width 10 height 10
radio input "true"
click at [253, 299] on div "True" at bounding box center [507, 296] width 547 height 26
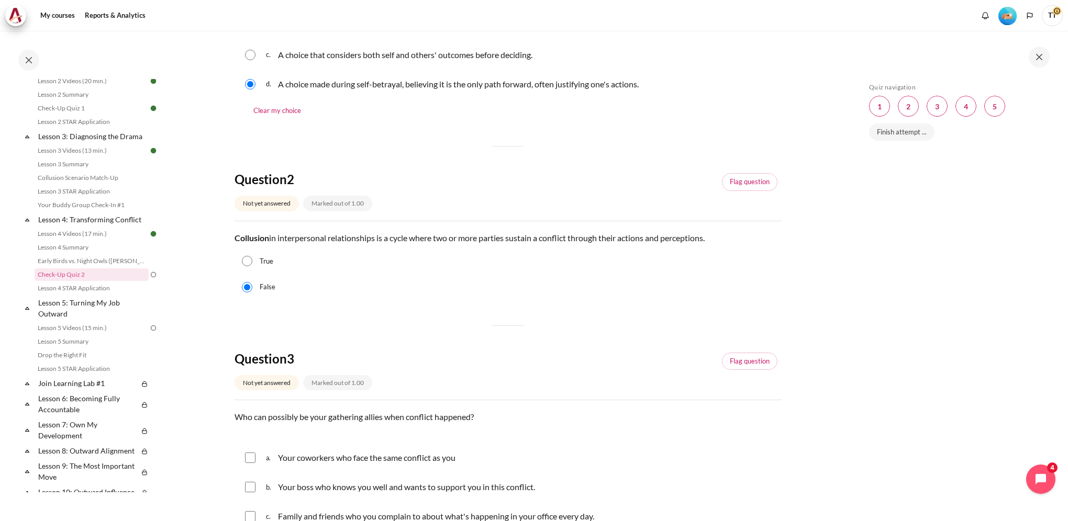
scroll to position [262, 0]
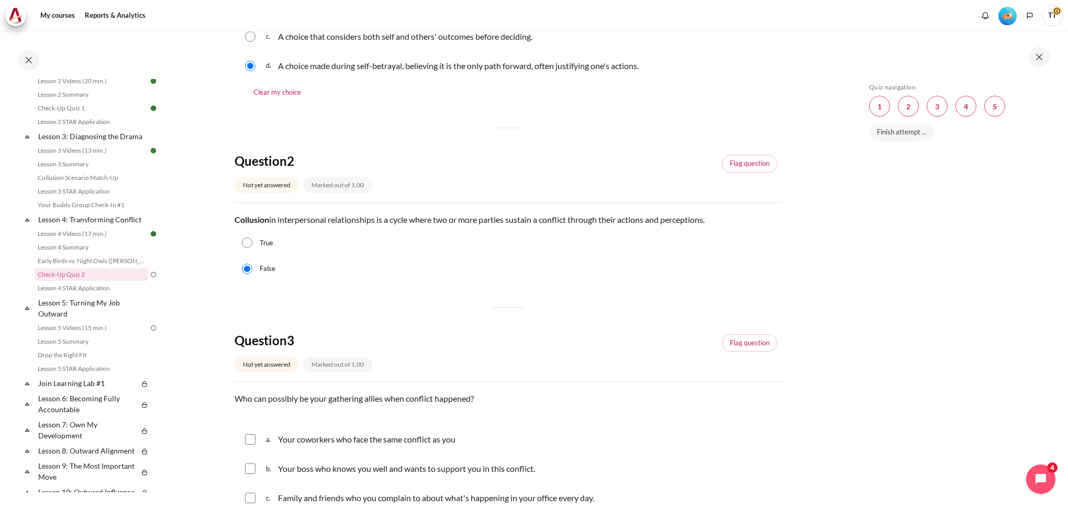
click at [246, 241] on input "True" at bounding box center [247, 243] width 10 height 10
radio input "true"
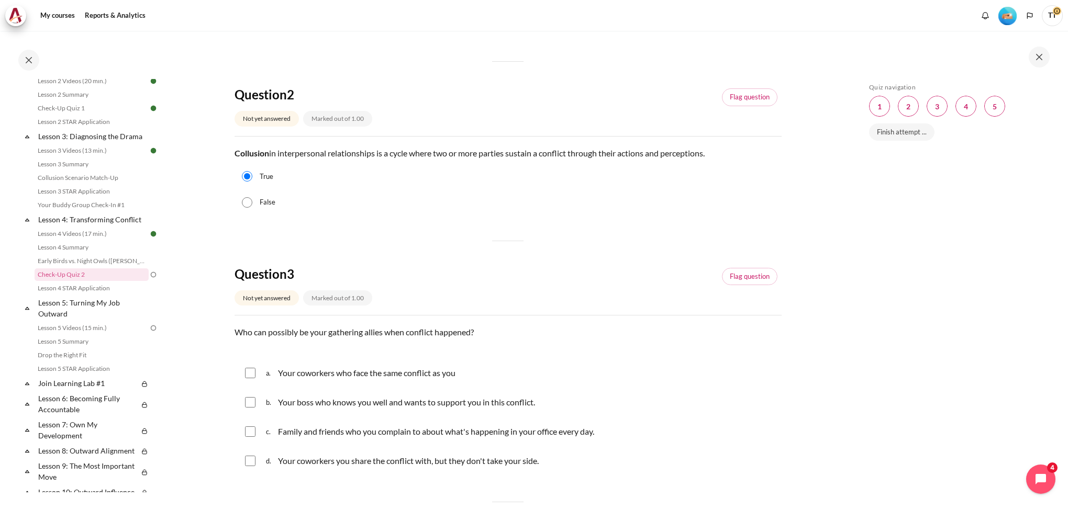
scroll to position [471, 0]
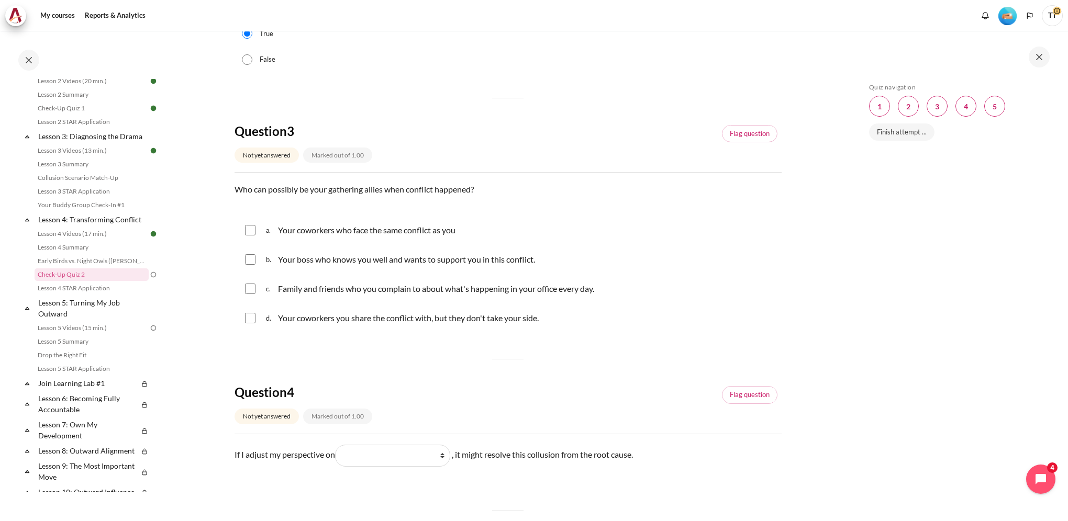
click at [245, 257] on input "Content" at bounding box center [250, 259] width 10 height 10
checkbox input "true"
click at [251, 230] on input "Content" at bounding box center [250, 230] width 10 height 10
checkbox input "true"
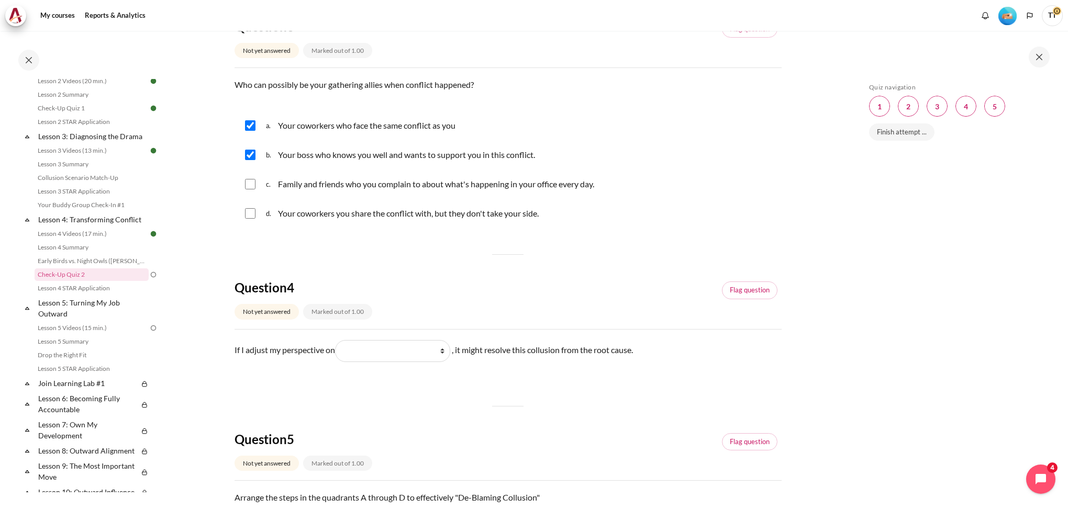
scroll to position [628, 0]
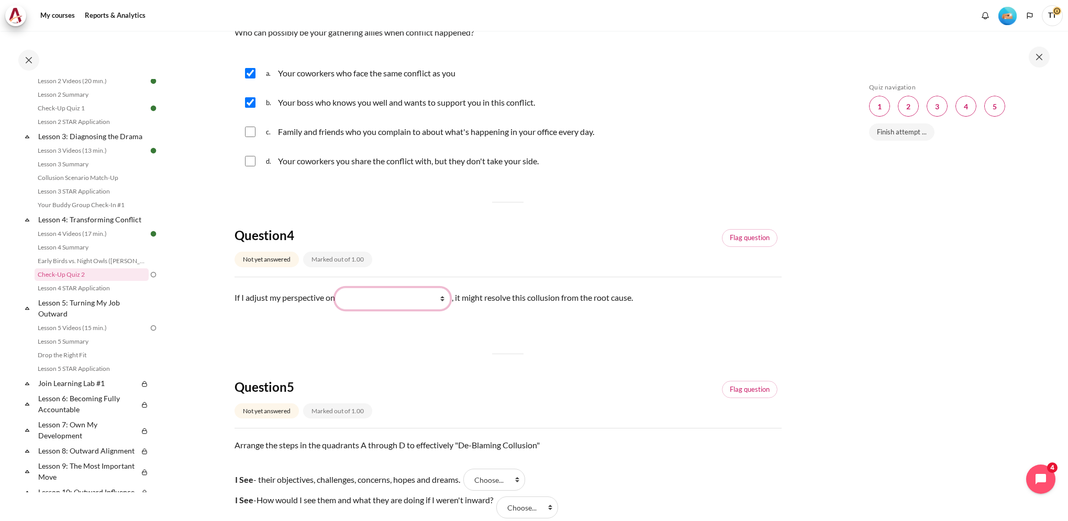
click at [446, 301] on select "What they do What I see and feel about what they do What I do What they see and…" at bounding box center [392, 299] width 115 height 22
select select "2"
click at [339, 288] on select "What they do What I see and feel about what they do What I do What they see and…" at bounding box center [392, 299] width 115 height 22
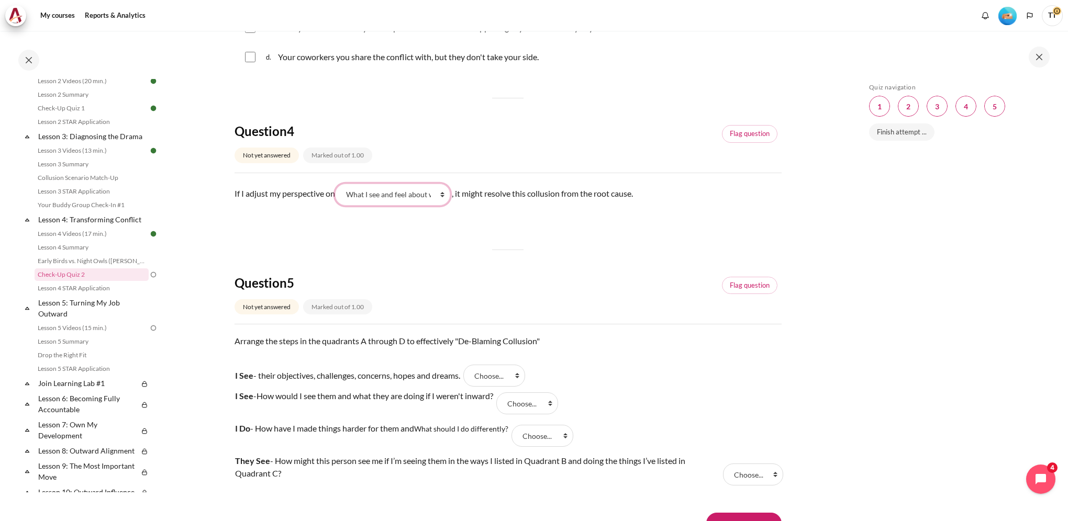
scroll to position [733, 0]
click at [525, 377] on select "Choose... A D B C" at bounding box center [494, 375] width 62 height 22
select select "1"
click at [469, 364] on select "Choose... A D B C" at bounding box center [494, 375] width 62 height 22
click at [756, 476] on select "Choose... A D B C" at bounding box center [753, 474] width 60 height 22
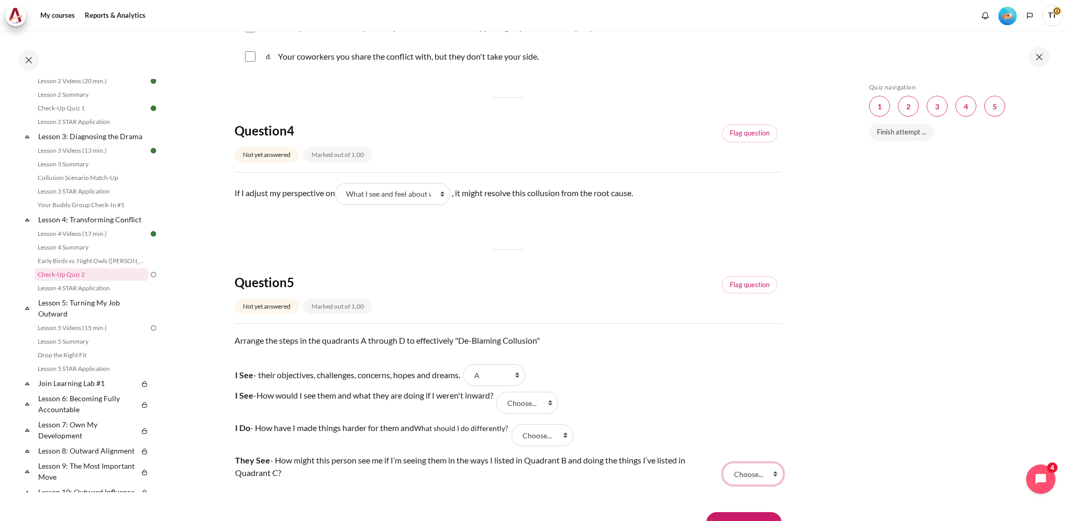
select select "2"
click at [723, 463] on select "Choose... A D B C" at bounding box center [753, 474] width 60 height 22
click at [535, 403] on select "Choose... A D B C" at bounding box center [527, 403] width 62 height 22
select select "4"
click at [503, 392] on select "Choose... A D B C" at bounding box center [527, 403] width 62 height 22
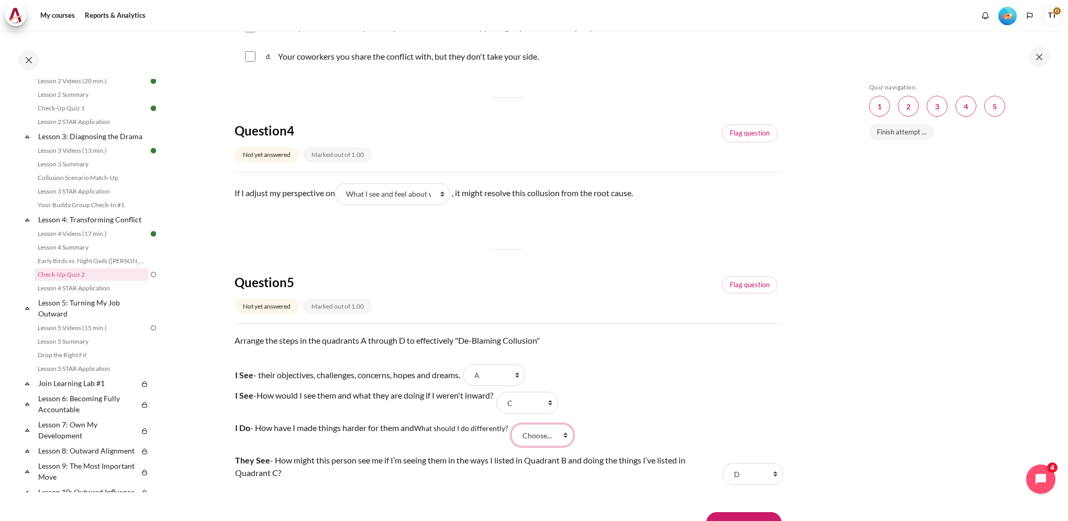
click at [553, 438] on select "Choose... A D B C" at bounding box center [542, 435] width 62 height 22
select select "3"
click at [514, 424] on select "Choose... A D B C" at bounding box center [542, 435] width 62 height 22
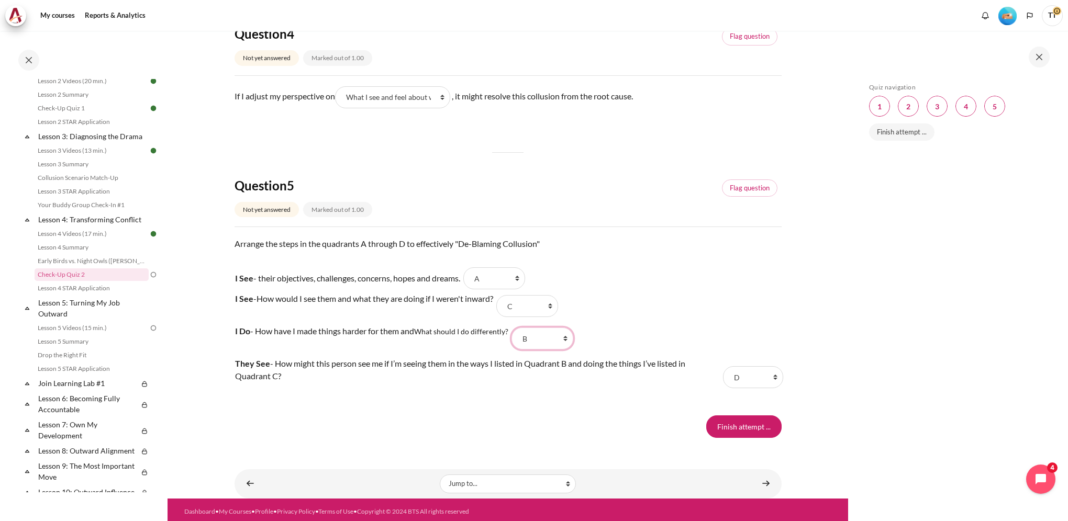
scroll to position [833, 0]
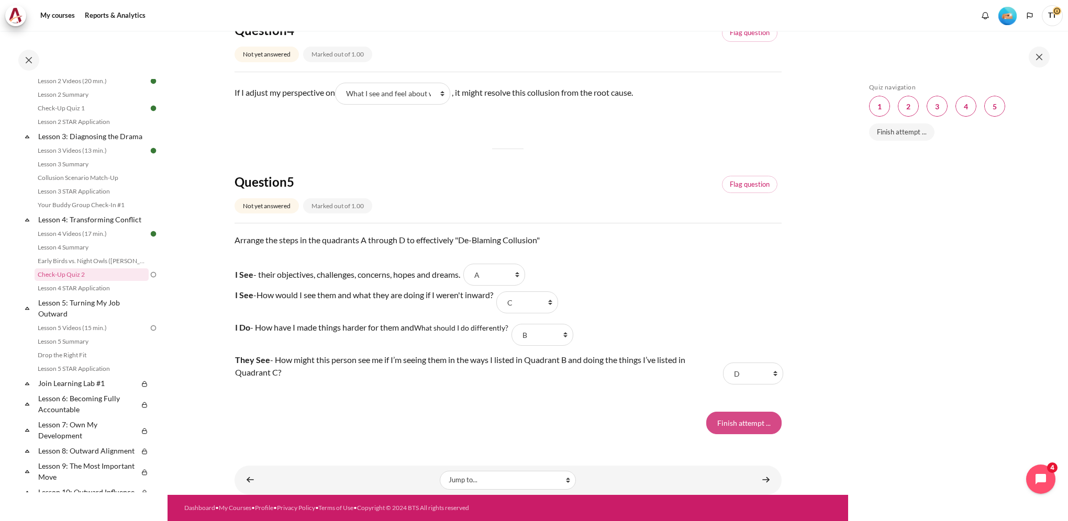
click at [745, 424] on input "Finish attempt ..." at bounding box center [743, 423] width 75 height 22
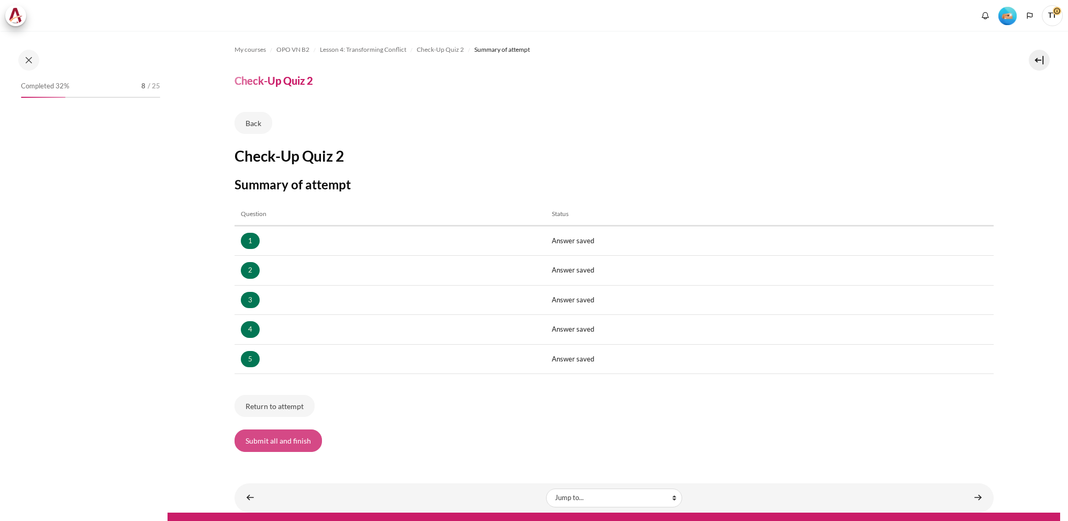
click at [251, 441] on button "Submit all and finish" at bounding box center [277, 441] width 87 height 22
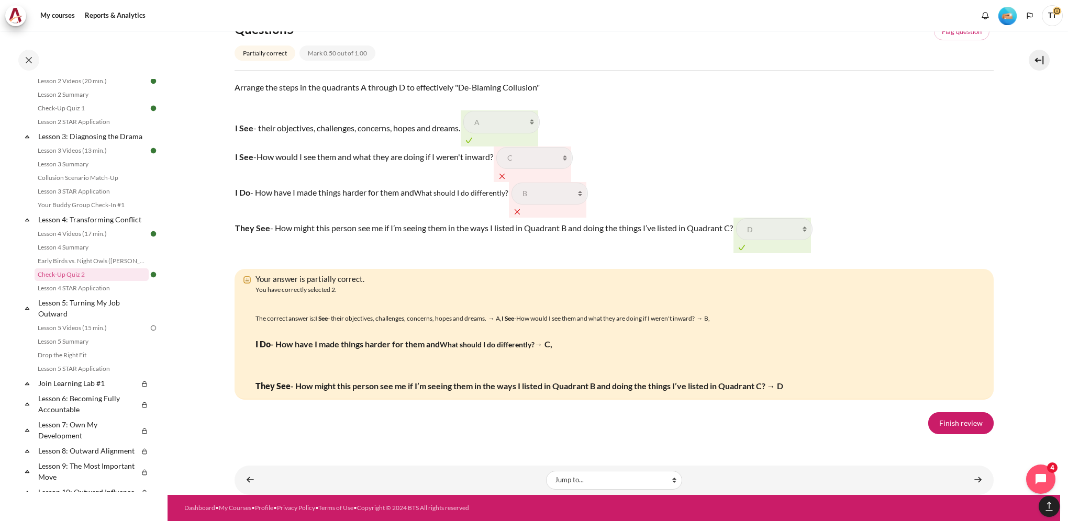
scroll to position [1701, 0]
click at [953, 422] on link "Finish review" at bounding box center [960, 423] width 65 height 22
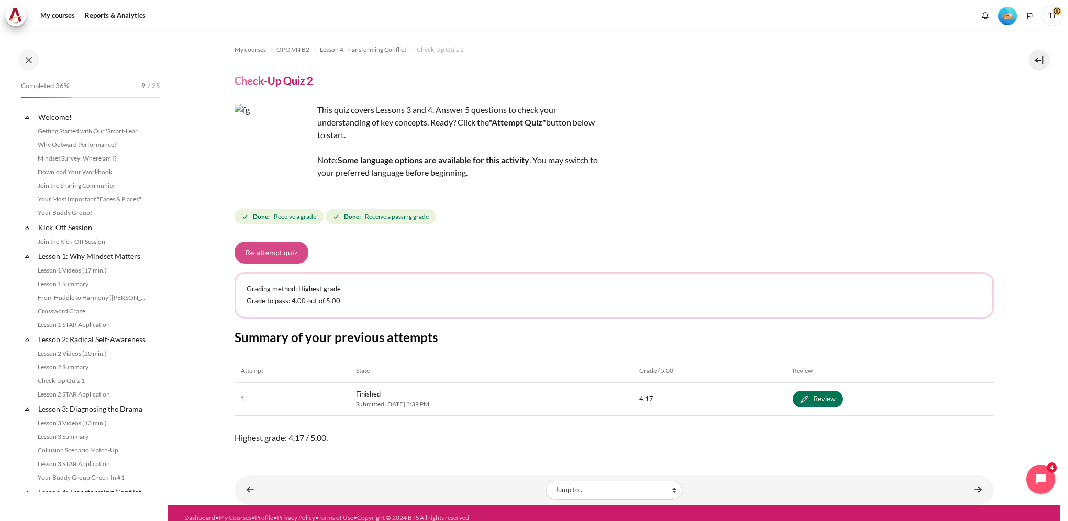
scroll to position [273, 0]
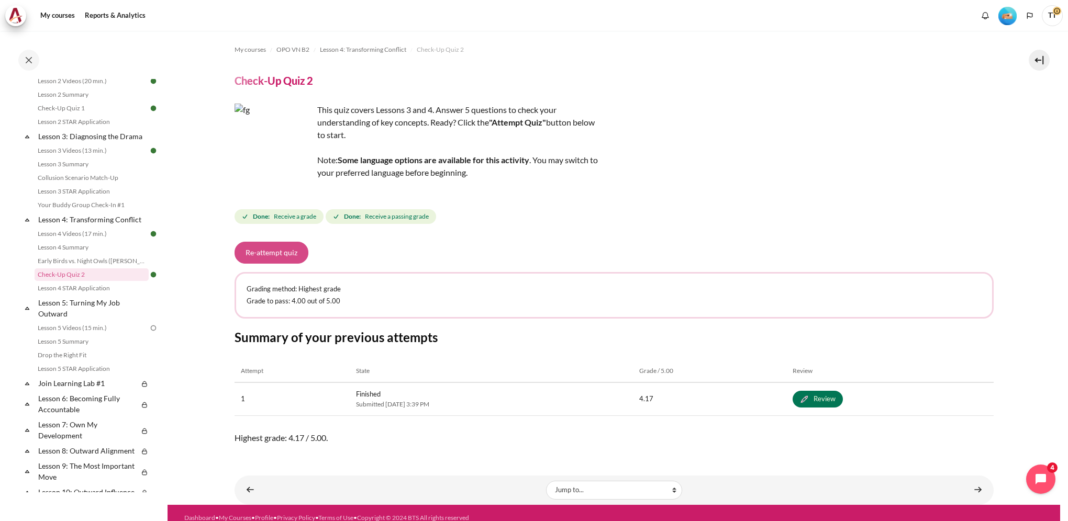
click at [271, 253] on button "Re-attempt quiz" at bounding box center [271, 253] width 74 height 22
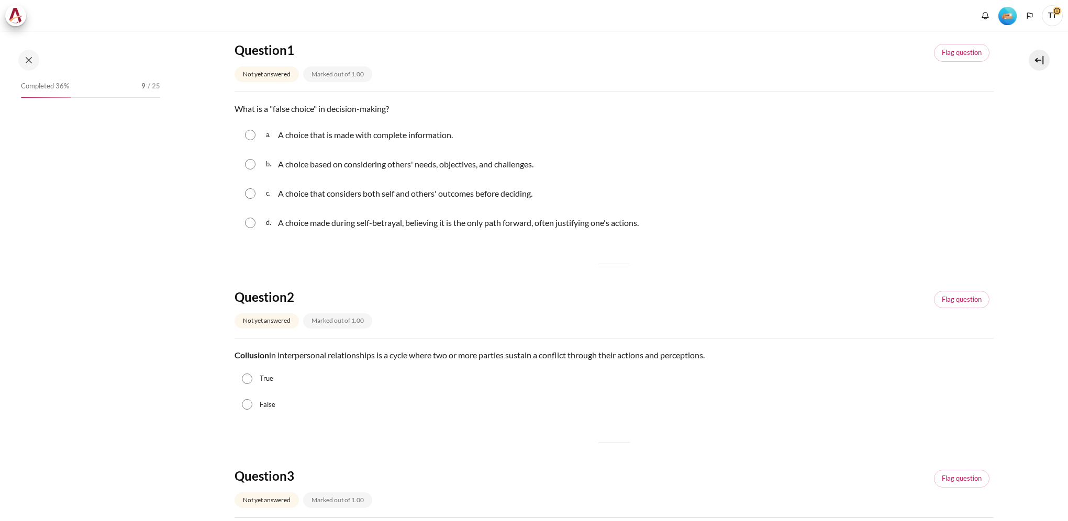
scroll to position [273, 0]
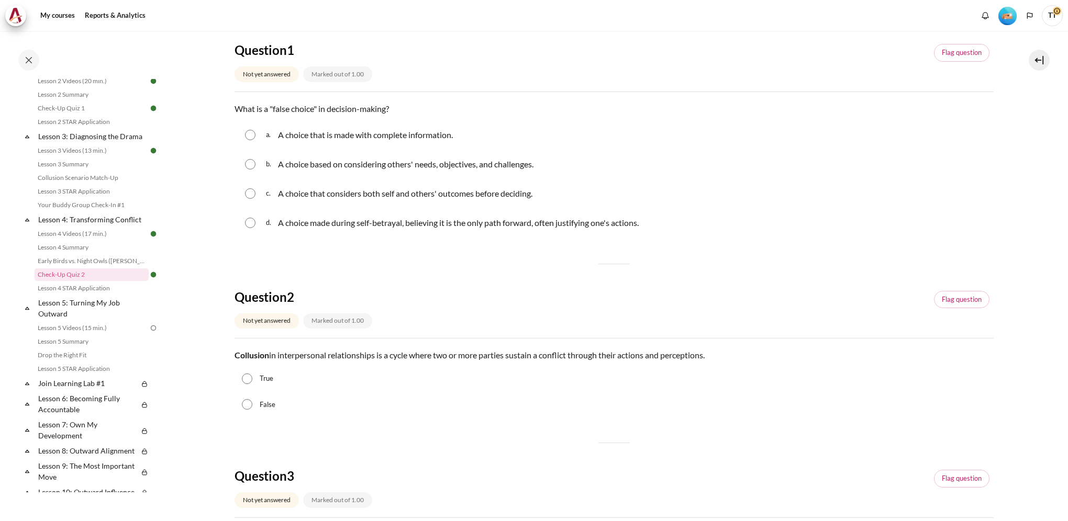
click at [266, 223] on span "d." at bounding box center [271, 223] width 10 height 17
radio input "true"
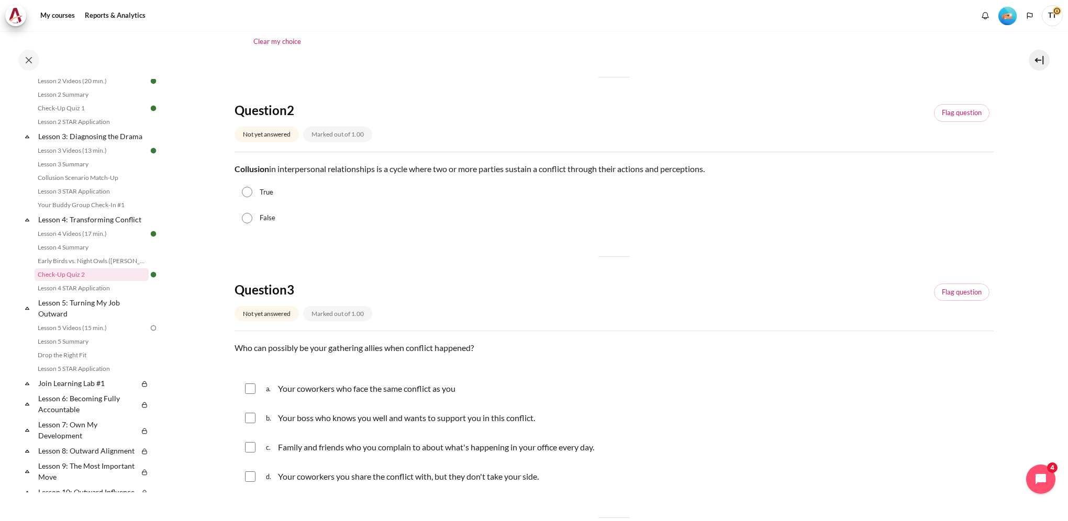
scroll to position [314, 0]
click at [244, 192] on input "True" at bounding box center [247, 190] width 10 height 10
radio input "true"
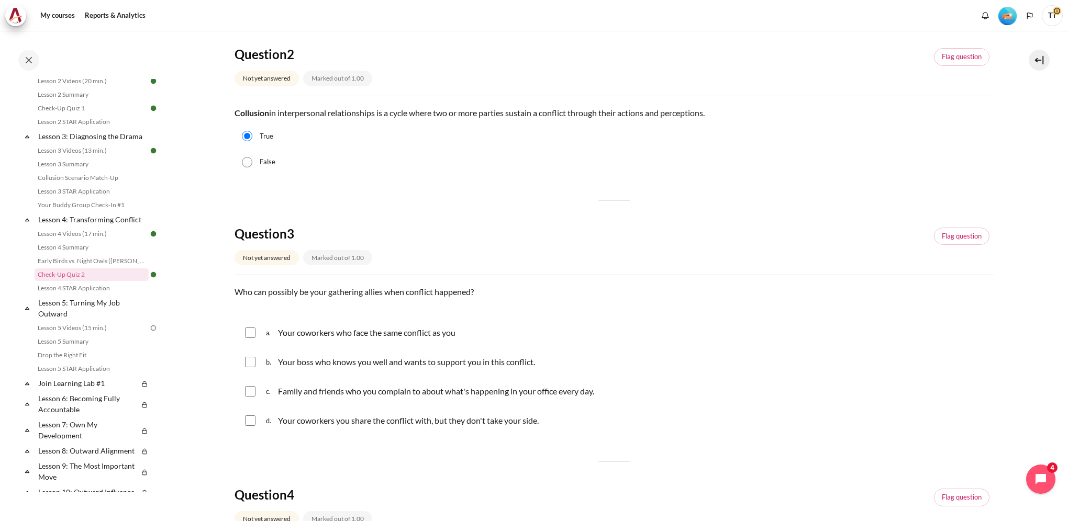
scroll to position [471, 0]
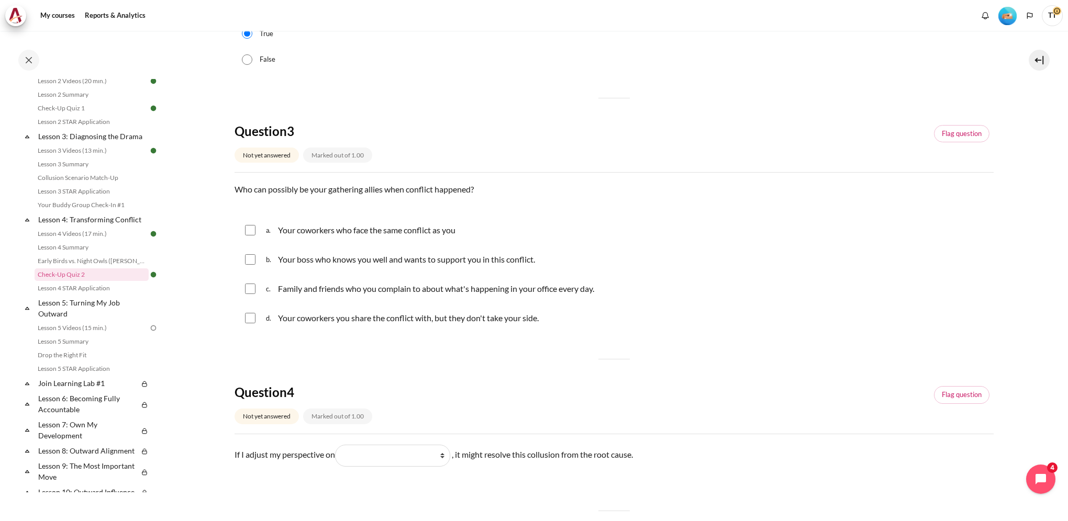
click at [261, 228] on div "a. Your coworkers who face the same conflict as you" at bounding box center [613, 230] width 759 height 27
click at [259, 255] on div "b. Your boss who knows you well and wants to support you in this conflict." at bounding box center [613, 259] width 759 height 27
click at [252, 232] on input "Content" at bounding box center [250, 230] width 10 height 10
checkbox input "true"
click at [252, 260] on input "Content" at bounding box center [250, 259] width 10 height 10
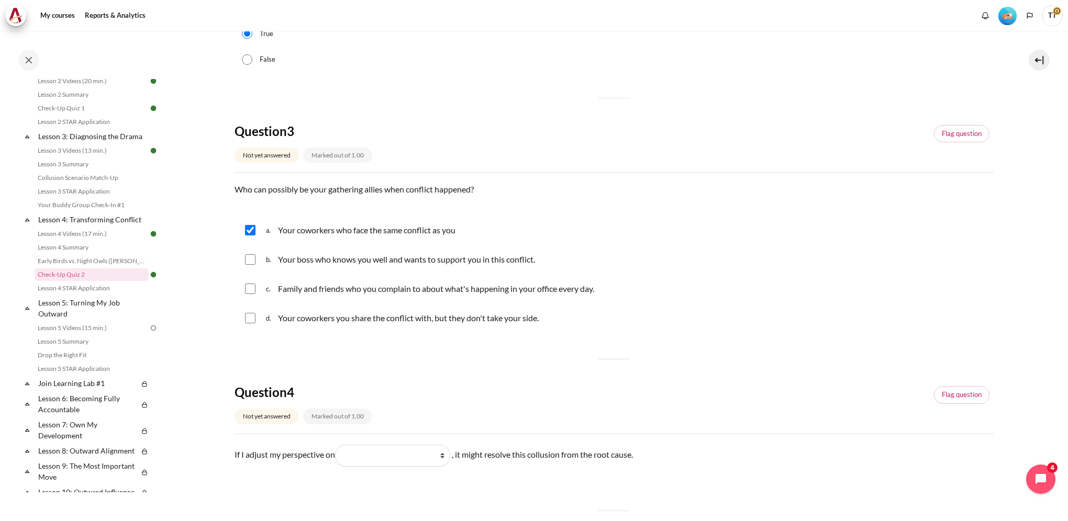
checkbox input "true"
click at [250, 284] on div "c. Family and friends who you complain to about what's happening in your office…" at bounding box center [613, 288] width 759 height 27
click at [249, 292] on input "Content" at bounding box center [250, 289] width 10 height 10
checkbox input "true"
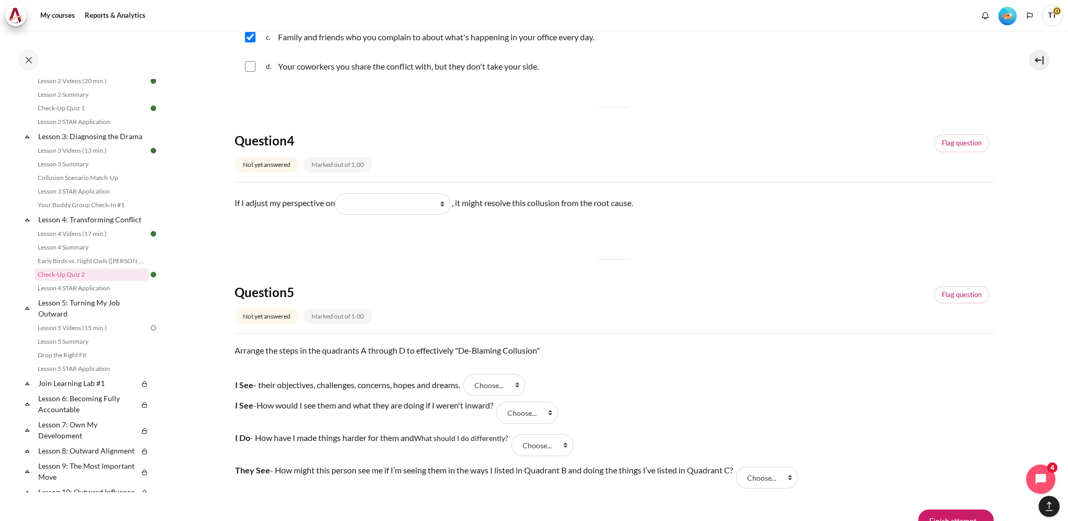
scroll to position [733, 0]
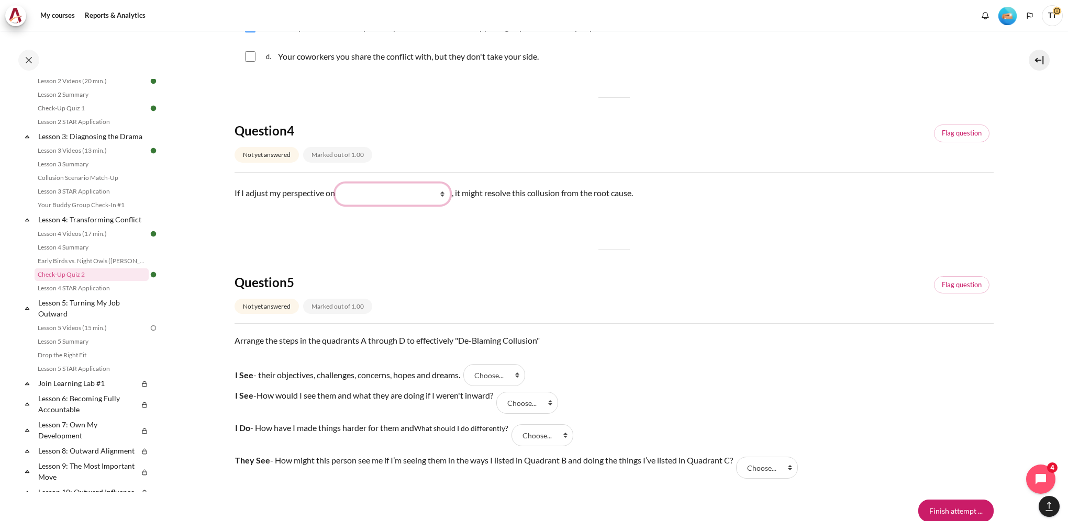
click at [366, 189] on select "What they do What I see and feel about what they do What I do What they see and…" at bounding box center [392, 194] width 115 height 22
select select "2"
click at [339, 183] on select "What they do What I see and feel about what they do What I do What they see and…" at bounding box center [392, 194] width 115 height 22
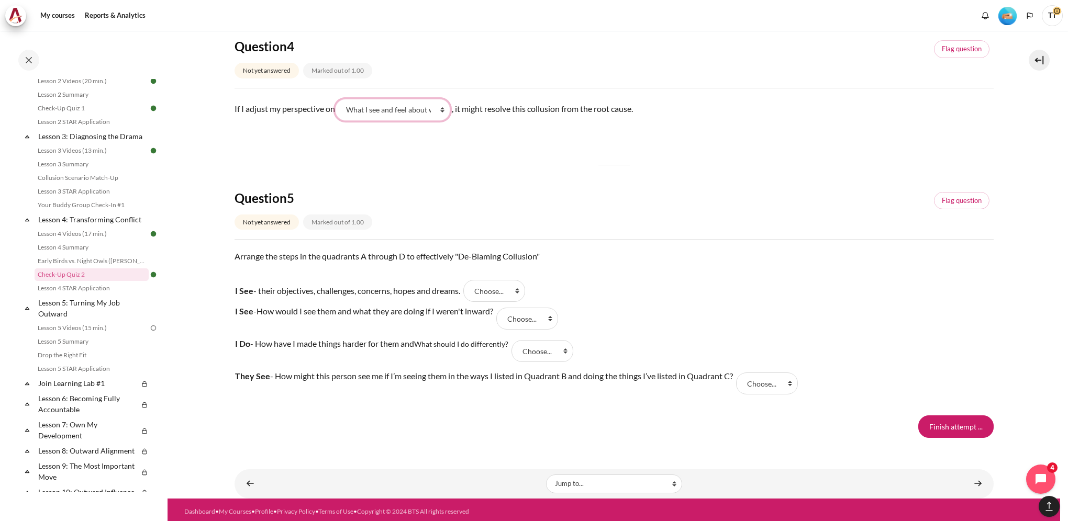
scroll to position [821, 0]
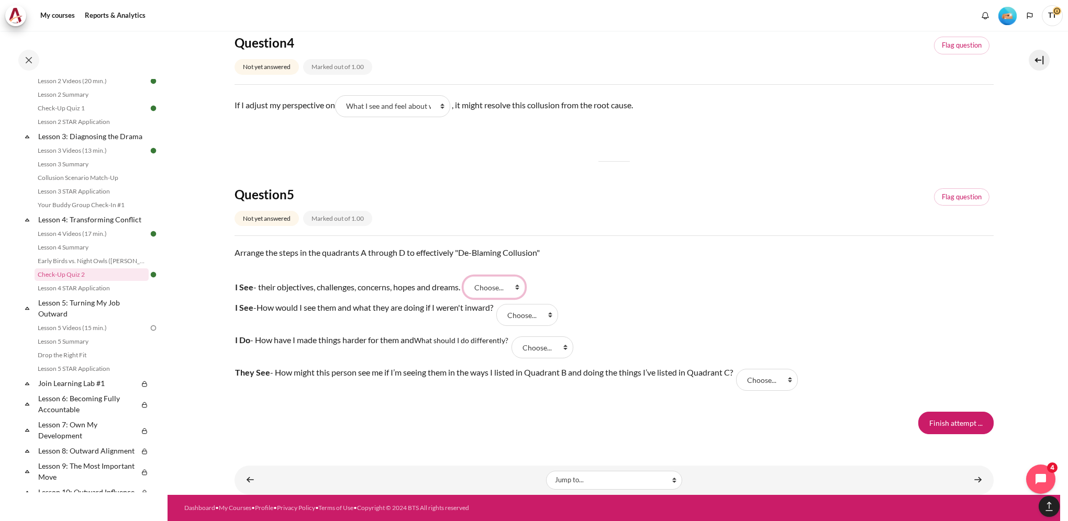
click at [512, 290] on select "Choose... B A C D" at bounding box center [494, 287] width 62 height 22
select select "2"
click at [469, 276] on select "Choose... B A C D" at bounding box center [494, 287] width 62 height 22
click at [513, 316] on select "Choose... B A C D" at bounding box center [527, 315] width 62 height 22
select select "1"
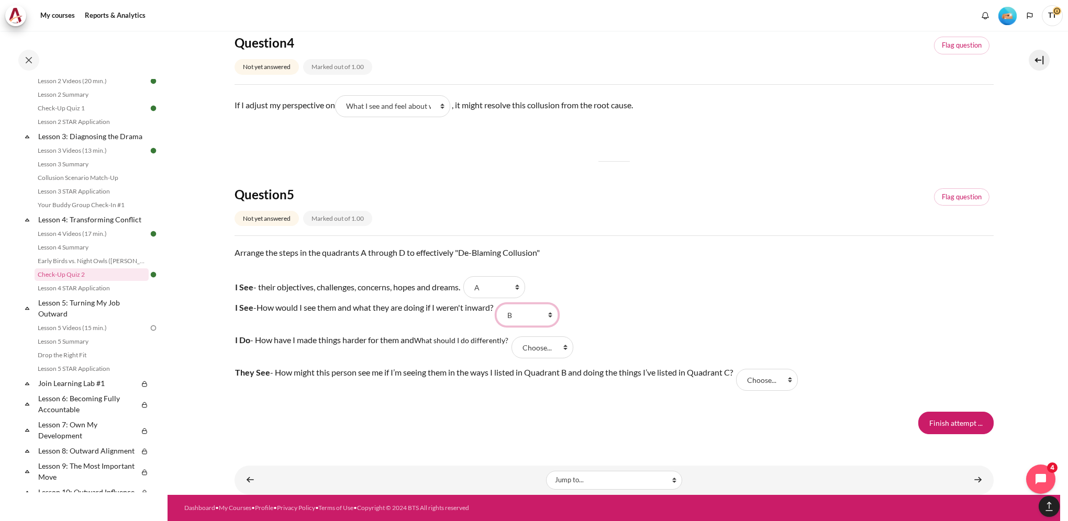
click at [503, 304] on select "Choose... B A C D" at bounding box center [527, 315] width 62 height 22
click at [527, 344] on select "Choose... B A C D" at bounding box center [542, 347] width 62 height 22
select select "3"
click at [514, 336] on select "Choose... B A C D" at bounding box center [542, 347] width 62 height 22
click at [771, 379] on select "Choose... B A C D" at bounding box center [767, 380] width 62 height 22
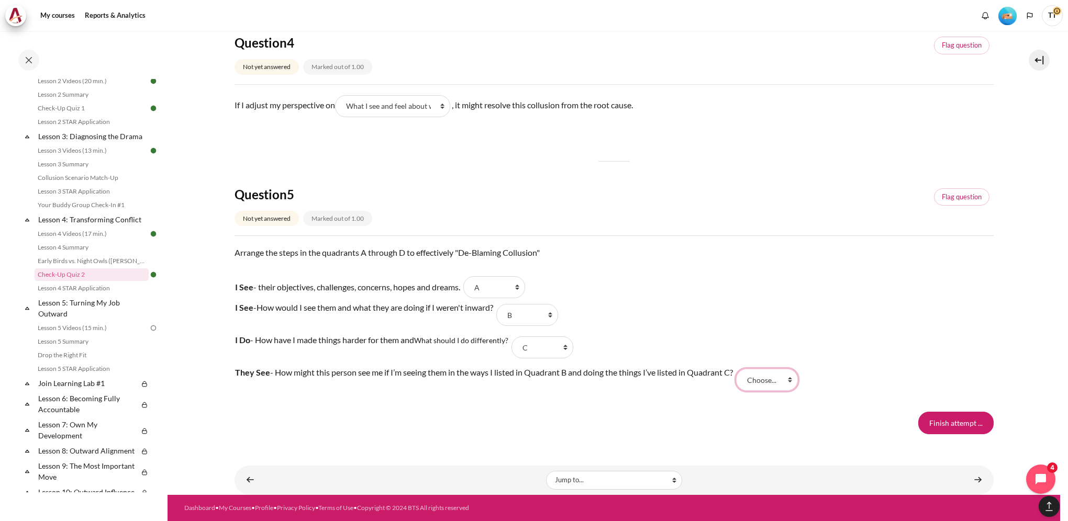
select select "4"
click at [740, 369] on select "Choose... B A C D" at bounding box center [767, 380] width 62 height 22
click at [954, 423] on input "Finish attempt ..." at bounding box center [955, 423] width 75 height 22
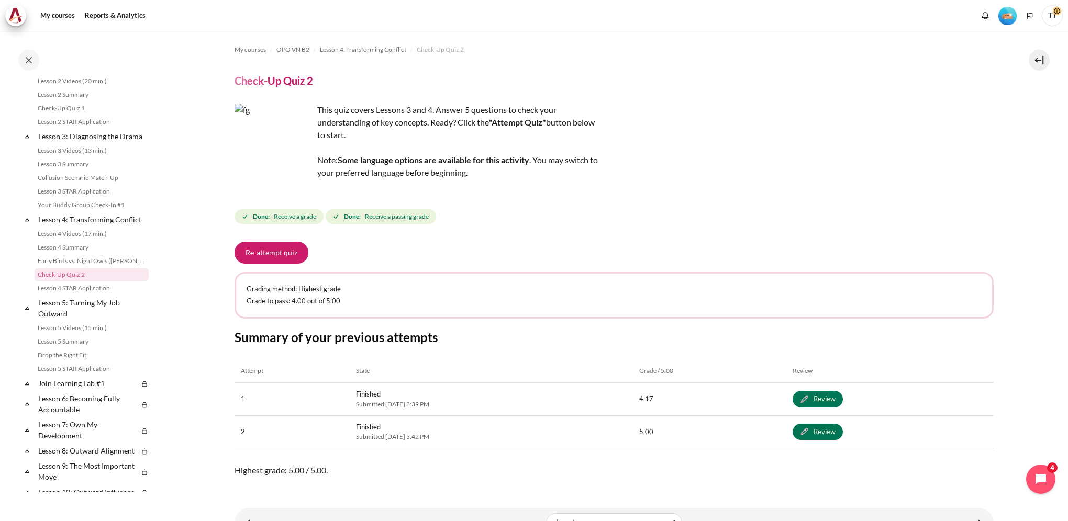
scroll to position [42, 0]
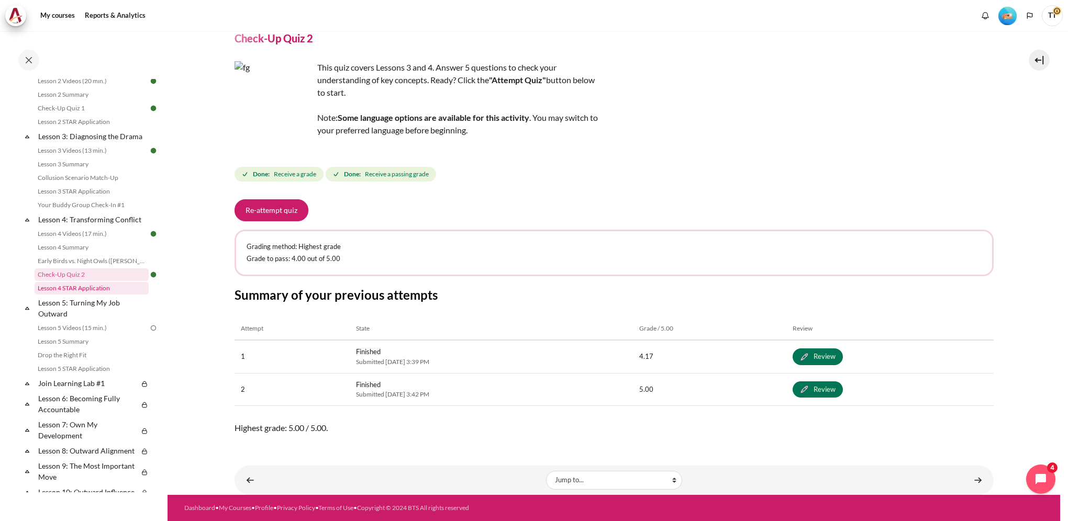
click at [90, 295] on link "Lesson 4 STAR Application" at bounding box center [92, 288] width 114 height 13
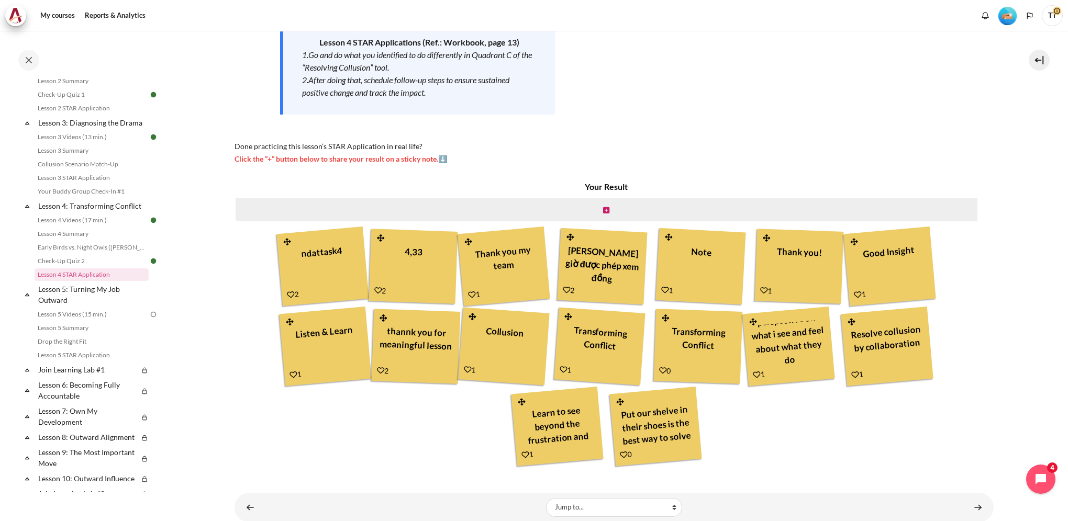
scroll to position [155, 0]
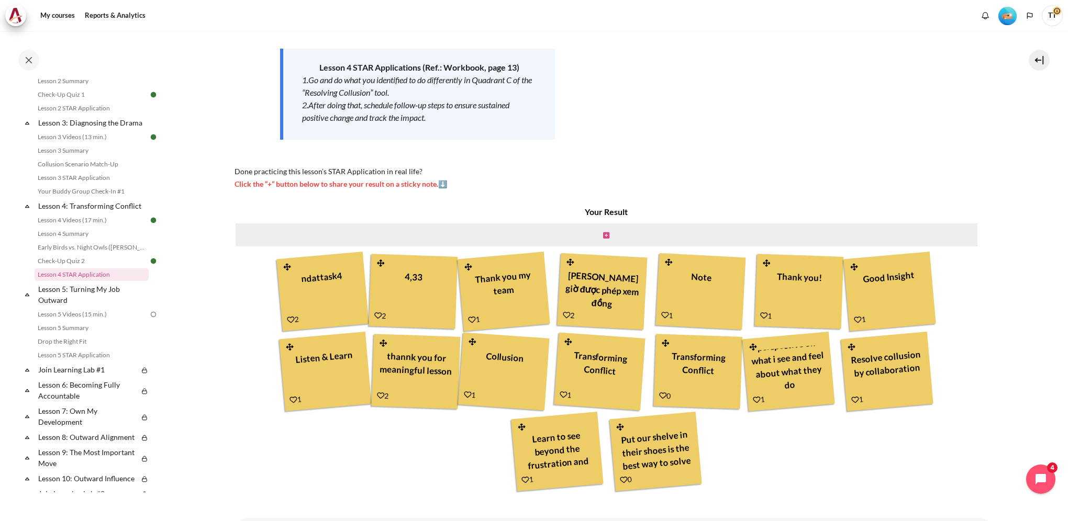
click at [605, 237] on icon "Content" at bounding box center [606, 235] width 6 height 7
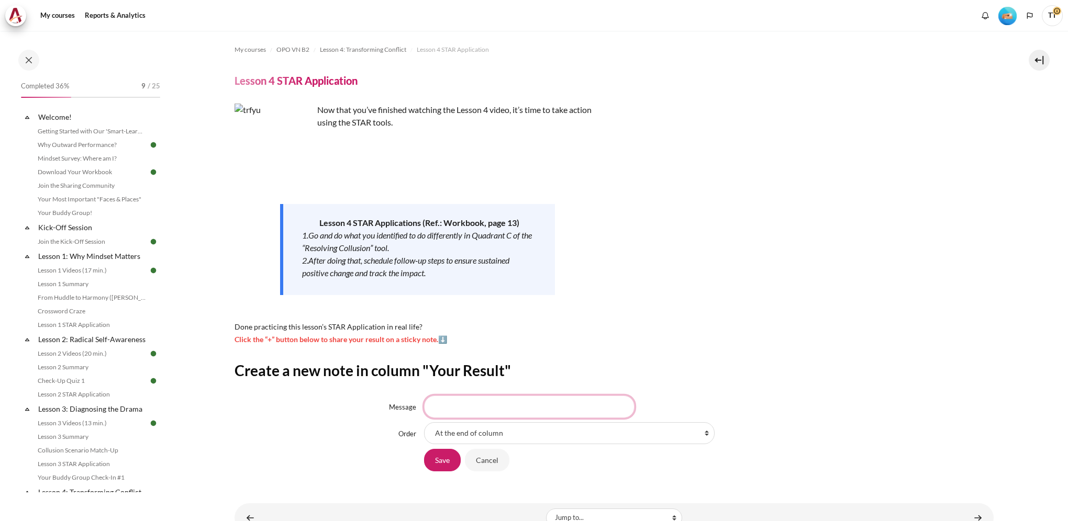
scroll to position [286, 0]
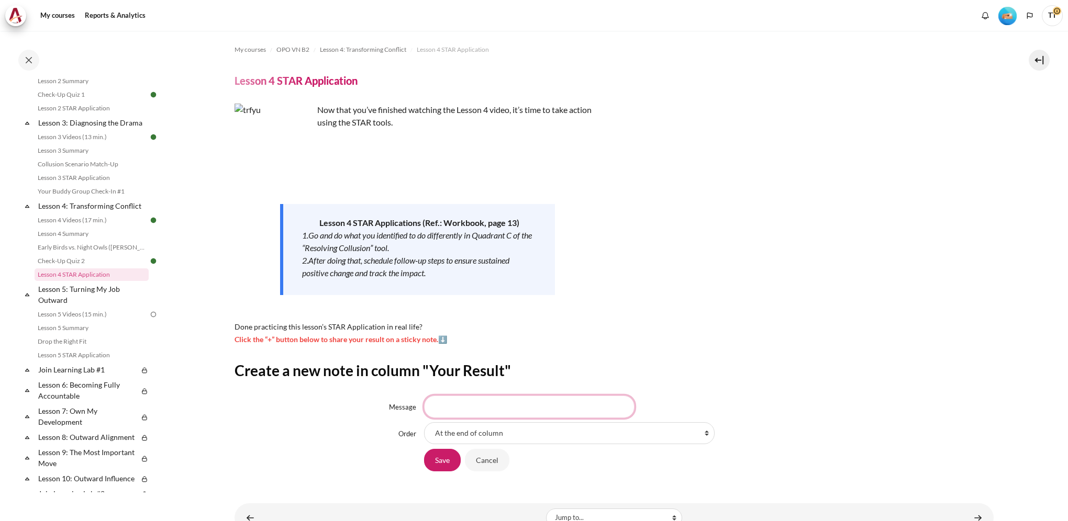
drag, startPoint x: 497, startPoint y: 408, endPoint x: 494, endPoint y: 403, distance: 6.1
click at [496, 406] on input "Message" at bounding box center [529, 407] width 210 height 22
click at [556, 408] on input "Stop blaming for overload, start to think of solution and propose them" at bounding box center [529, 407] width 210 height 22
click at [616, 409] on input "Stop blaming for overload, start to think of solutions and propose them" at bounding box center [529, 407] width 210 height 22
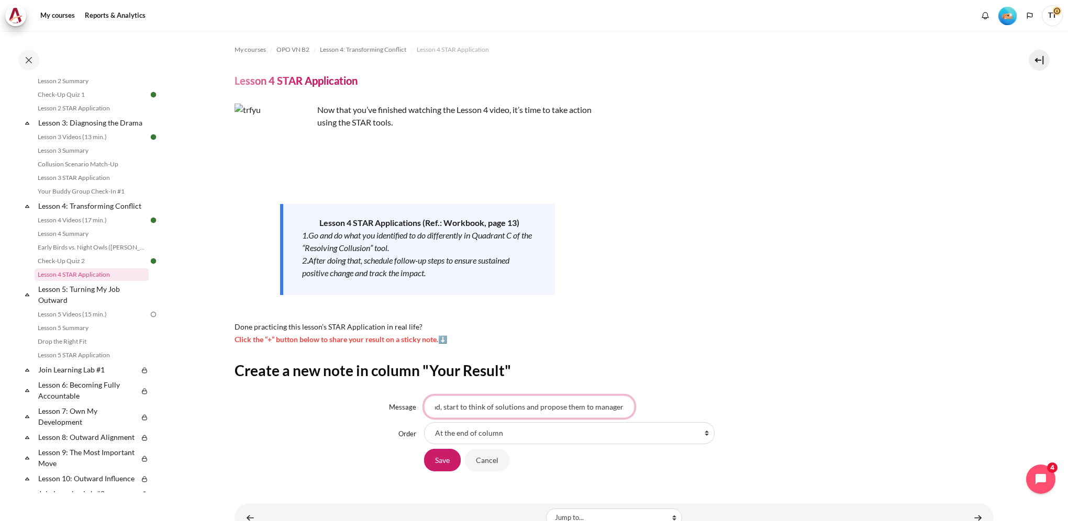
scroll to position [0, 82]
type input "Stop blaming for overload, start to think of solutions and propose them to mana…"
click at [435, 455] on input "Save" at bounding box center [442, 460] width 37 height 22
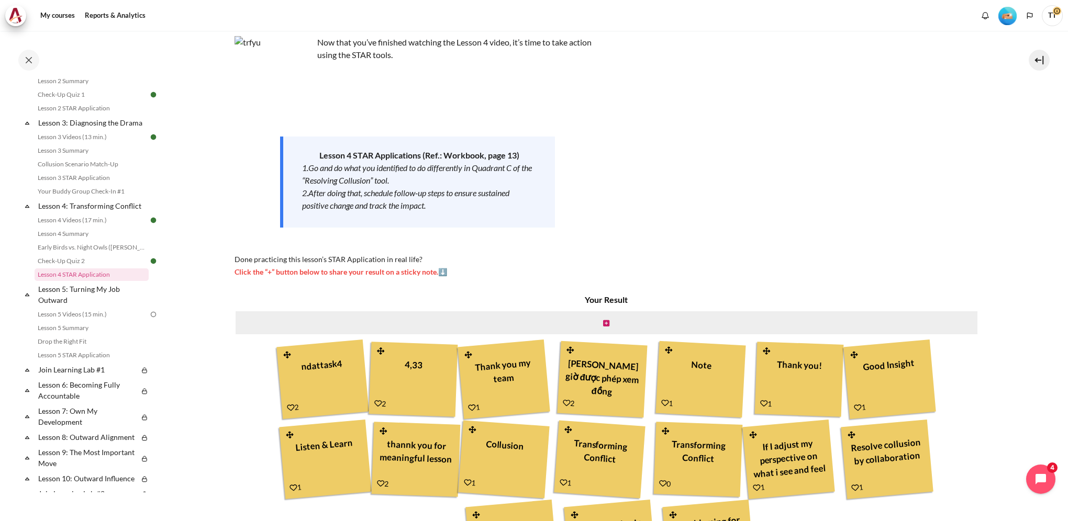
scroll to position [51, 0]
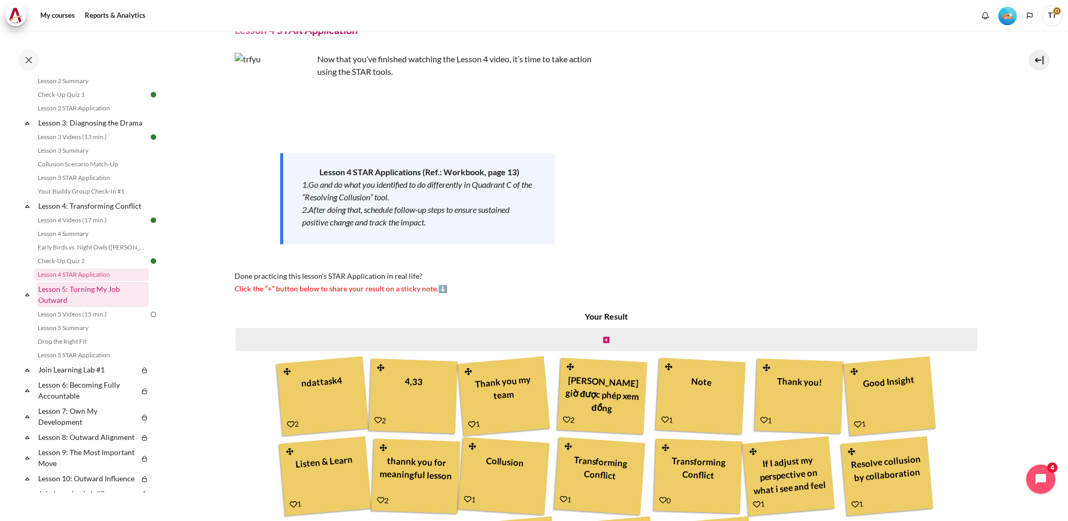
click at [74, 303] on link "Lesson 5: Turning My Job Outward" at bounding box center [93, 294] width 112 height 25
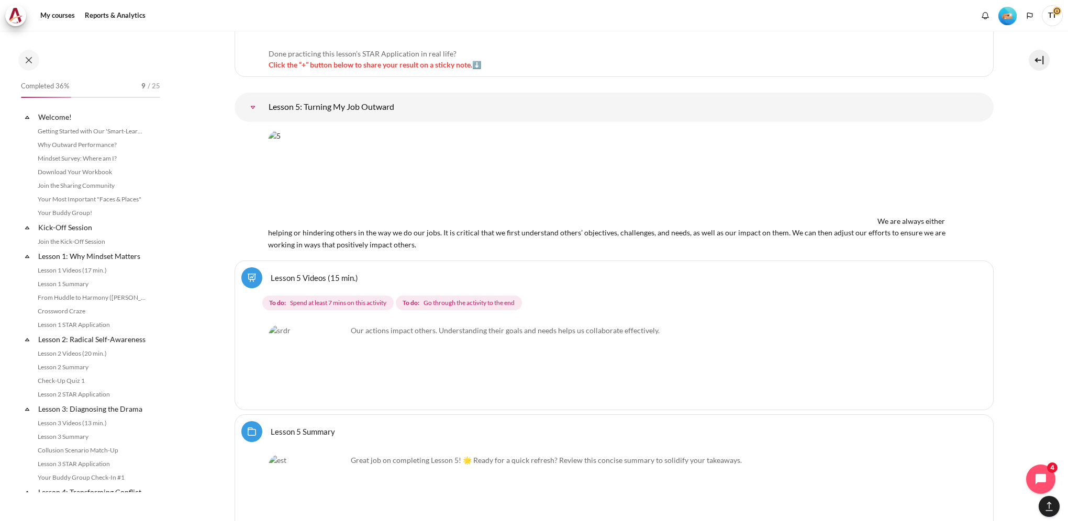
scroll to position [458, 0]
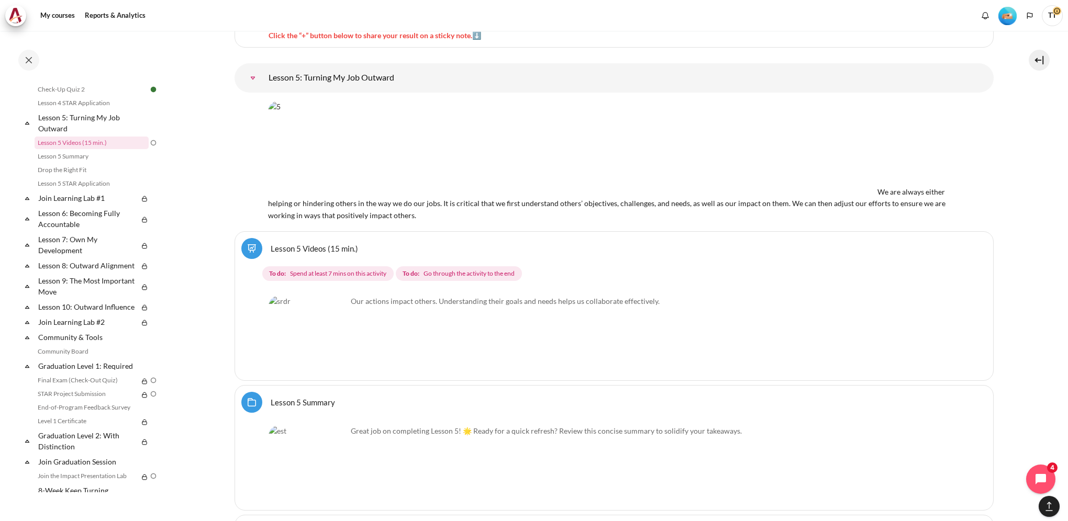
click at [304, 323] on img "Content" at bounding box center [307, 335] width 78 height 78
click at [329, 351] on img "Content" at bounding box center [307, 335] width 78 height 78
click at [318, 344] on img "Content" at bounding box center [307, 335] width 78 height 78
click at [411, 300] on p "Our actions impact others. Understanding their goals and needs helps us collabo…" at bounding box center [613, 301] width 691 height 11
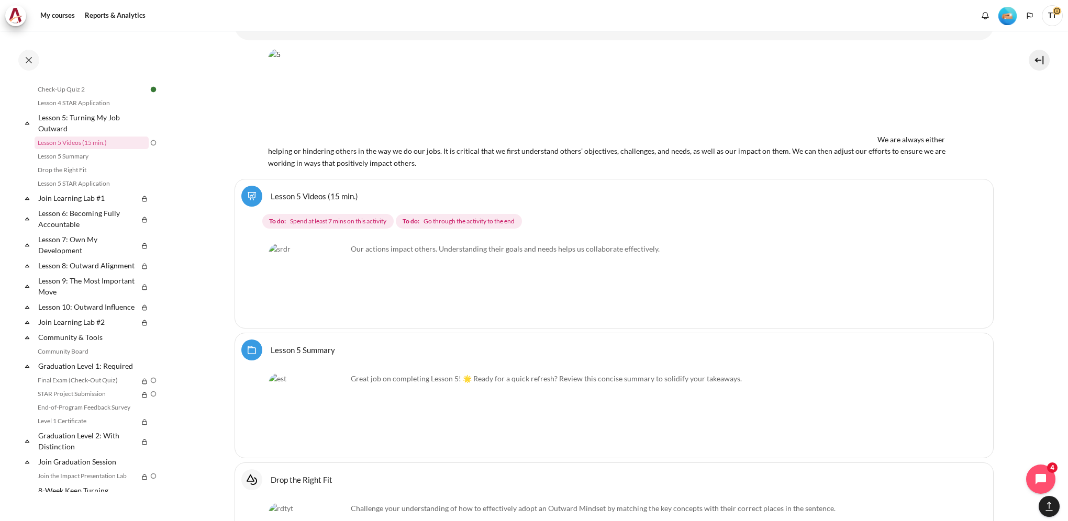
click at [330, 306] on img "Content" at bounding box center [307, 282] width 78 height 78
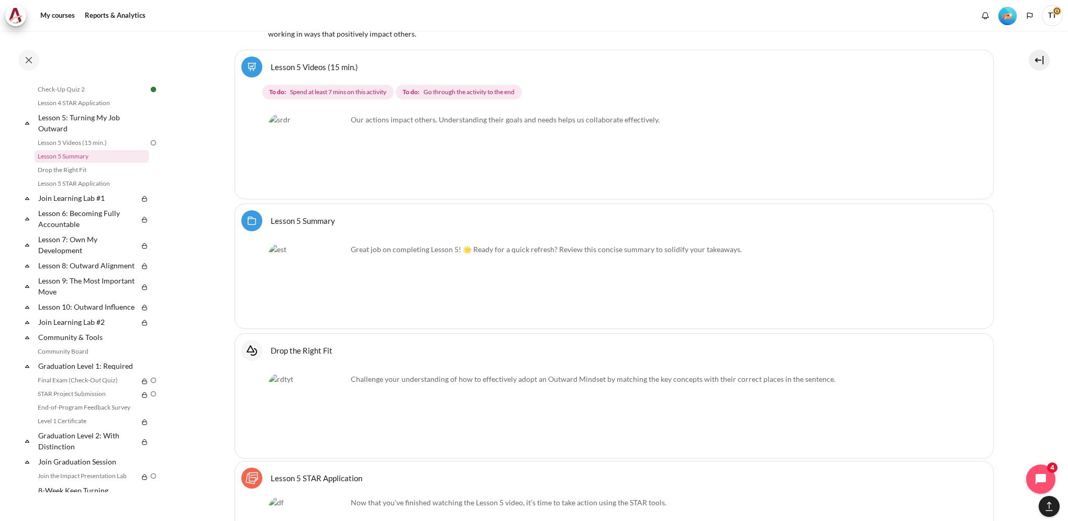
scroll to position [5954, 0]
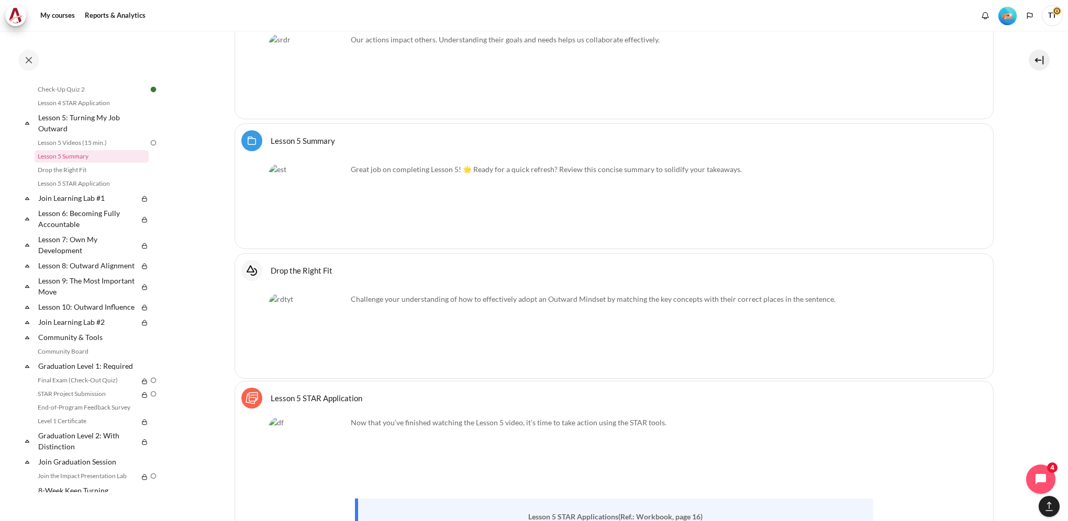
click at [306, 72] on img "Content" at bounding box center [307, 73] width 78 height 78
click at [334, 87] on img "Content" at bounding box center [307, 73] width 78 height 78
click at [77, 148] on link "Lesson 5 Videos (15 min.)" at bounding box center [92, 143] width 114 height 13
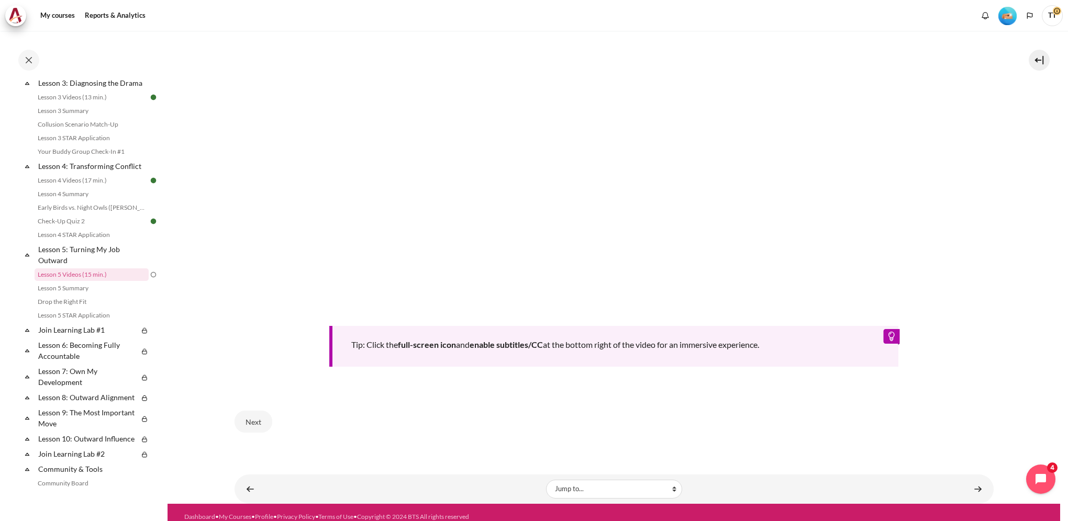
scroll to position [417, 0]
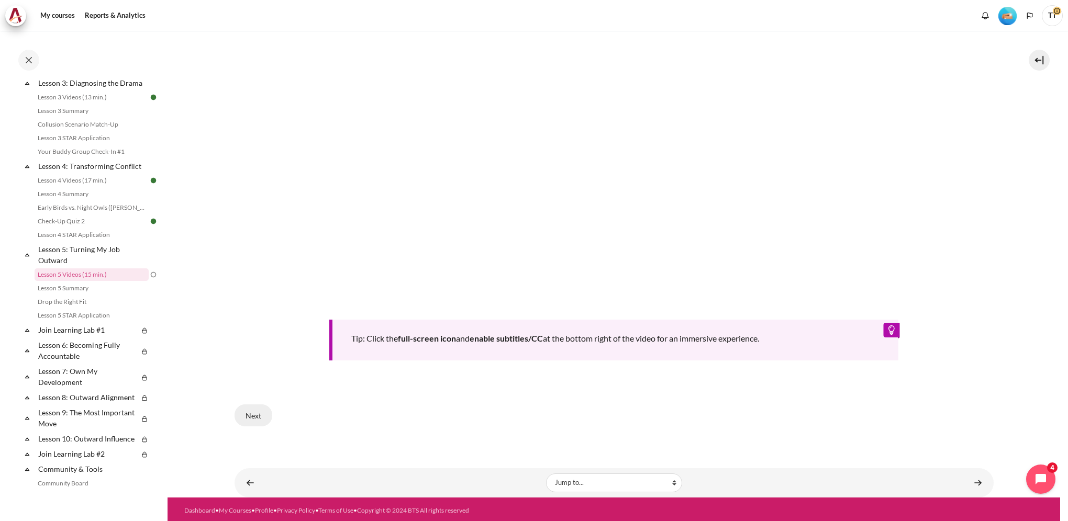
click at [246, 420] on button "Next" at bounding box center [253, 416] width 38 height 22
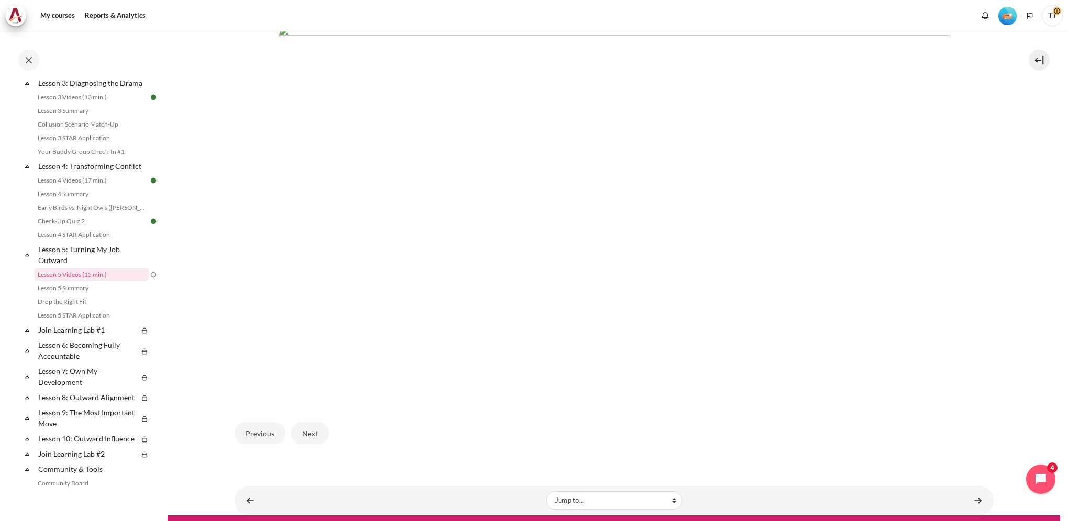
scroll to position [261, 0]
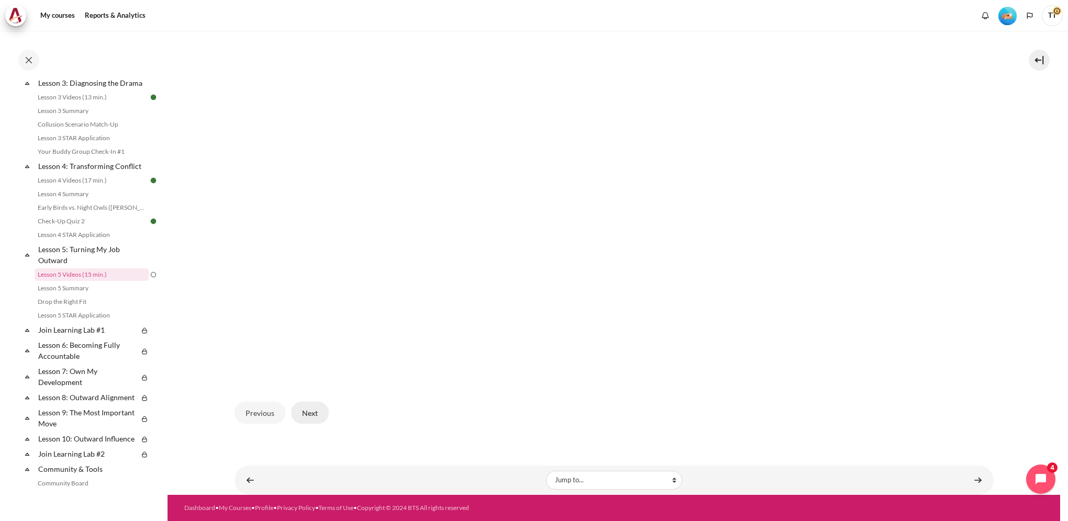
click at [306, 414] on button "Next" at bounding box center [310, 413] width 38 height 22
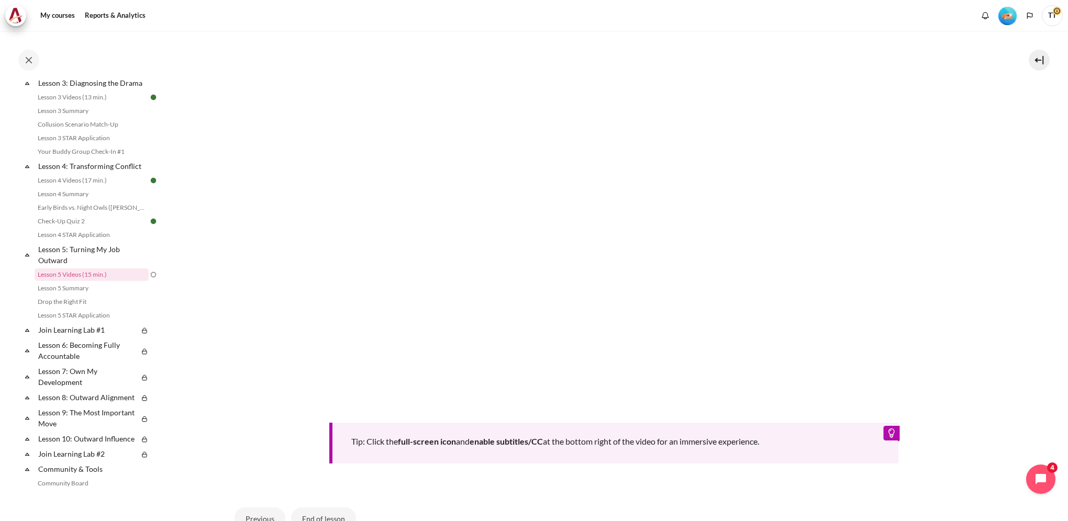
scroll to position [262, 0]
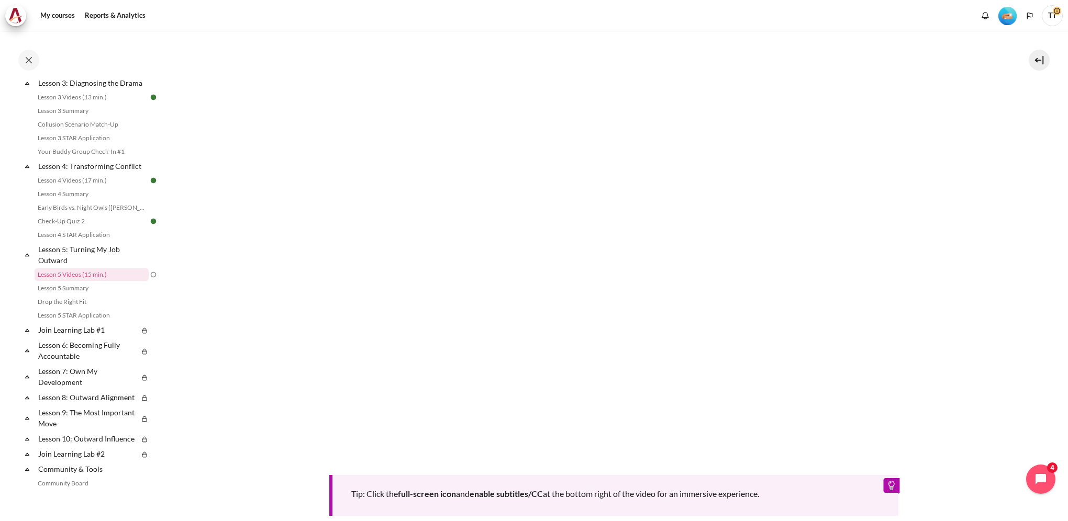
click at [1049, 166] on section "My courses OPO VN B2 Lesson 5: Turning My Job Outward Lesson 5 Videos (15 min.)…" at bounding box center [613, 211] width 892 height 884
